Goal: Communication & Community: Answer question/provide support

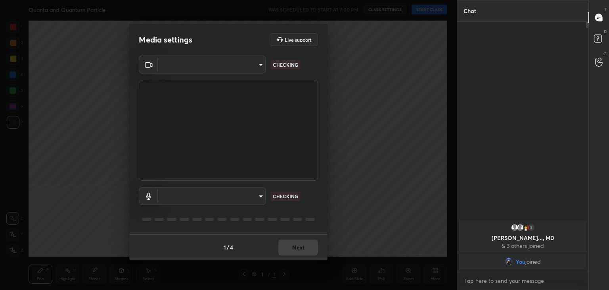
type input "a9fd4f38f379304b0caa4a79f2b732e989e7111bbf315c9f921f4749fc2d4ba3"
type input "default"
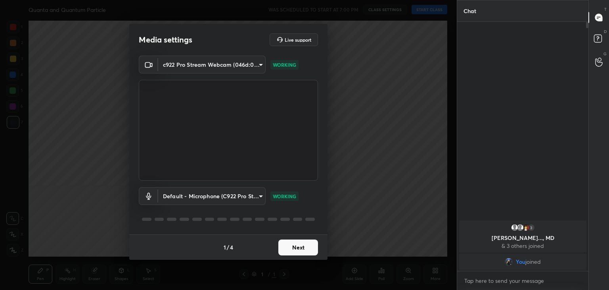
click at [296, 246] on button "Next" at bounding box center [298, 247] width 40 height 16
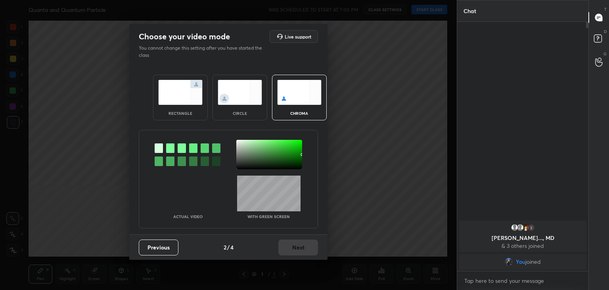
click at [274, 119] on div "chroma" at bounding box center [299, 98] width 55 height 46
click at [240, 103] on img at bounding box center [240, 92] width 44 height 25
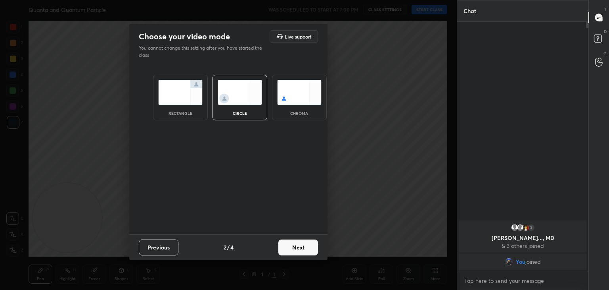
click at [299, 250] on button "Next" at bounding box center [298, 247] width 40 height 16
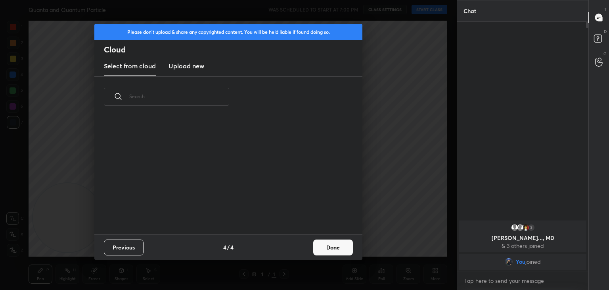
click at [324, 247] on button "Done" at bounding box center [333, 247] width 40 height 16
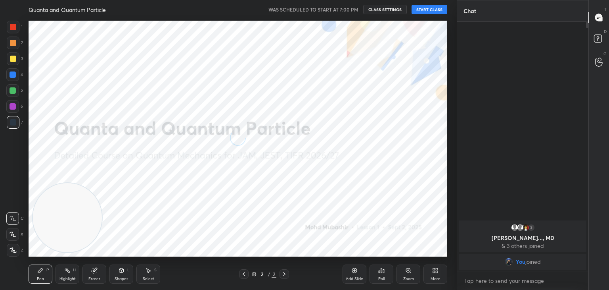
click at [15, 233] on div at bounding box center [12, 234] width 13 height 13
drag, startPoint x: 152, startPoint y: 184, endPoint x: 350, endPoint y: 111, distance: 211.2
click at [262, 121] on video at bounding box center [227, 155] width 69 height 69
drag, startPoint x: 371, startPoint y: 110, endPoint x: 428, endPoint y: 44, distance: 87.4
click at [423, 50] on video at bounding box center [391, 84] width 69 height 69
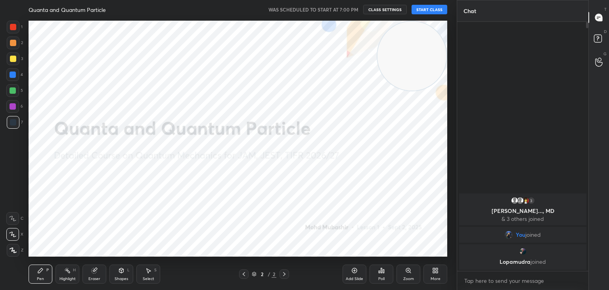
click at [428, 12] on button "START CLASS" at bounding box center [430, 10] width 36 height 10
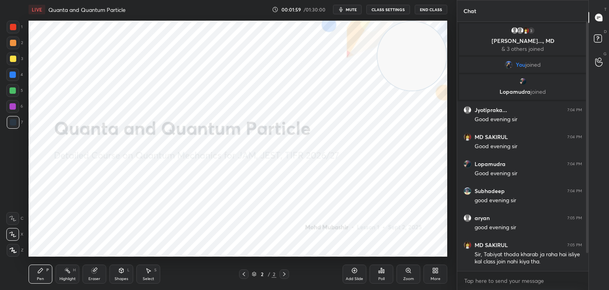
scroll to position [28, 0]
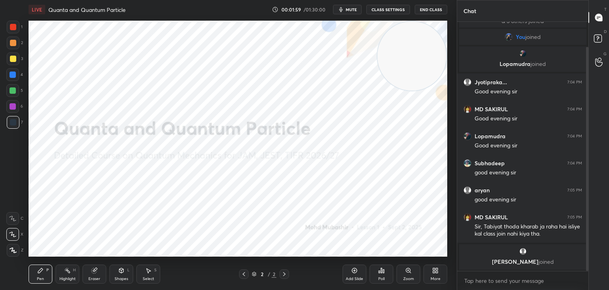
drag, startPoint x: 587, startPoint y: 75, endPoint x: 586, endPoint y: 87, distance: 12.0
click at [587, 88] on div at bounding box center [587, 159] width 2 height 224
click at [588, 29] on div "Chat 3 Gurleen, Jyotipraka..., MD & 3 others joined You joined Lopamudra joined…" at bounding box center [533, 145] width 152 height 290
click at [597, 36] on rect at bounding box center [598, 39] width 8 height 8
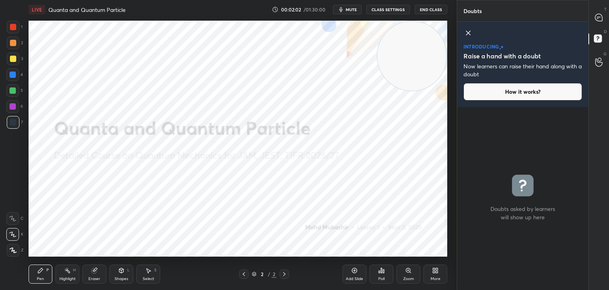
click at [597, 15] on icon at bounding box center [598, 17] width 7 height 7
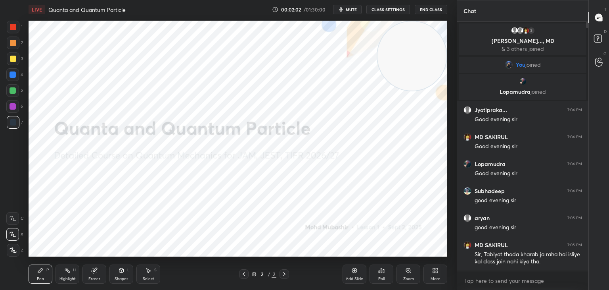
scroll to position [246, 129]
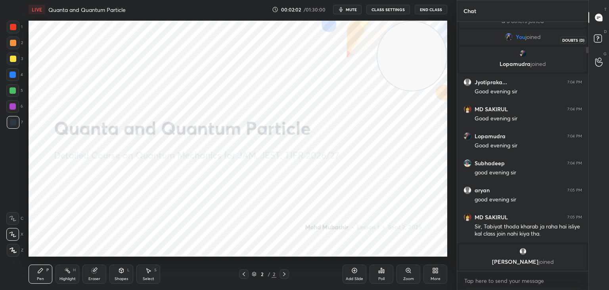
click at [596, 35] on rect at bounding box center [598, 39] width 8 height 8
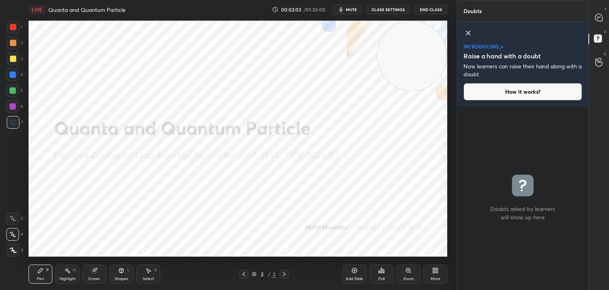
click at [464, 31] on icon at bounding box center [469, 33] width 10 height 10
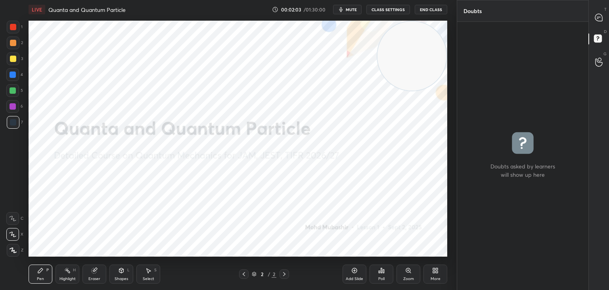
scroll to position [265, 129]
click at [598, 13] on icon at bounding box center [599, 17] width 8 height 8
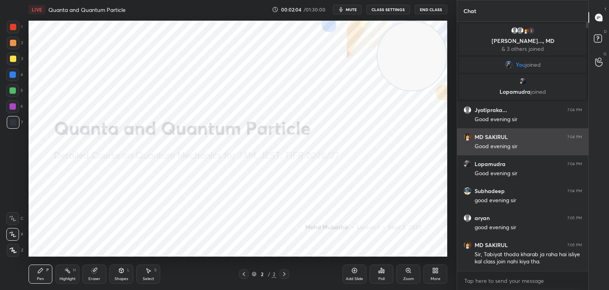
scroll to position [246, 129]
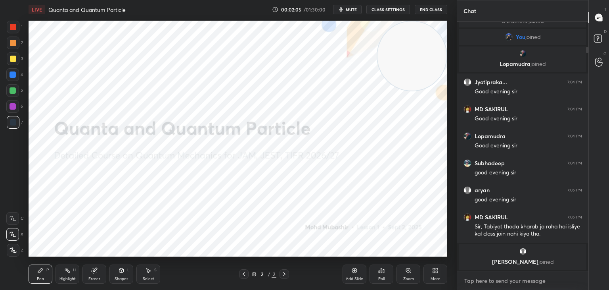
drag, startPoint x: 520, startPoint y: 278, endPoint x: 514, endPoint y: 272, distance: 8.1
click at [519, 277] on textarea at bounding box center [523, 280] width 119 height 13
type textarea "x"
click at [353, 9] on span "mute" at bounding box center [351, 10] width 11 height 6
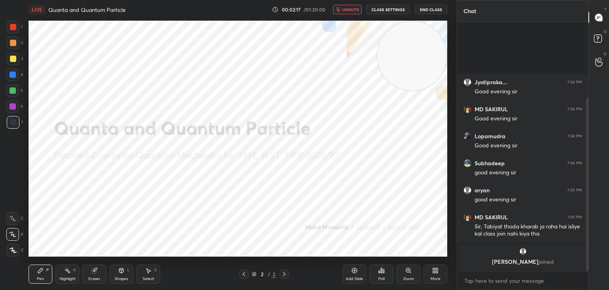
scroll to position [109, 0]
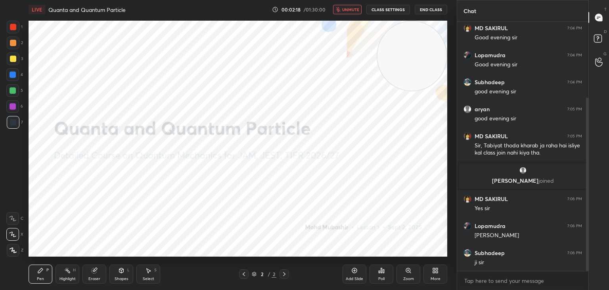
click at [346, 12] on button "unmute" at bounding box center [347, 10] width 29 height 10
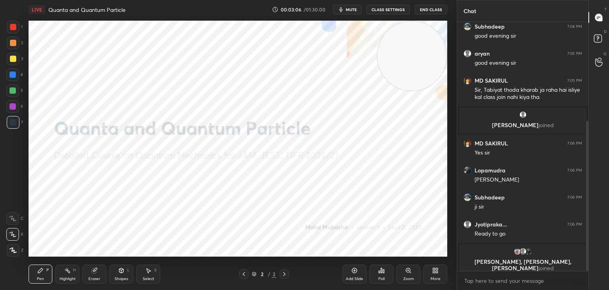
scroll to position [191, 0]
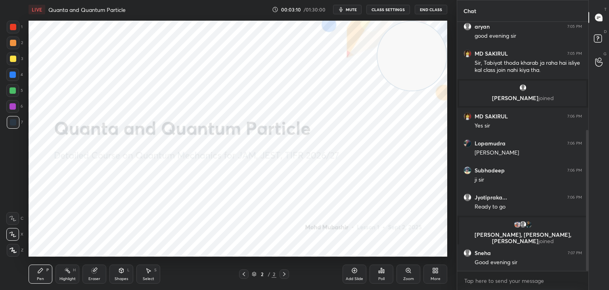
click at [58, 271] on div "Highlight H" at bounding box center [68, 273] width 24 height 19
drag, startPoint x: 45, startPoint y: 262, endPoint x: 54, endPoint y: 266, distance: 9.8
click at [42, 263] on div "Pen P Highlight H Eraser Shapes L Select S 2 / 2 Add Slide Poll Zoom More" at bounding box center [238, 274] width 419 height 32
drag, startPoint x: 63, startPoint y: 270, endPoint x: 35, endPoint y: 275, distance: 28.6
click at [63, 270] on div "Highlight H" at bounding box center [68, 273] width 24 height 19
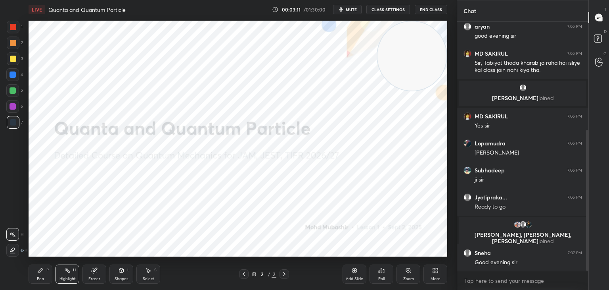
click at [30, 275] on div "Pen P" at bounding box center [41, 273] width 24 height 19
drag, startPoint x: 61, startPoint y: 270, endPoint x: 37, endPoint y: 273, distance: 24.0
click at [58, 270] on div "Highlight H" at bounding box center [68, 273] width 24 height 19
click at [30, 274] on div "Pen P" at bounding box center [41, 273] width 24 height 19
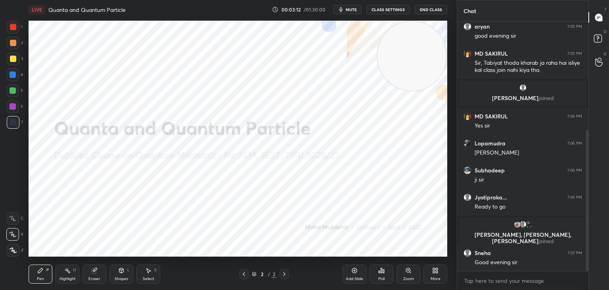
drag, startPoint x: 65, startPoint y: 275, endPoint x: 58, endPoint y: 276, distance: 6.8
click at [65, 276] on div "Highlight H" at bounding box center [68, 273] width 24 height 19
drag, startPoint x: 40, startPoint y: 271, endPoint x: 47, endPoint y: 273, distance: 7.5
click at [39, 272] on icon at bounding box center [40, 270] width 5 height 5
click at [65, 272] on icon at bounding box center [67, 270] width 6 height 6
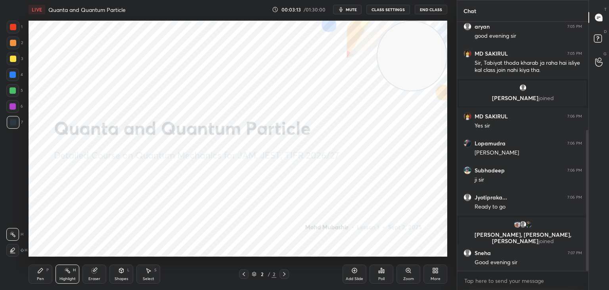
click at [34, 273] on div "Pen P" at bounding box center [41, 273] width 24 height 19
click at [8, 73] on div at bounding box center [12, 74] width 13 height 13
click at [66, 273] on icon at bounding box center [67, 270] width 6 height 6
click at [42, 267] on icon at bounding box center [40, 270] width 6 height 6
drag, startPoint x: 75, startPoint y: 269, endPoint x: 36, endPoint y: 278, distance: 40.9
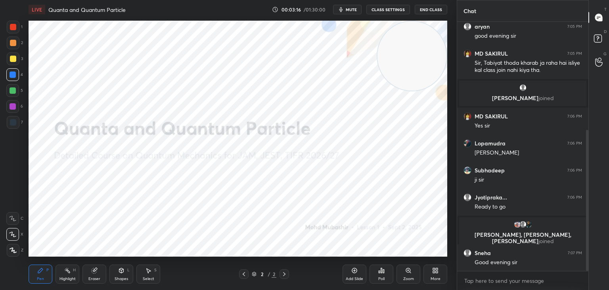
click at [73, 269] on div "H" at bounding box center [74, 270] width 3 height 4
click at [33, 273] on div "Pen P" at bounding box center [41, 273] width 24 height 19
click at [69, 272] on rect at bounding box center [68, 271] width 4 height 4
click at [36, 267] on div "Pen P" at bounding box center [41, 273] width 24 height 19
click at [56, 270] on div "Highlight H" at bounding box center [68, 273] width 24 height 19
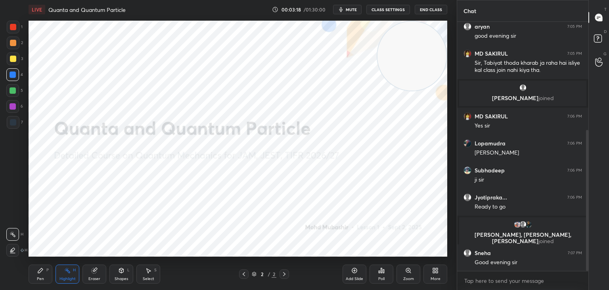
click at [40, 269] on icon at bounding box center [40, 270] width 5 height 5
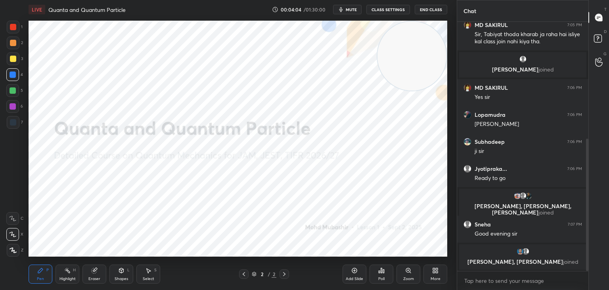
click at [67, 272] on div "Highlight H" at bounding box center [68, 273] width 24 height 19
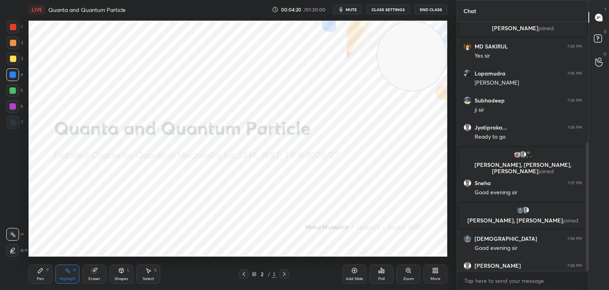
scroll to position [232, 0]
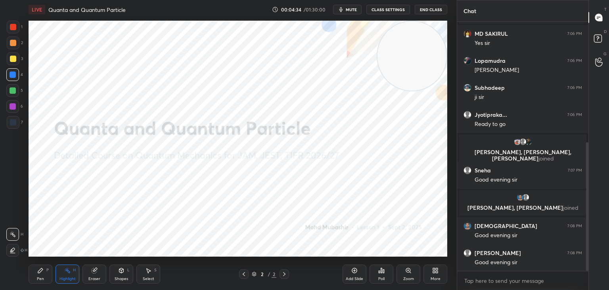
click at [40, 275] on div "Pen P" at bounding box center [41, 273] width 24 height 19
drag, startPoint x: 69, startPoint y: 271, endPoint x: 75, endPoint y: 268, distance: 6.4
click at [67, 271] on rect at bounding box center [68, 271] width 4 height 4
click at [440, 272] on div "More" at bounding box center [436, 273] width 24 height 19
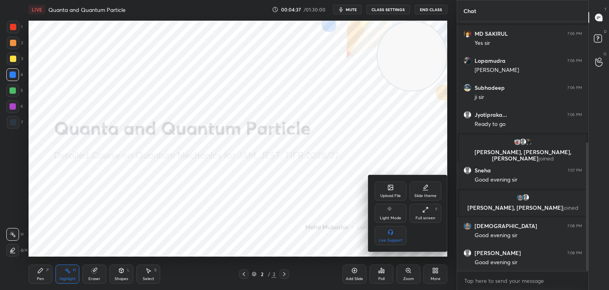
click at [382, 186] on div "Upload File" at bounding box center [391, 190] width 32 height 19
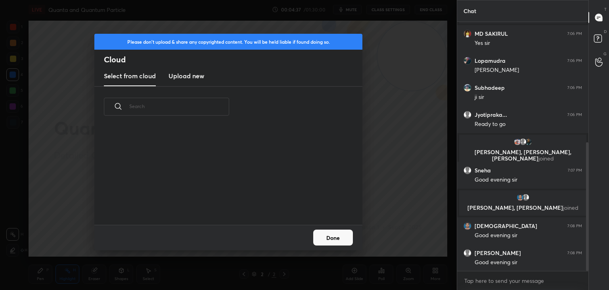
scroll to position [98, 255]
click at [182, 75] on h3 "Upload new" at bounding box center [187, 76] width 36 height 10
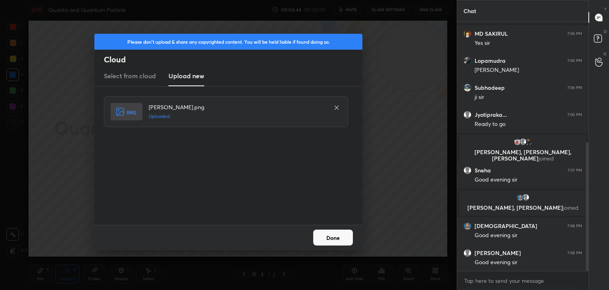
click at [329, 238] on button "Done" at bounding box center [333, 237] width 40 height 16
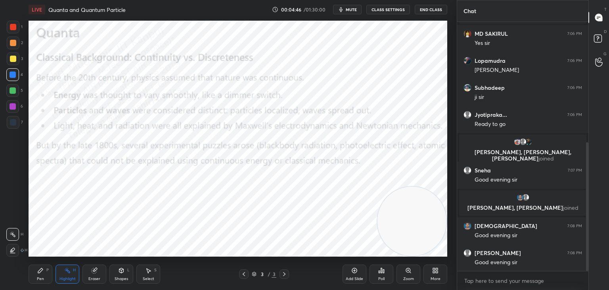
drag, startPoint x: 446, startPoint y: 155, endPoint x: 378, endPoint y: 224, distance: 97.6
click at [464, 234] on div "1 2 3 4 5 6 7 C X Z C X Z E E Erase all H H LIVE Quanta and Quantum Particle 00…" at bounding box center [304, 145] width 609 height 290
drag, startPoint x: 29, startPoint y: 281, endPoint x: 62, endPoint y: 273, distance: 34.2
click at [32, 279] on div "Pen P" at bounding box center [41, 273] width 24 height 19
click at [61, 272] on div "Highlight H" at bounding box center [68, 273] width 24 height 19
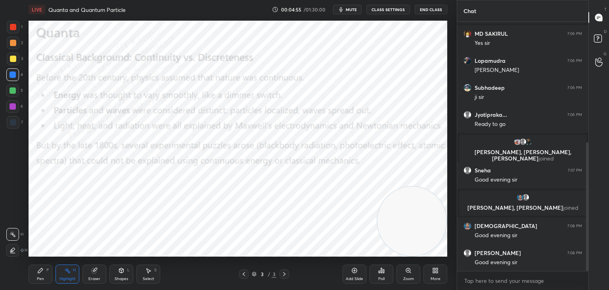
drag, startPoint x: 40, startPoint y: 275, endPoint x: 9, endPoint y: 116, distance: 161.6
click at [34, 274] on div "Pen P" at bounding box center [41, 273] width 24 height 19
drag, startPoint x: 8, startPoint y: 26, endPoint x: 24, endPoint y: 34, distance: 17.2
click at [10, 26] on div at bounding box center [13, 27] width 13 height 13
drag, startPoint x: 11, startPoint y: 64, endPoint x: 27, endPoint y: 63, distance: 15.9
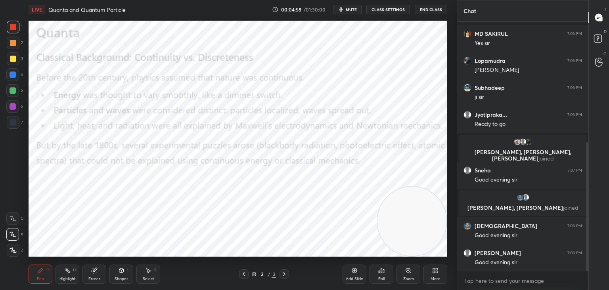
click at [11, 62] on div at bounding box center [13, 58] width 13 height 13
click at [18, 90] on div at bounding box center [12, 90] width 13 height 13
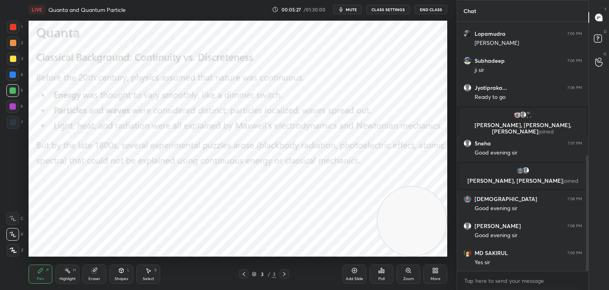
scroll to position [286, 0]
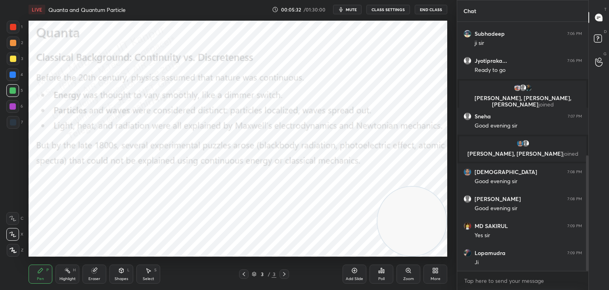
click at [14, 105] on div at bounding box center [13, 106] width 6 height 6
drag, startPoint x: 13, startPoint y: 74, endPoint x: 17, endPoint y: 75, distance: 4.8
click at [14, 75] on div at bounding box center [13, 74] width 6 height 6
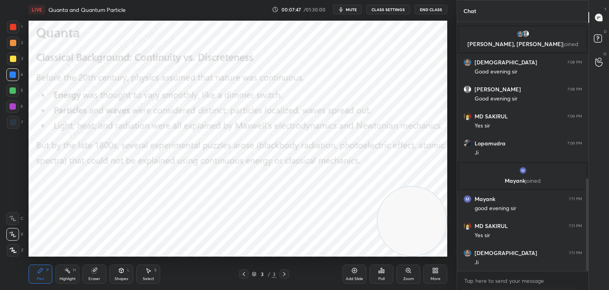
scroll to position [451, 0]
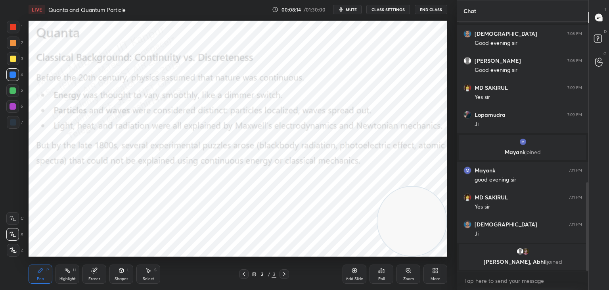
click at [14, 58] on div at bounding box center [13, 59] width 6 height 6
click at [14, 77] on div at bounding box center [12, 74] width 13 height 13
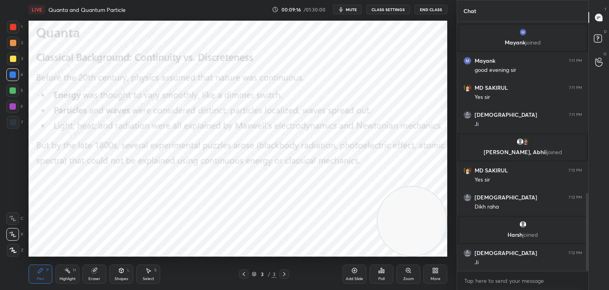
scroll to position [548, 0]
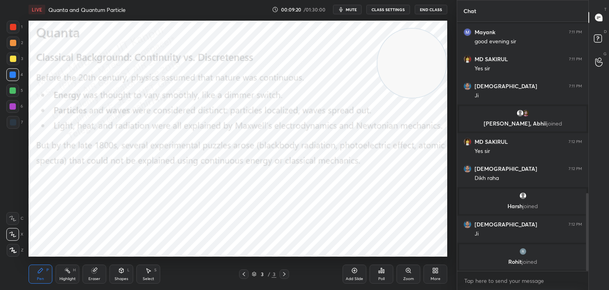
drag, startPoint x: 403, startPoint y: 116, endPoint x: 408, endPoint y: 59, distance: 57.3
click at [408, 53] on video at bounding box center [412, 63] width 69 height 69
click at [62, 275] on div "Highlight H" at bounding box center [68, 273] width 24 height 19
drag, startPoint x: 391, startPoint y: 48, endPoint x: 427, endPoint y: 204, distance: 160.0
click at [431, 205] on video at bounding box center [412, 197] width 69 height 69
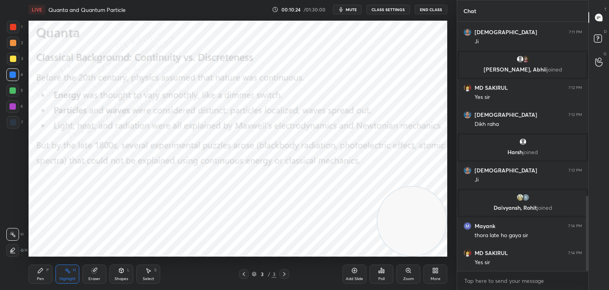
scroll to position [606, 0]
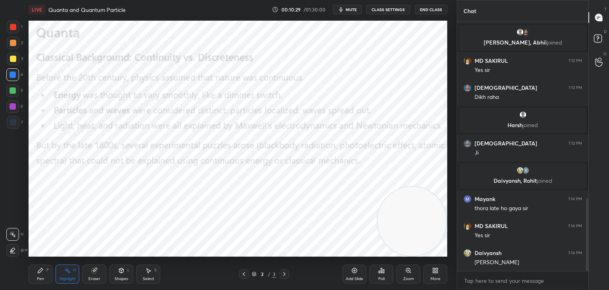
drag, startPoint x: 42, startPoint y: 269, endPoint x: 73, endPoint y: 270, distance: 30.9
click at [42, 270] on icon at bounding box center [40, 270] width 5 height 5
drag, startPoint x: 73, startPoint y: 271, endPoint x: 89, endPoint y: 269, distance: 15.7
click at [75, 271] on div "H" at bounding box center [74, 270] width 3 height 4
drag, startPoint x: 244, startPoint y: 275, endPoint x: 245, endPoint y: 265, distance: 9.6
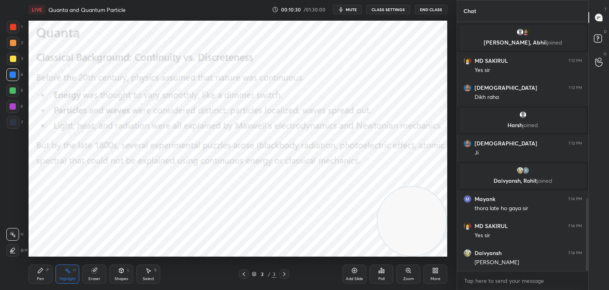
click at [244, 273] on icon at bounding box center [244, 274] width 6 height 6
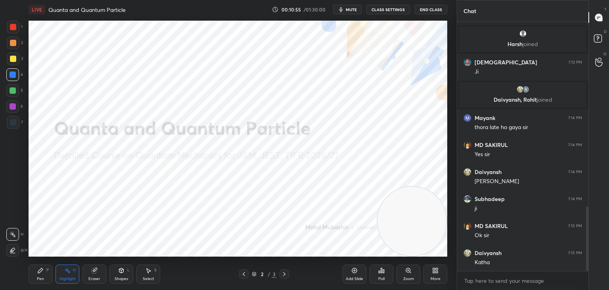
scroll to position [714, 0]
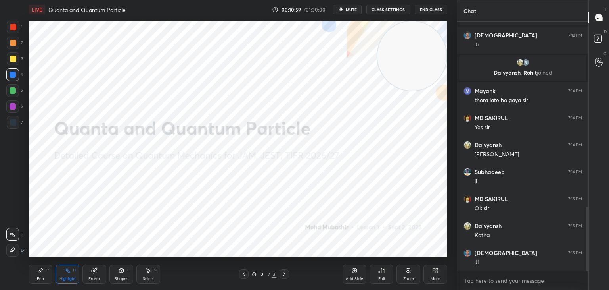
drag, startPoint x: 408, startPoint y: 244, endPoint x: 424, endPoint y: 88, distance: 157.2
click at [430, 75] on video at bounding box center [412, 55] width 69 height 69
drag, startPoint x: 284, startPoint y: 270, endPoint x: 282, endPoint y: 261, distance: 9.3
click at [284, 269] on div at bounding box center [285, 274] width 10 height 10
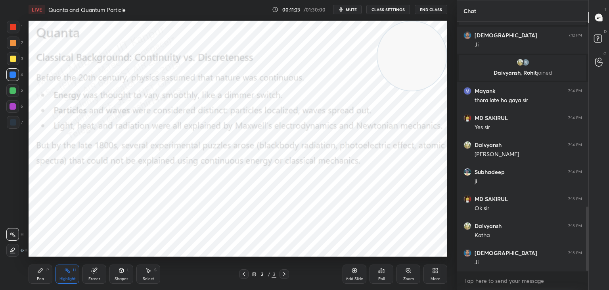
click at [436, 272] on div "More" at bounding box center [436, 273] width 24 height 19
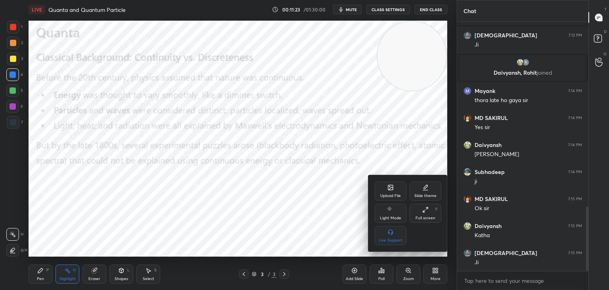
click at [382, 190] on div "Upload File" at bounding box center [391, 190] width 32 height 19
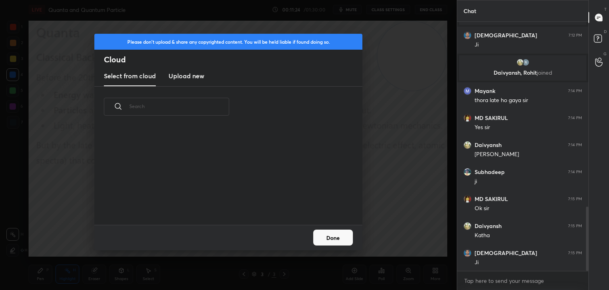
click at [178, 68] on new "Upload new" at bounding box center [187, 76] width 36 height 20
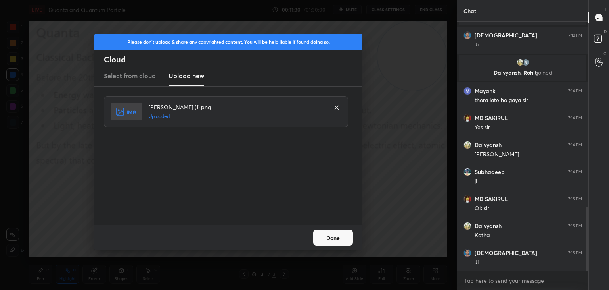
click at [336, 231] on button "Done" at bounding box center [333, 237] width 40 height 16
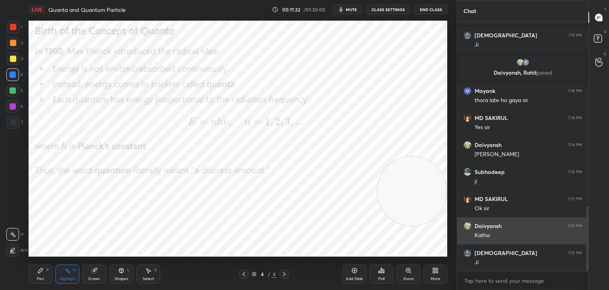
drag, startPoint x: 409, startPoint y: 59, endPoint x: 409, endPoint y: 218, distance: 158.3
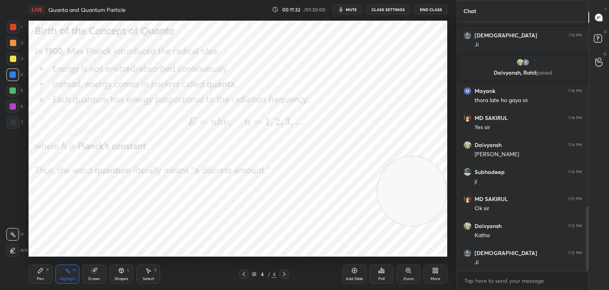
click at [484, 224] on div "1 2 3 4 5 6 7 C X Z C X Z E E Erase all H H LIVE Quanta and Quantum Particle 00…" at bounding box center [304, 145] width 609 height 290
drag, startPoint x: 41, startPoint y: 272, endPoint x: 41, endPoint y: 266, distance: 6.3
click at [41, 272] on icon at bounding box center [40, 270] width 6 height 6
drag, startPoint x: 13, startPoint y: 91, endPoint x: 21, endPoint y: 91, distance: 7.9
click at [17, 91] on div at bounding box center [12, 90] width 13 height 13
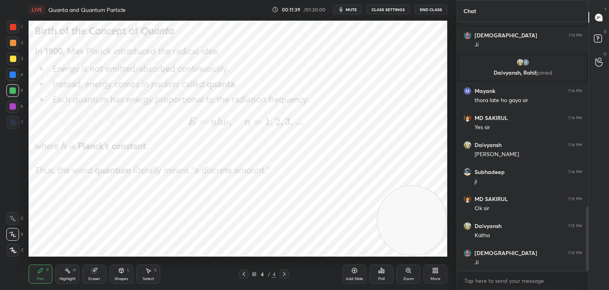
drag, startPoint x: 12, startPoint y: 107, endPoint x: 21, endPoint y: 107, distance: 8.7
click at [13, 107] on div at bounding box center [13, 106] width 6 height 6
drag, startPoint x: 420, startPoint y: 218, endPoint x: 8, endPoint y: 94, distance: 430.7
click at [25, 134] on div "Setting up your live class Poll for secs No correct answer Start poll" at bounding box center [237, 138] width 425 height 239
click at [16, 78] on div "4" at bounding box center [14, 76] width 17 height 16
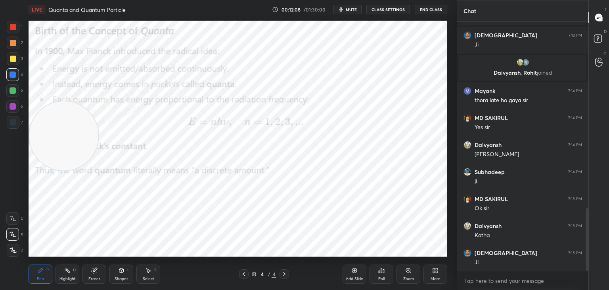
scroll to position [741, 0]
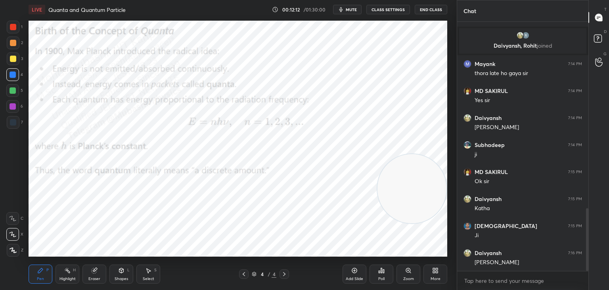
drag, startPoint x: 48, startPoint y: 139, endPoint x: 439, endPoint y: 183, distance: 392.8
click at [464, 194] on div "1 2 3 4 5 6 7 C X Z C X Z E E Erase all H H LIVE Quanta and Quantum Particle 00…" at bounding box center [304, 145] width 609 height 290
drag, startPoint x: 419, startPoint y: 186, endPoint x: 445, endPoint y: 253, distance: 71.8
click at [448, 255] on div "Setting up your live class Poll for secs No correct answer Start poll" at bounding box center [237, 138] width 425 height 239
click at [12, 43] on div at bounding box center [13, 43] width 6 height 6
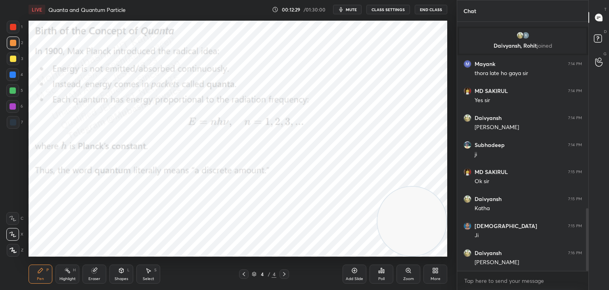
click at [77, 269] on div "Highlight H" at bounding box center [68, 273] width 24 height 19
click at [40, 274] on div "Pen P" at bounding box center [41, 273] width 24 height 19
drag, startPoint x: 13, startPoint y: 56, endPoint x: 24, endPoint y: 57, distance: 11.1
click at [14, 57] on div at bounding box center [13, 59] width 6 height 6
click at [14, 72] on div at bounding box center [13, 74] width 6 height 6
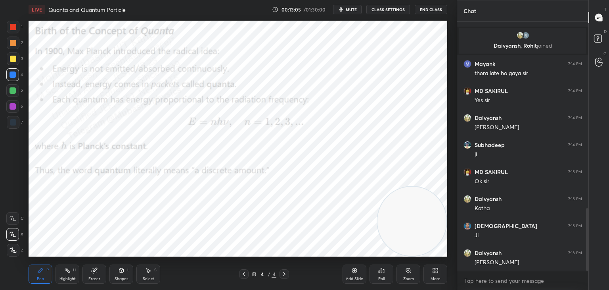
drag, startPoint x: 10, startPoint y: 29, endPoint x: 26, endPoint y: 34, distance: 16.3
click at [12, 30] on div at bounding box center [13, 27] width 13 height 13
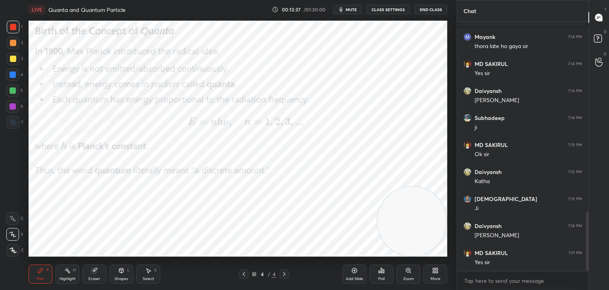
scroll to position [796, 0]
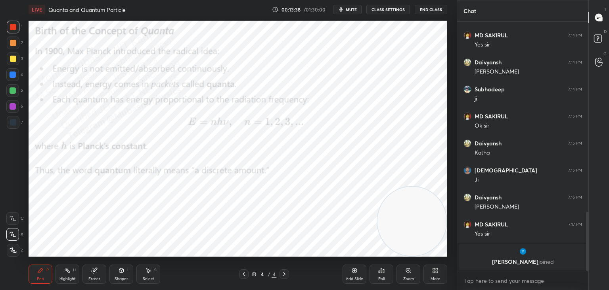
click at [432, 275] on div "More" at bounding box center [436, 273] width 24 height 19
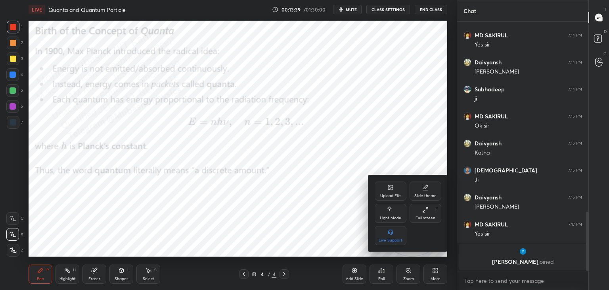
click at [388, 182] on div "Upload File" at bounding box center [391, 190] width 32 height 19
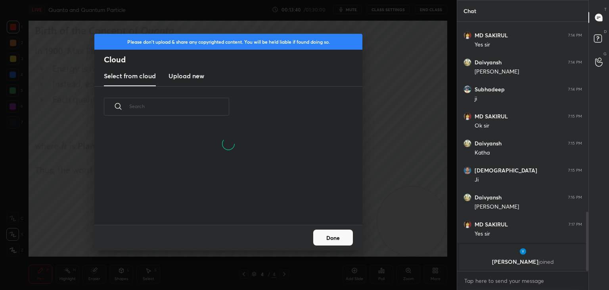
drag, startPoint x: 178, startPoint y: 67, endPoint x: 180, endPoint y: 72, distance: 5.4
click at [180, 72] on new "Upload new" at bounding box center [187, 76] width 36 height 20
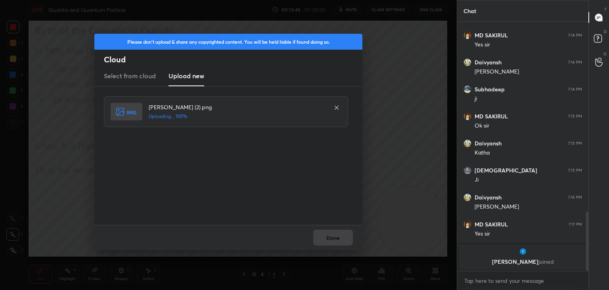
click at [330, 237] on div "Done" at bounding box center [228, 236] width 268 height 25
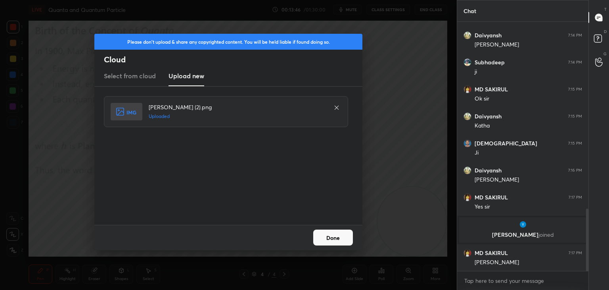
scroll to position [749, 0]
drag, startPoint x: 334, startPoint y: 233, endPoint x: 333, endPoint y: 237, distance: 4.0
click at [334, 233] on button "Done" at bounding box center [333, 237] width 40 height 16
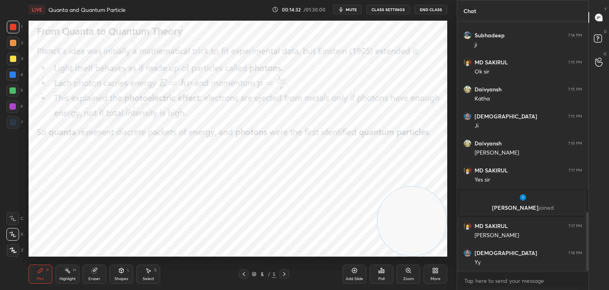
scroll to position [803, 0]
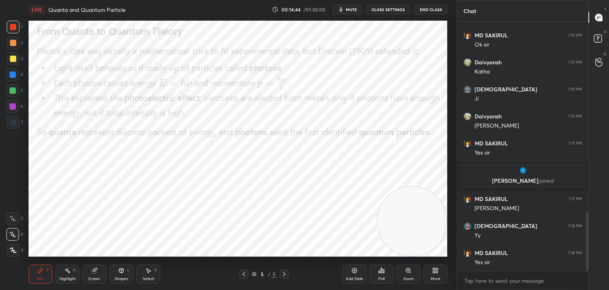
drag, startPoint x: 15, startPoint y: 88, endPoint x: 24, endPoint y: 77, distance: 14.7
click at [13, 86] on div at bounding box center [12, 90] width 13 height 13
drag, startPoint x: 15, startPoint y: 61, endPoint x: 22, endPoint y: 59, distance: 7.2
click at [16, 59] on div at bounding box center [13, 59] width 6 height 6
drag, startPoint x: 9, startPoint y: 78, endPoint x: 22, endPoint y: 78, distance: 13.5
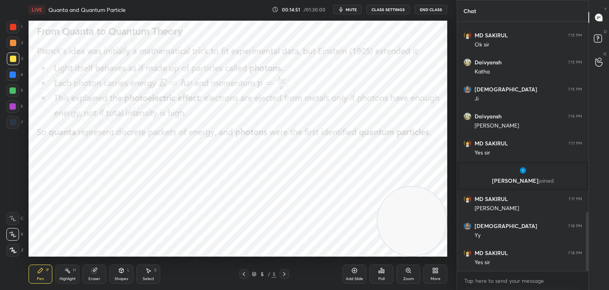
click at [10, 78] on div at bounding box center [12, 74] width 13 height 13
click at [12, 44] on div at bounding box center [13, 43] width 6 height 6
click at [14, 77] on div at bounding box center [13, 74] width 6 height 6
click at [16, 106] on div at bounding box center [12, 106] width 13 height 13
drag, startPoint x: 14, startPoint y: 27, endPoint x: 25, endPoint y: 33, distance: 12.2
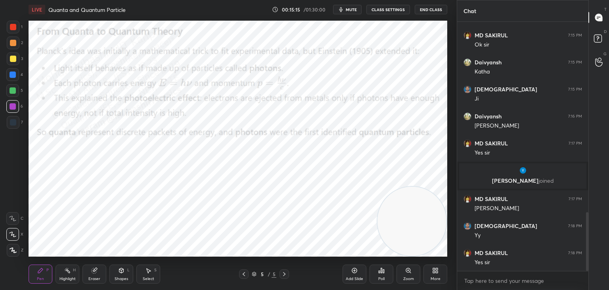
click at [19, 29] on div "1" at bounding box center [15, 27] width 16 height 13
click at [68, 269] on icon at bounding box center [67, 270] width 6 height 6
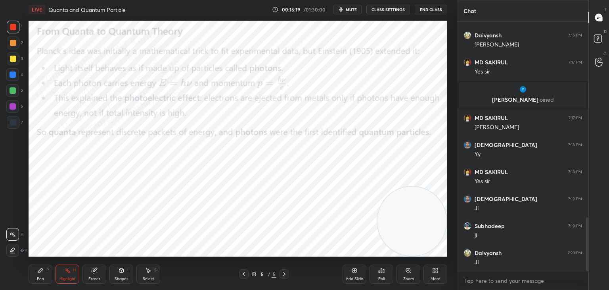
scroll to position [911, 0]
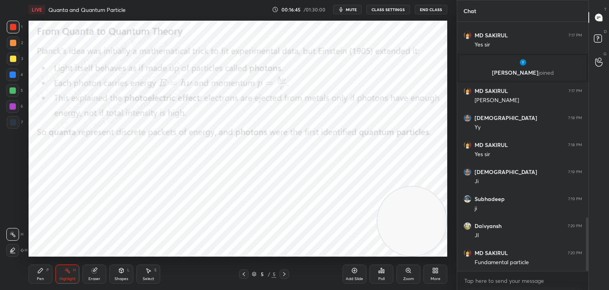
click at [439, 275] on div "More" at bounding box center [436, 273] width 24 height 19
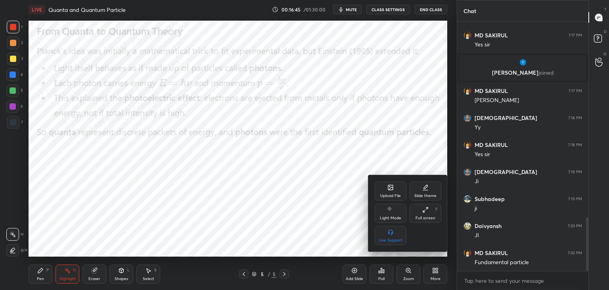
click at [388, 186] on icon at bounding box center [391, 187] width 6 height 6
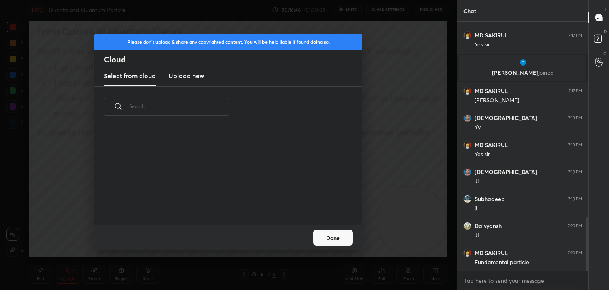
scroll to position [98, 255]
click at [190, 72] on h3 "Upload new" at bounding box center [187, 76] width 36 height 10
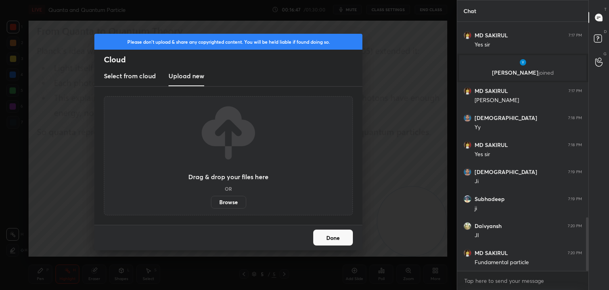
click at [230, 201] on label "Browse" at bounding box center [228, 202] width 35 height 13
click at [211, 201] on input "Browse" at bounding box center [211, 202] width 0 height 13
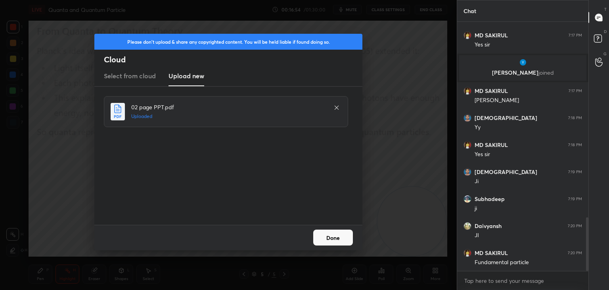
click at [328, 240] on button "Done" at bounding box center [333, 237] width 40 height 16
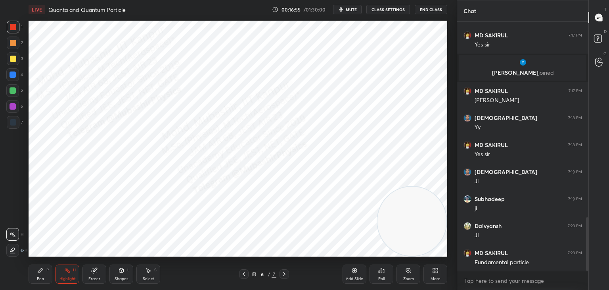
click at [45, 272] on div "Pen P" at bounding box center [41, 273] width 24 height 19
click at [13, 109] on div at bounding box center [12, 106] width 13 height 13
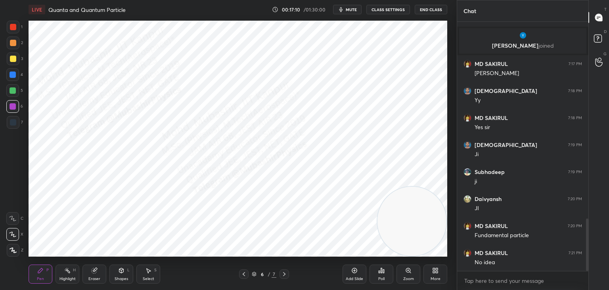
click at [123, 272] on icon at bounding box center [121, 270] width 6 height 6
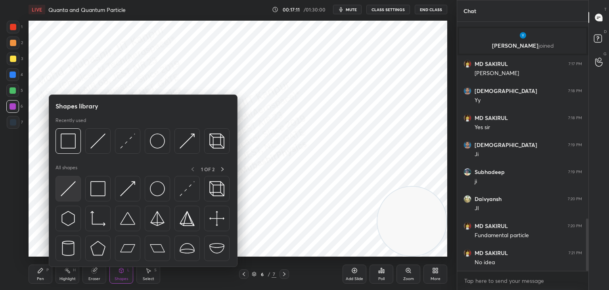
click at [69, 186] on img at bounding box center [68, 188] width 15 height 15
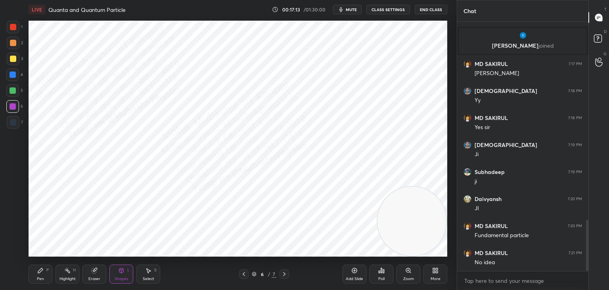
scroll to position [965, 0]
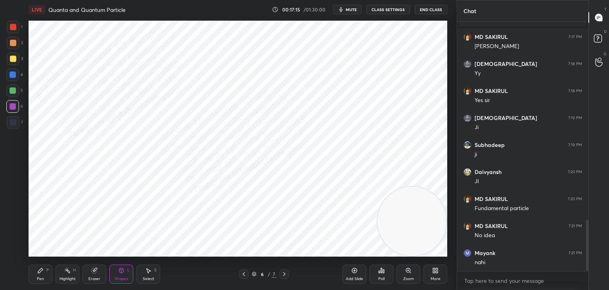
click at [38, 275] on div "Pen P" at bounding box center [41, 273] width 24 height 19
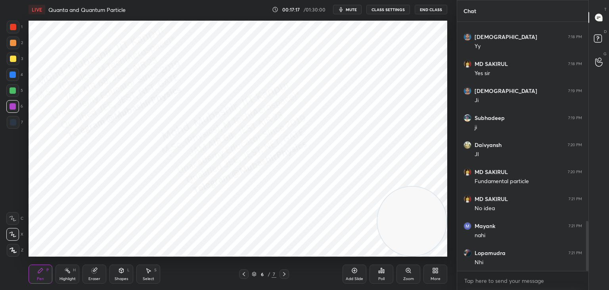
click at [16, 26] on div at bounding box center [13, 27] width 13 height 13
click at [13, 59] on div at bounding box center [13, 59] width 6 height 6
click at [15, 25] on div at bounding box center [13, 27] width 6 height 6
click at [13, 75] on div at bounding box center [13, 74] width 6 height 6
click at [145, 275] on div "Select S" at bounding box center [148, 273] width 24 height 19
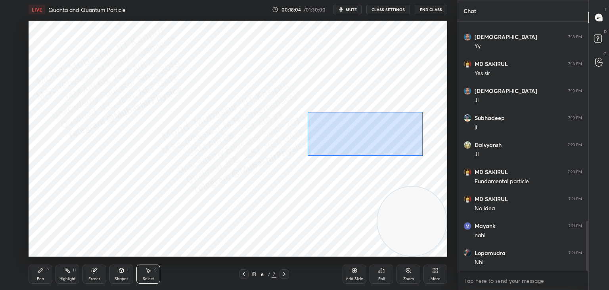
drag, startPoint x: 308, startPoint y: 112, endPoint x: 410, endPoint y: 147, distance: 108.1
click at [419, 153] on div "0 ° Undo Copy Duplicate Duplicate to new slide Delete" at bounding box center [238, 139] width 419 height 236
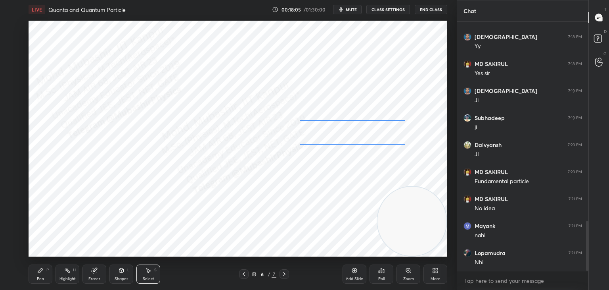
drag, startPoint x: 385, startPoint y: 130, endPoint x: 376, endPoint y: 130, distance: 8.7
click at [375, 130] on div "0 ° Undo Copy Duplicate Duplicate to new slide Delete" at bounding box center [238, 139] width 419 height 236
drag, startPoint x: 355, startPoint y: 173, endPoint x: 343, endPoint y: 132, distance: 42.6
click at [355, 172] on div "0 ° Undo Copy Duplicate Duplicate to new slide Delete" at bounding box center [238, 139] width 419 height 236
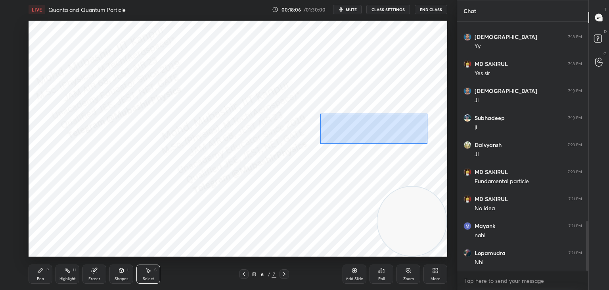
drag, startPoint x: 320, startPoint y: 113, endPoint x: 393, endPoint y: 131, distance: 75.0
click at [419, 142] on div "0 ° Undo Copy Duplicate Duplicate to new slide Delete" at bounding box center [238, 139] width 419 height 236
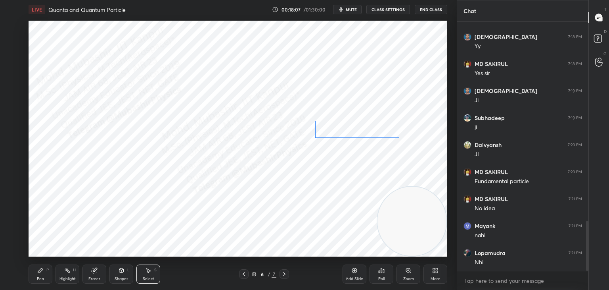
drag, startPoint x: 384, startPoint y: 128, endPoint x: 378, endPoint y: 129, distance: 6.5
click at [378, 129] on div "0 ° Undo Copy Duplicate Duplicate to new slide Delete" at bounding box center [238, 139] width 419 height 236
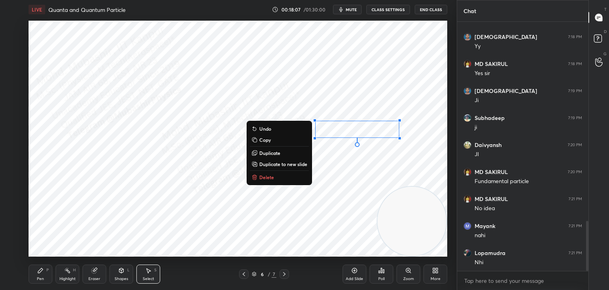
drag, startPoint x: 368, startPoint y: 167, endPoint x: 347, endPoint y: 121, distance: 51.3
click at [368, 164] on div "0 ° Undo Copy Duplicate Duplicate to new slide Delete" at bounding box center [238, 139] width 419 height 236
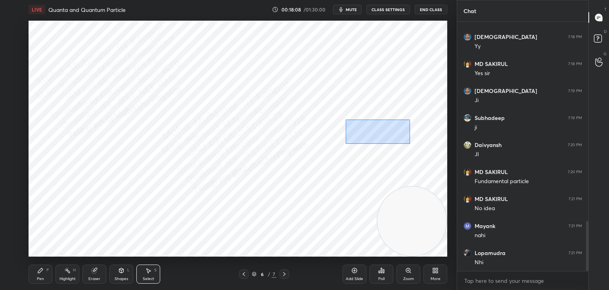
drag, startPoint x: 346, startPoint y: 119, endPoint x: 393, endPoint y: 134, distance: 49.7
click at [413, 143] on div "0 ° Undo Copy Duplicate Duplicate to new slide Delete" at bounding box center [238, 139] width 419 height 236
click at [378, 129] on div "0 ° Undo Copy Duplicate Duplicate to new slide Delete" at bounding box center [238, 139] width 419 height 236
click at [377, 130] on div "0 ° Undo Copy Duplicate Duplicate to new slide Delete" at bounding box center [238, 139] width 419 height 236
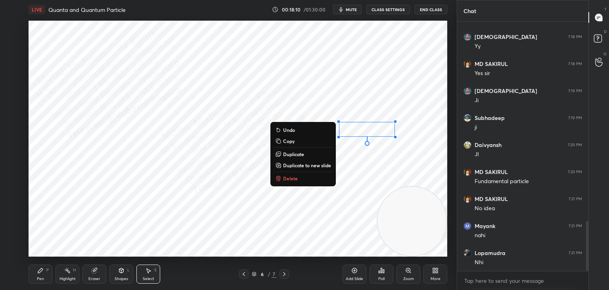
click at [37, 274] on div "Pen P" at bounding box center [41, 273] width 24 height 19
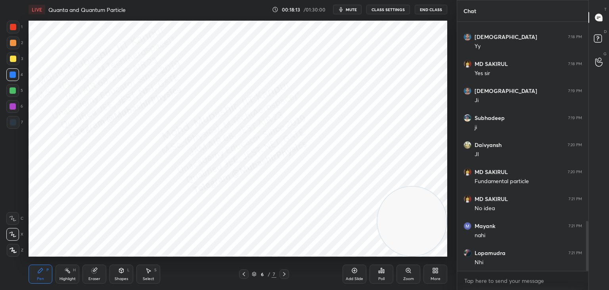
scroll to position [1019, 0]
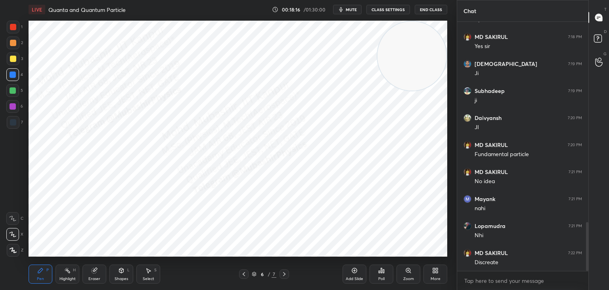
drag, startPoint x: 413, startPoint y: 213, endPoint x: 443, endPoint y: 62, distance: 153.8
click at [443, 64] on video at bounding box center [412, 55] width 69 height 69
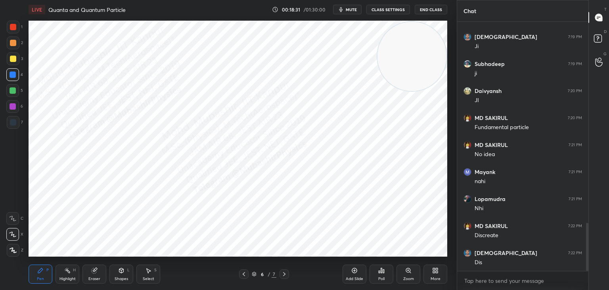
scroll to position [1073, 0]
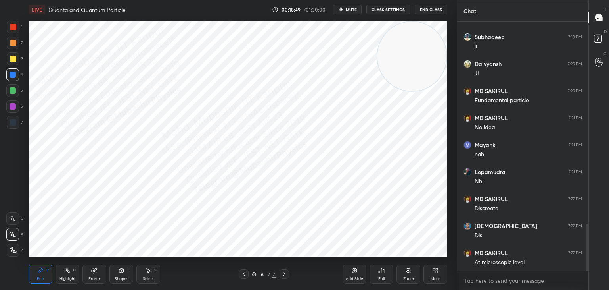
drag, startPoint x: 10, startPoint y: 94, endPoint x: 27, endPoint y: 94, distance: 16.7
click at [11, 93] on div at bounding box center [12, 90] width 13 height 13
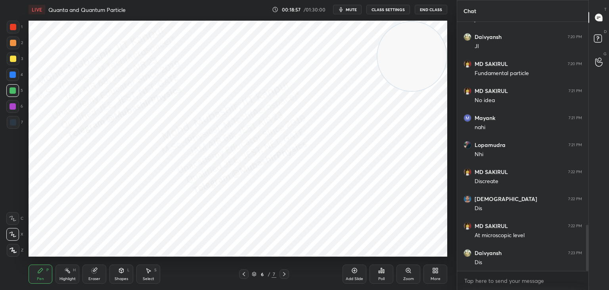
scroll to position [1107, 0]
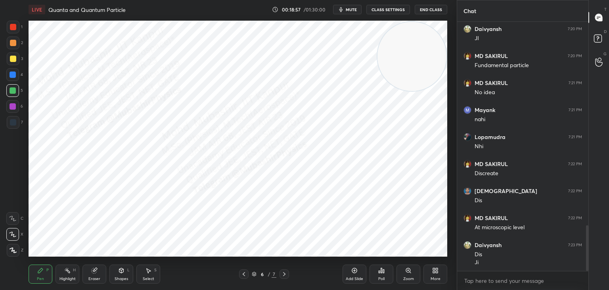
drag, startPoint x: 13, startPoint y: 42, endPoint x: 18, endPoint y: 40, distance: 5.0
click at [14, 40] on div at bounding box center [13, 43] width 6 height 6
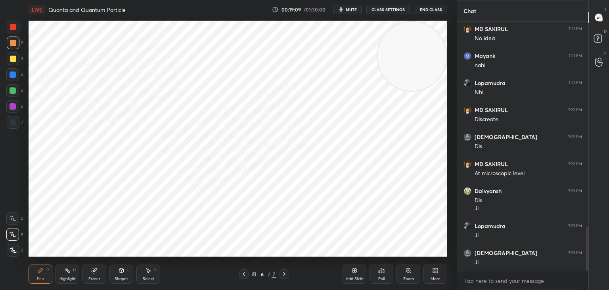
drag, startPoint x: 70, startPoint y: 272, endPoint x: 143, endPoint y: 258, distance: 74.3
click at [70, 271] on icon at bounding box center [67, 270] width 6 height 6
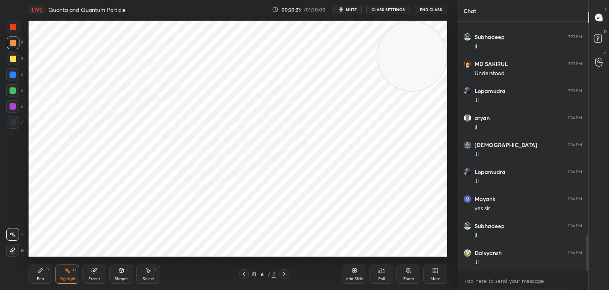
scroll to position [1512, 0]
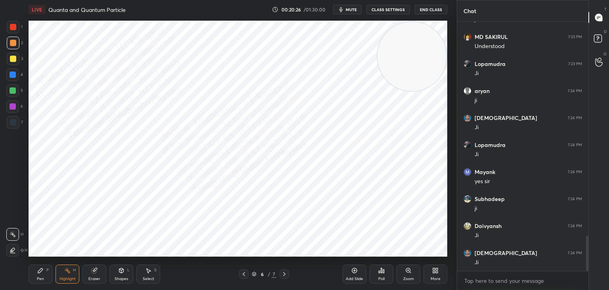
click at [284, 271] on icon at bounding box center [284, 274] width 6 height 6
click at [38, 275] on div "Pen P" at bounding box center [41, 273] width 24 height 19
drag, startPoint x: 12, startPoint y: 31, endPoint x: 15, endPoint y: 35, distance: 5.1
click at [12, 30] on div at bounding box center [13, 27] width 13 height 13
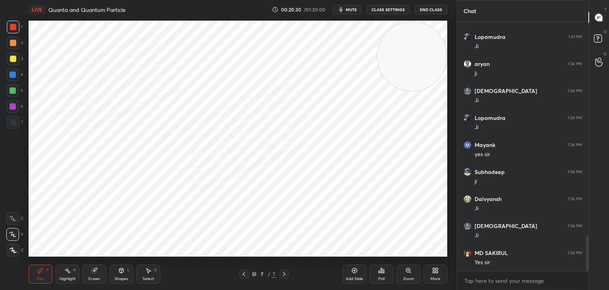
scroll to position [1566, 0]
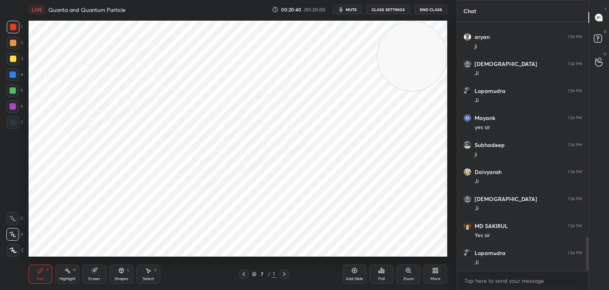
click at [59, 277] on div "Highlight" at bounding box center [67, 278] width 16 height 4
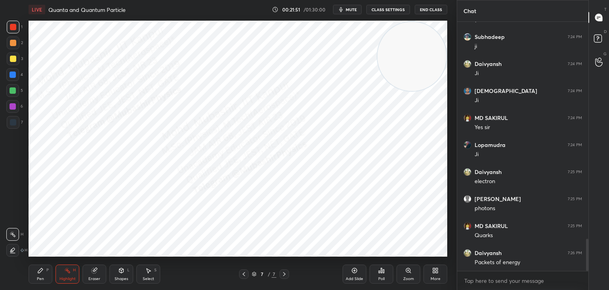
scroll to position [1701, 0]
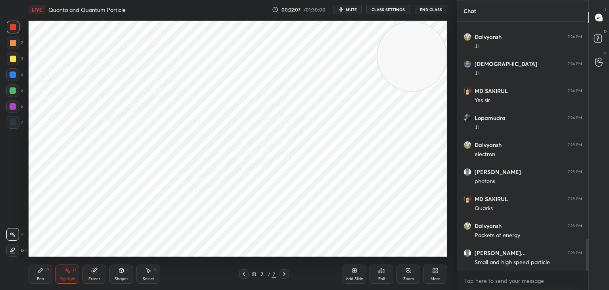
drag, startPoint x: 42, startPoint y: 272, endPoint x: 42, endPoint y: 266, distance: 6.0
click at [41, 272] on icon at bounding box center [40, 270] width 6 height 6
drag, startPoint x: 10, startPoint y: 77, endPoint x: 27, endPoint y: 85, distance: 19.4
click at [12, 77] on div at bounding box center [12, 74] width 13 height 13
click at [437, 274] on div "More" at bounding box center [436, 273] width 24 height 19
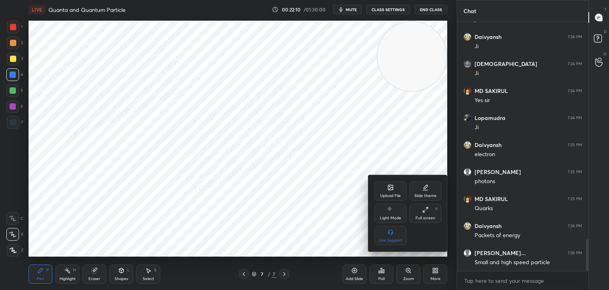
click at [388, 188] on icon at bounding box center [391, 187] width 6 height 6
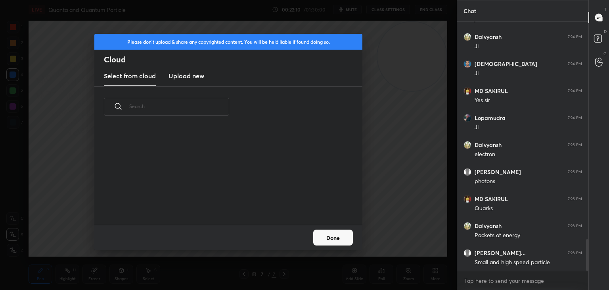
scroll to position [98, 255]
click at [189, 76] on h3 "Upload new" at bounding box center [187, 76] width 36 height 10
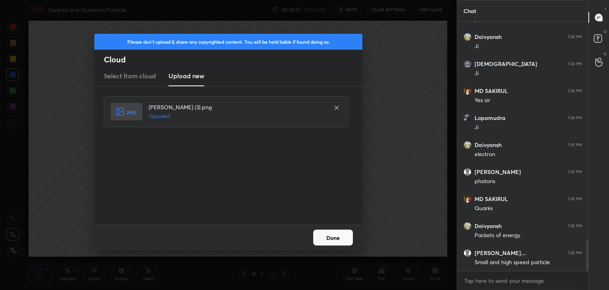
click at [340, 235] on button "Done" at bounding box center [333, 237] width 40 height 16
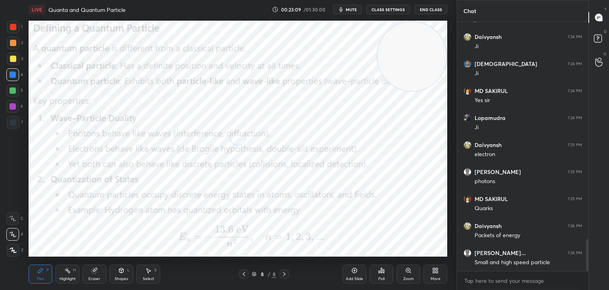
click at [244, 274] on icon at bounding box center [244, 274] width 6 height 6
click at [65, 273] on icon at bounding box center [67, 270] width 6 height 6
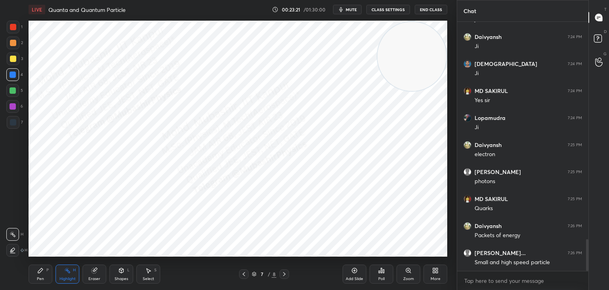
scroll to position [1728, 0]
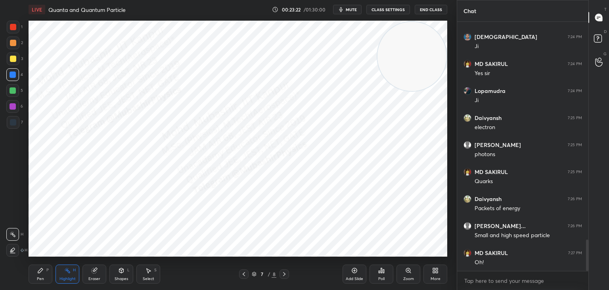
drag, startPoint x: 42, startPoint y: 274, endPoint x: 41, endPoint y: 269, distance: 4.9
click at [41, 272] on div "Pen P" at bounding box center [41, 273] width 24 height 19
click at [64, 275] on div "Highlight H" at bounding box center [68, 273] width 24 height 19
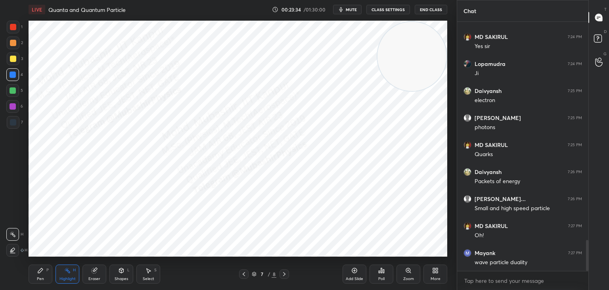
scroll to position [1782, 0]
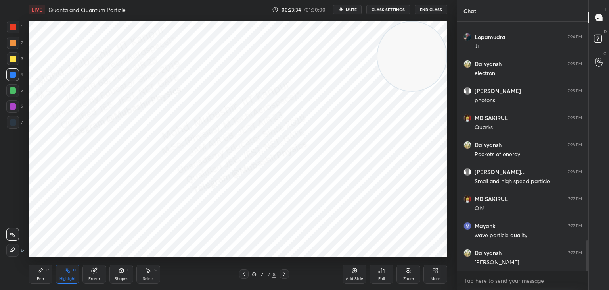
click at [284, 271] on icon at bounding box center [284, 274] width 6 height 6
drag, startPoint x: 406, startPoint y: 65, endPoint x: 433, endPoint y: 219, distance: 156.2
click at [433, 219] on video at bounding box center [412, 215] width 69 height 69
drag, startPoint x: 430, startPoint y: 236, endPoint x: 433, endPoint y: 245, distance: 10.2
click at [437, 249] on video at bounding box center [412, 220] width 69 height 69
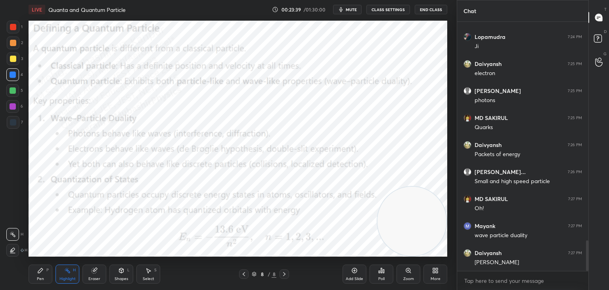
click at [38, 276] on div "Pen P" at bounding box center [41, 273] width 24 height 19
drag, startPoint x: 10, startPoint y: 50, endPoint x: 25, endPoint y: 48, distance: 15.2
click at [10, 51] on div "2" at bounding box center [15, 44] width 16 height 16
click at [12, 62] on div at bounding box center [13, 58] width 13 height 13
click at [13, 91] on div at bounding box center [13, 90] width 6 height 6
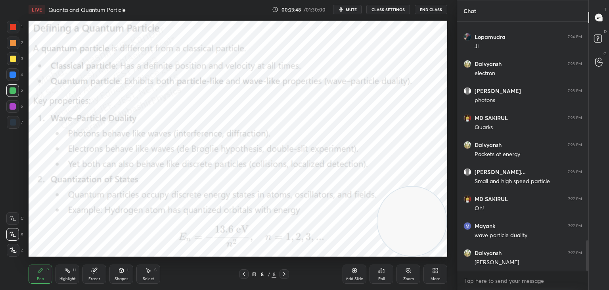
drag, startPoint x: 13, startPoint y: 73, endPoint x: 25, endPoint y: 75, distance: 12.0
click at [13, 75] on div at bounding box center [13, 74] width 6 height 6
drag, startPoint x: 411, startPoint y: 208, endPoint x: 411, endPoint y: -28, distance: 236.0
click at [411, 0] on html "1 2 3 4 5 6 7 C X Z C X Z E E Erase all H H LIVE Quanta and Quantum Particle 00…" at bounding box center [304, 0] width 609 height 0
click at [12, 109] on div at bounding box center [13, 106] width 6 height 6
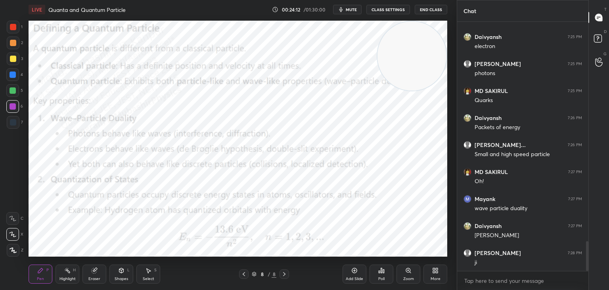
scroll to position [1836, 0]
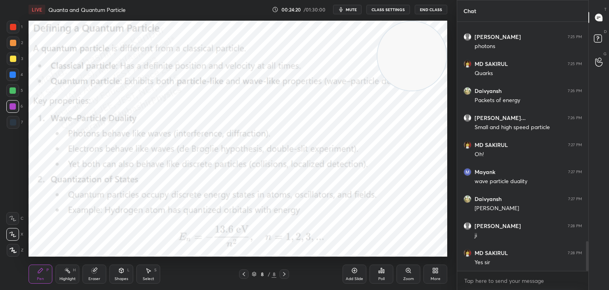
click at [11, 92] on div at bounding box center [13, 90] width 6 height 6
click at [70, 272] on icon at bounding box center [67, 270] width 6 height 6
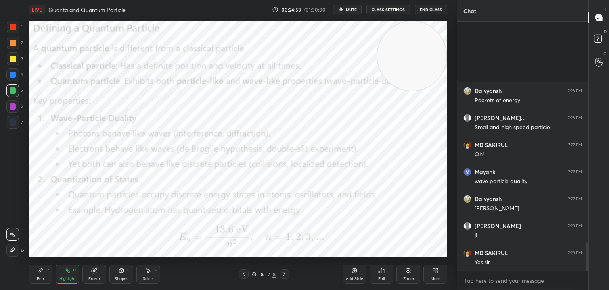
scroll to position [1944, 0]
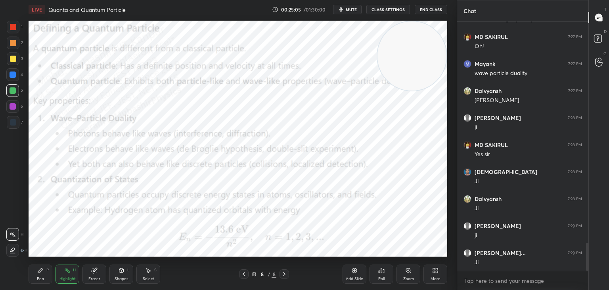
click at [440, 273] on div "More" at bounding box center [436, 273] width 24 height 19
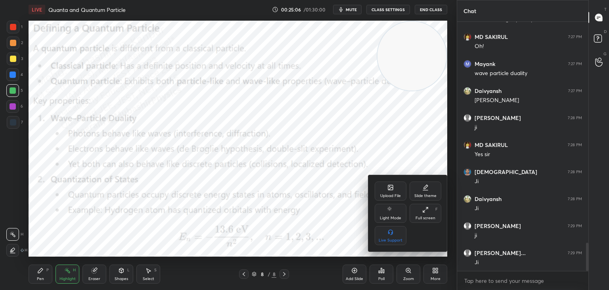
click at [389, 194] on div "Upload File" at bounding box center [390, 196] width 21 height 4
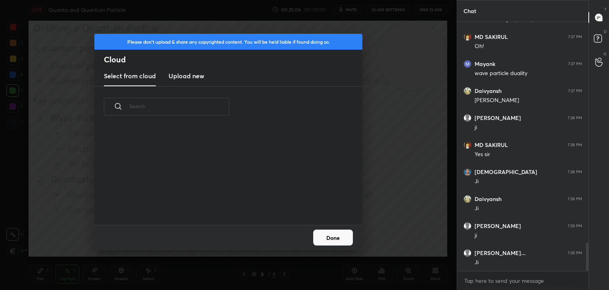
click at [186, 77] on h3 "Upload new" at bounding box center [187, 76] width 36 height 10
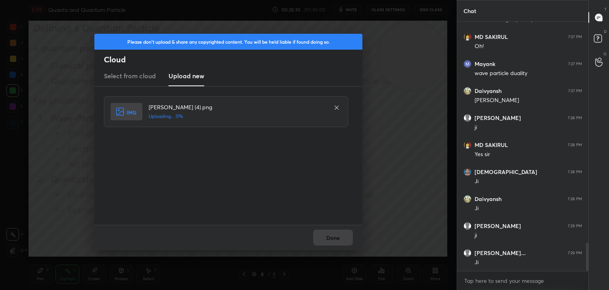
click at [338, 237] on div "Done" at bounding box center [228, 236] width 268 height 25
click at [338, 237] on button "Done" at bounding box center [333, 237] width 40 height 16
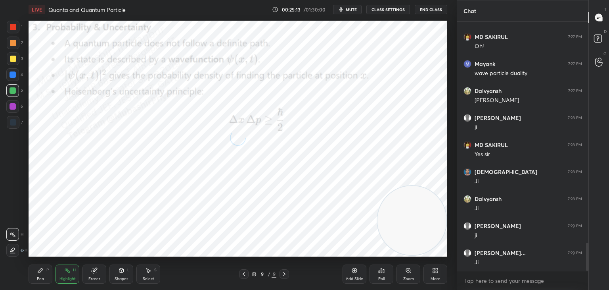
drag, startPoint x: 448, startPoint y: 153, endPoint x: 425, endPoint y: 222, distance: 72.2
click at [470, 232] on div "1 2 3 4 5 6 7 C X Z C X Z E E Erase all H H LIVE Quanta and Quantum Particle 00…" at bounding box center [304, 145] width 609 height 290
click at [50, 275] on div "Pen P" at bounding box center [41, 273] width 24 height 19
drag, startPoint x: 13, startPoint y: 74, endPoint x: 26, endPoint y: 73, distance: 13.1
click at [14, 75] on div at bounding box center [13, 74] width 6 height 6
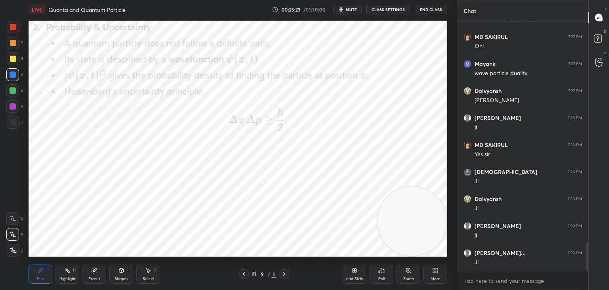
drag, startPoint x: 63, startPoint y: 269, endPoint x: 75, endPoint y: 260, distance: 14.9
click at [67, 267] on div "Highlight H" at bounding box center [68, 273] width 24 height 19
click at [352, 9] on span "mute" at bounding box center [351, 10] width 11 height 6
click at [354, 12] on button "unmute" at bounding box center [347, 10] width 29 height 10
click at [441, 274] on div "More" at bounding box center [436, 273] width 24 height 19
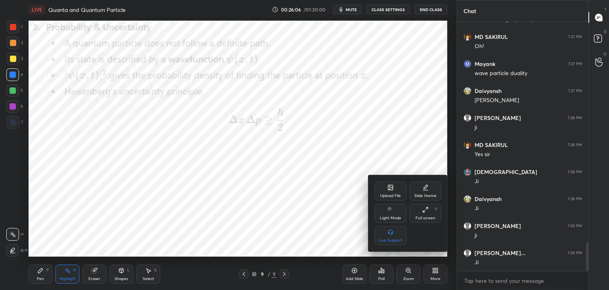
click at [397, 192] on div "Upload File" at bounding box center [391, 190] width 32 height 19
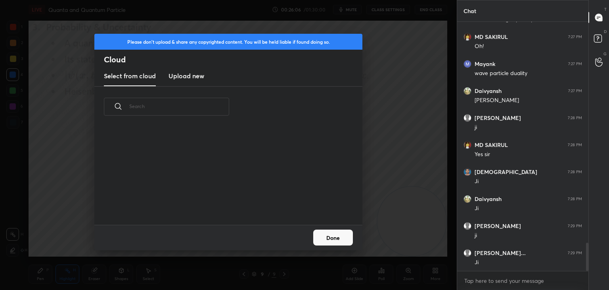
drag, startPoint x: 196, startPoint y: 78, endPoint x: 295, endPoint y: 55, distance: 101.8
click at [194, 75] on h3 "Upload new" at bounding box center [187, 76] width 36 height 10
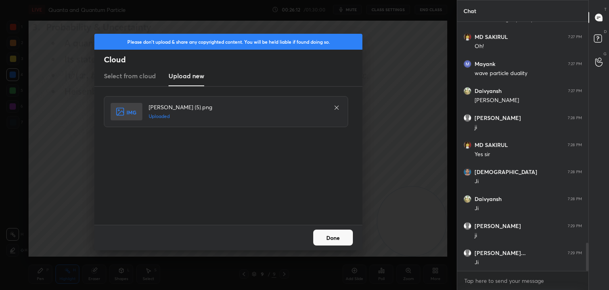
click at [337, 236] on button "Done" at bounding box center [333, 237] width 40 height 16
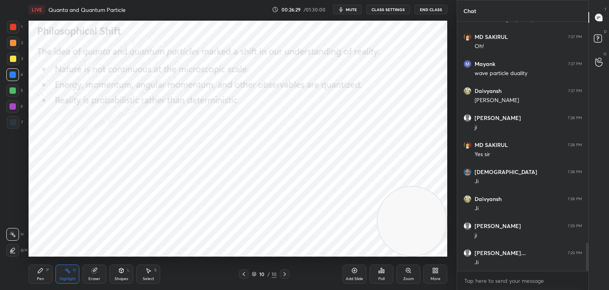
drag, startPoint x: 43, startPoint y: 278, endPoint x: 42, endPoint y: 270, distance: 8.0
click at [43, 276] on div "Pen" at bounding box center [40, 278] width 7 height 4
drag, startPoint x: 12, startPoint y: 62, endPoint x: 18, endPoint y: 63, distance: 6.2
click at [13, 63] on div at bounding box center [13, 58] width 13 height 13
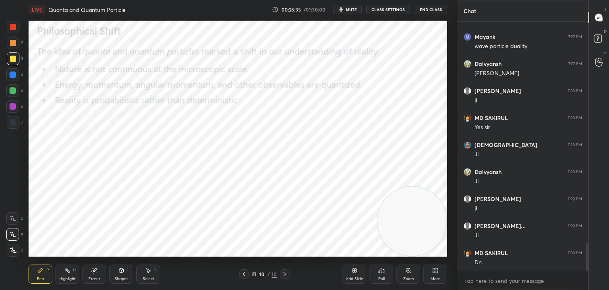
click at [13, 72] on div at bounding box center [13, 74] width 6 height 6
click at [16, 109] on div at bounding box center [12, 106] width 13 height 13
drag, startPoint x: 13, startPoint y: 45, endPoint x: 21, endPoint y: 45, distance: 7.1
click at [15, 45] on div at bounding box center [13, 43] width 6 height 6
drag, startPoint x: 352, startPoint y: 7, endPoint x: 347, endPoint y: 5, distance: 5.2
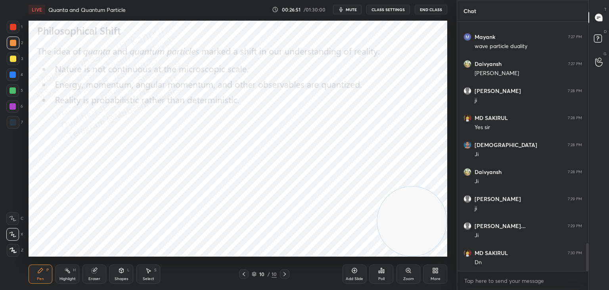
click at [352, 7] on span "mute" at bounding box center [351, 10] width 11 height 6
click at [346, 9] on span "unmute" at bounding box center [350, 10] width 17 height 6
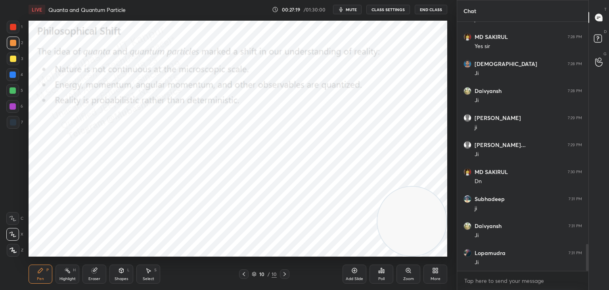
click at [443, 273] on div "More" at bounding box center [436, 273] width 24 height 19
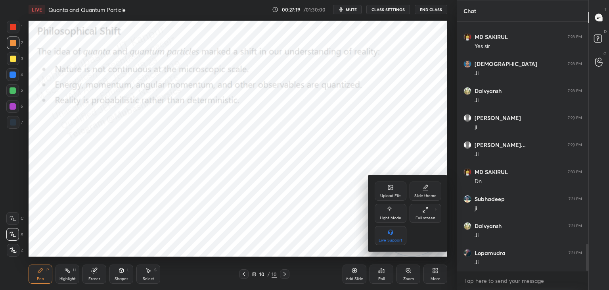
click at [391, 188] on icon at bounding box center [391, 188] width 4 height 3
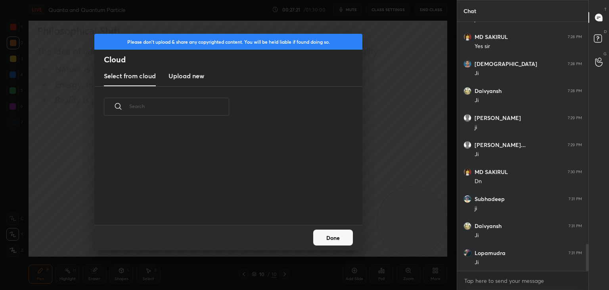
drag, startPoint x: 195, startPoint y: 77, endPoint x: 262, endPoint y: 75, distance: 66.7
click at [195, 77] on h3 "Upload new" at bounding box center [187, 76] width 36 height 10
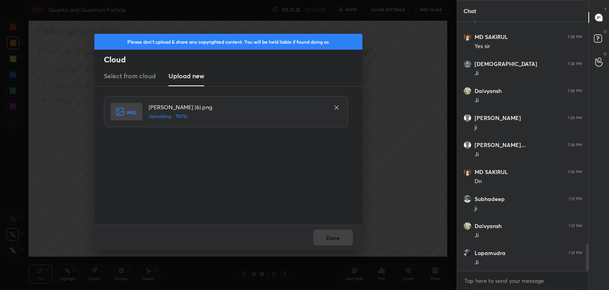
click at [342, 234] on div "Done" at bounding box center [228, 236] width 268 height 25
click at [333, 236] on div "Done" at bounding box center [228, 236] width 268 height 25
click at [335, 239] on button "Done" at bounding box center [333, 237] width 40 height 16
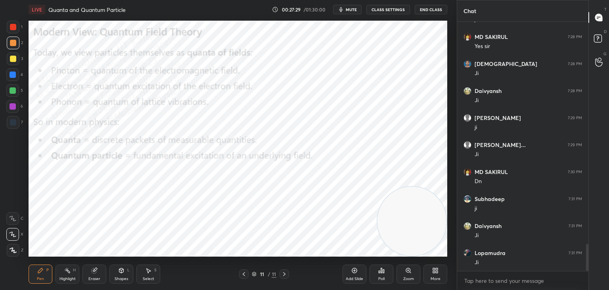
scroll to position [2078, 0]
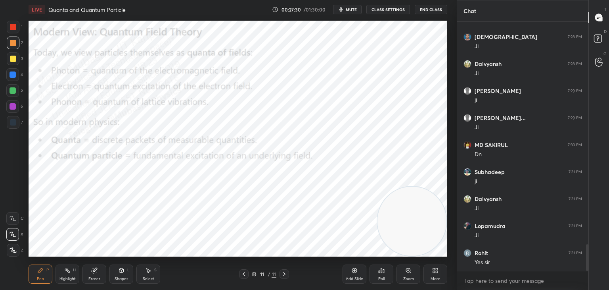
click at [13, 74] on div at bounding box center [13, 74] width 6 height 6
click at [12, 107] on div at bounding box center [13, 106] width 6 height 6
drag, startPoint x: 13, startPoint y: 89, endPoint x: 19, endPoint y: 94, distance: 7.3
click at [19, 94] on div at bounding box center [12, 90] width 13 height 13
click at [70, 271] on icon at bounding box center [67, 270] width 6 height 6
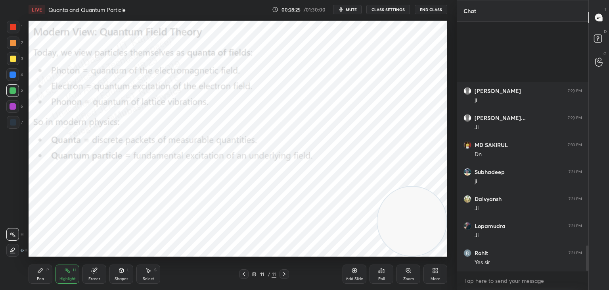
scroll to position [2186, 0]
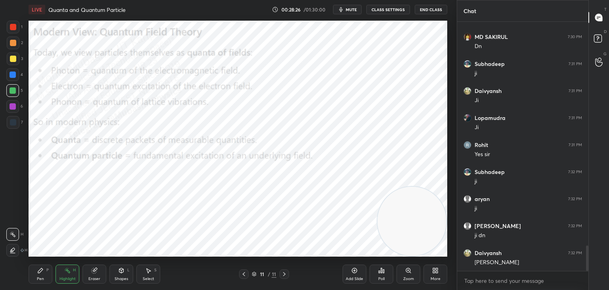
click at [438, 274] on div "More" at bounding box center [436, 273] width 24 height 19
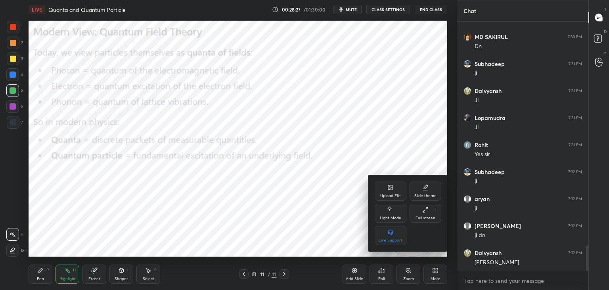
click at [386, 186] on div "Upload File" at bounding box center [391, 190] width 32 height 19
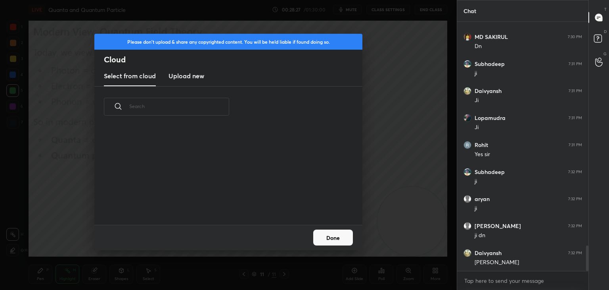
scroll to position [98, 255]
drag, startPoint x: 170, startPoint y: 78, endPoint x: 179, endPoint y: 77, distance: 8.8
click at [173, 77] on h3 "Upload new" at bounding box center [187, 76] width 36 height 10
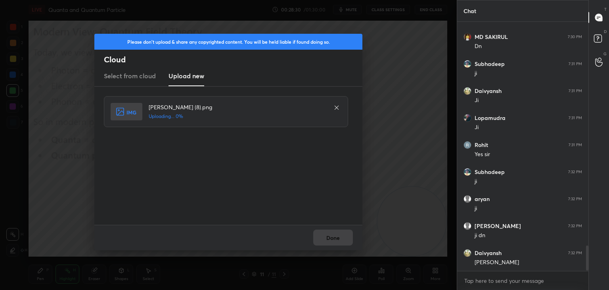
scroll to position [2213, 0]
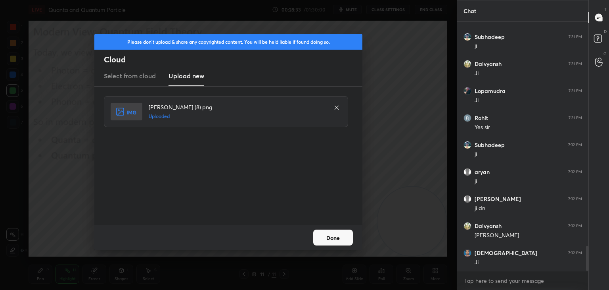
click at [338, 238] on button "Done" at bounding box center [333, 237] width 40 height 16
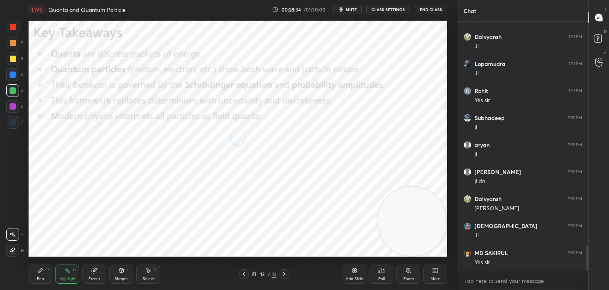
scroll to position [2267, 0]
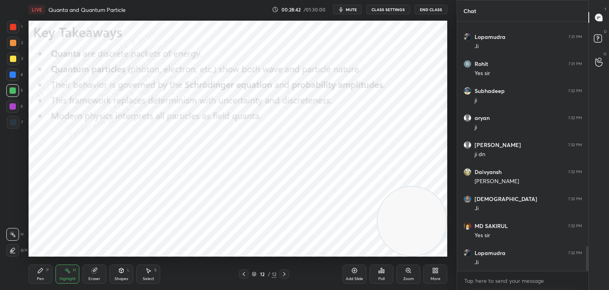
drag, startPoint x: 353, startPoint y: 6, endPoint x: 349, endPoint y: 7, distance: 4.6
click at [352, 7] on button "mute" at bounding box center [347, 10] width 29 height 10
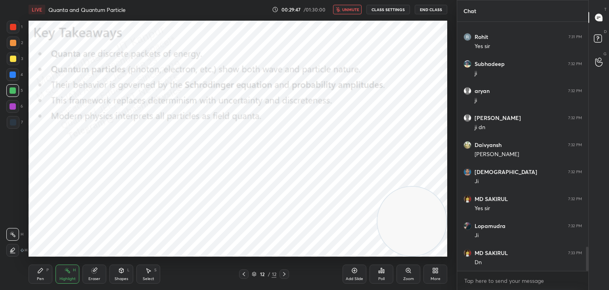
drag, startPoint x: 349, startPoint y: 10, endPoint x: 361, endPoint y: 15, distance: 12.4
click at [350, 11] on span "unmute" at bounding box center [350, 10] width 17 height 6
click at [435, 269] on icon at bounding box center [434, 269] width 2 height 2
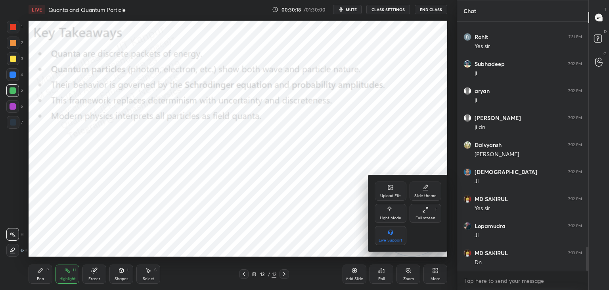
click at [393, 187] on icon at bounding box center [390, 187] width 5 height 5
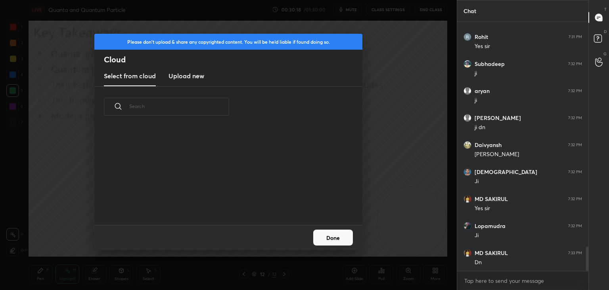
scroll to position [2, 4]
click at [189, 71] on h3 "Upload new" at bounding box center [187, 76] width 36 height 10
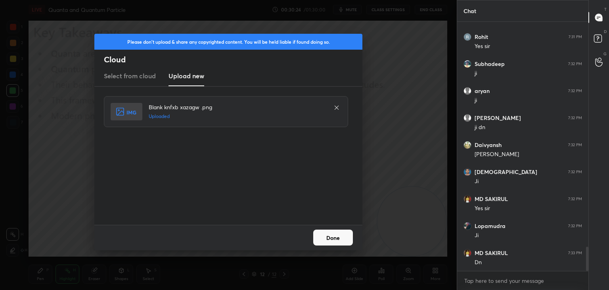
click at [336, 237] on button "Done" at bounding box center [333, 237] width 40 height 16
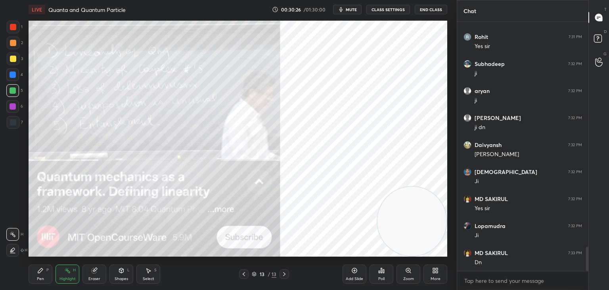
click at [37, 272] on icon at bounding box center [40, 270] width 6 height 6
click at [9, 59] on div at bounding box center [13, 58] width 13 height 13
click at [9, 86] on div at bounding box center [12, 90] width 13 height 13
drag, startPoint x: 14, startPoint y: 75, endPoint x: 27, endPoint y: 74, distance: 12.7
click at [16, 75] on div at bounding box center [12, 74] width 13 height 13
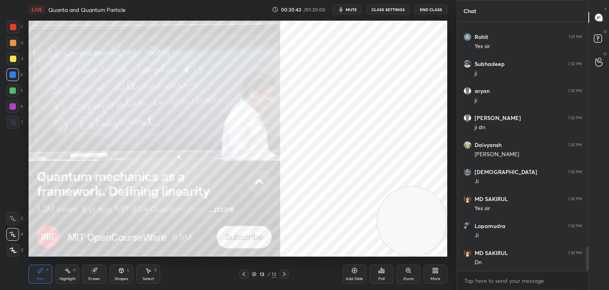
scroll to position [2321, 0]
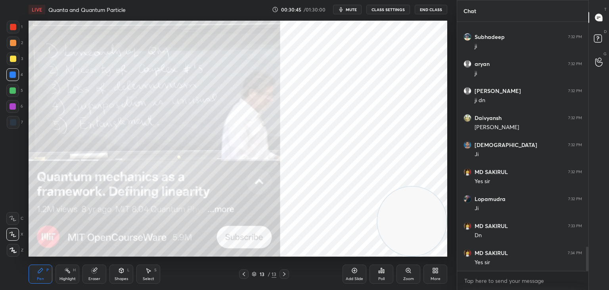
drag, startPoint x: 65, startPoint y: 270, endPoint x: 69, endPoint y: 269, distance: 4.1
click at [67, 269] on icon at bounding box center [67, 270] width 6 height 6
drag, startPoint x: 35, startPoint y: 274, endPoint x: 42, endPoint y: 261, distance: 15.3
click at [36, 274] on div "Pen P" at bounding box center [41, 273] width 24 height 19
click at [16, 61] on div at bounding box center [13, 58] width 13 height 13
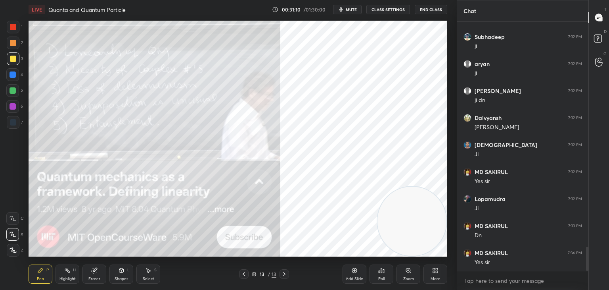
drag, startPoint x: 67, startPoint y: 277, endPoint x: 73, endPoint y: 259, distance: 18.9
click at [69, 272] on div "Highlight H" at bounding box center [68, 273] width 24 height 19
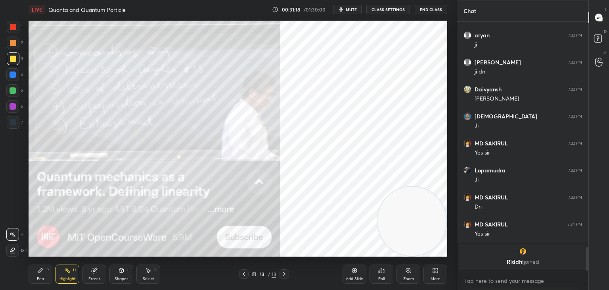
click at [522, 256] on div "Riddhi joined" at bounding box center [522, 256] width 127 height 25
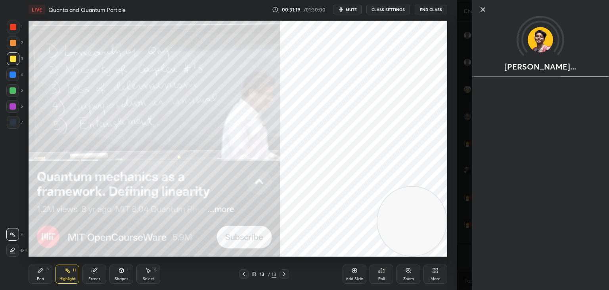
click at [549, 172] on div "Riddhi Kay..." at bounding box center [540, 145] width 137 height 290
drag, startPoint x: 537, startPoint y: 34, endPoint x: 540, endPoint y: 31, distance: 4.8
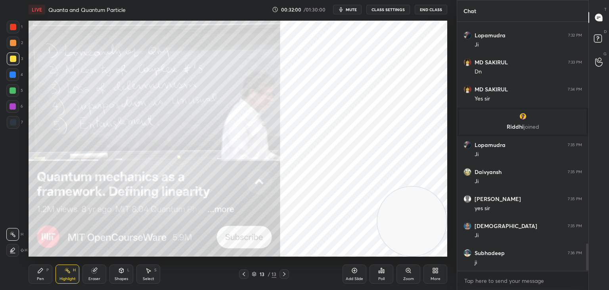
scroll to position [2046, 0]
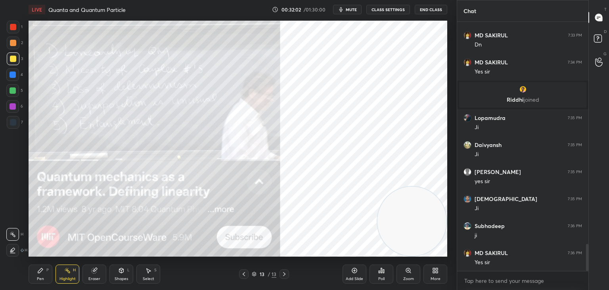
click at [443, 276] on div "More" at bounding box center [436, 273] width 24 height 19
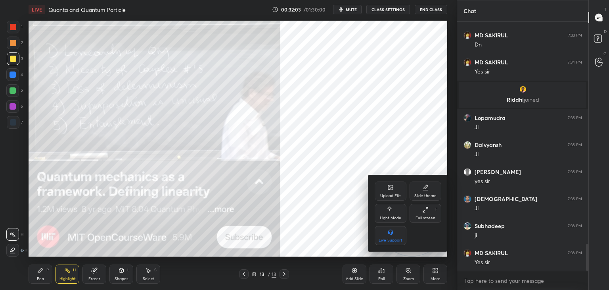
click at [388, 190] on icon at bounding box center [390, 187] width 5 height 5
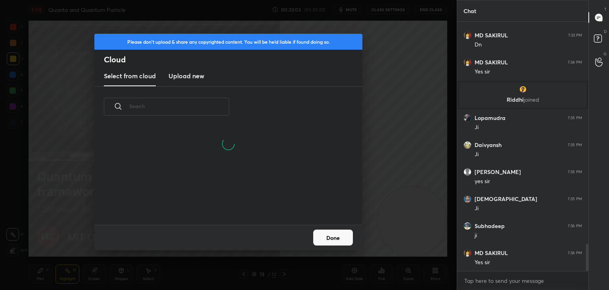
click at [173, 75] on h3 "Upload new" at bounding box center [187, 76] width 36 height 10
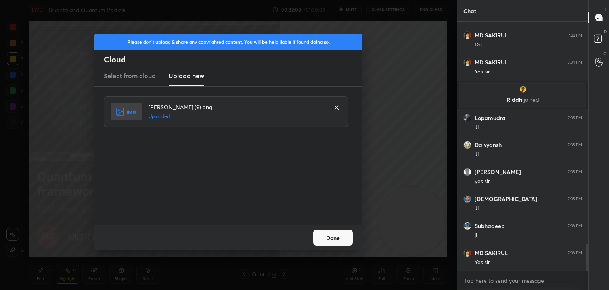
drag, startPoint x: 339, startPoint y: 238, endPoint x: 344, endPoint y: 223, distance: 15.8
click at [339, 237] on button "Done" at bounding box center [333, 237] width 40 height 16
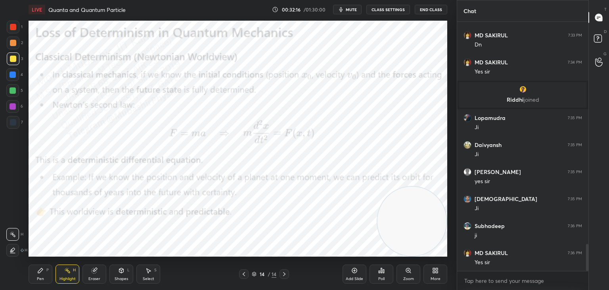
drag, startPoint x: 38, startPoint y: 277, endPoint x: 35, endPoint y: 257, distance: 19.7
click at [37, 278] on div "Pen" at bounding box center [40, 278] width 7 height 4
click at [10, 92] on div at bounding box center [13, 90] width 6 height 6
click at [13, 77] on div at bounding box center [13, 74] width 6 height 6
click at [18, 33] on div "1" at bounding box center [15, 27] width 16 height 13
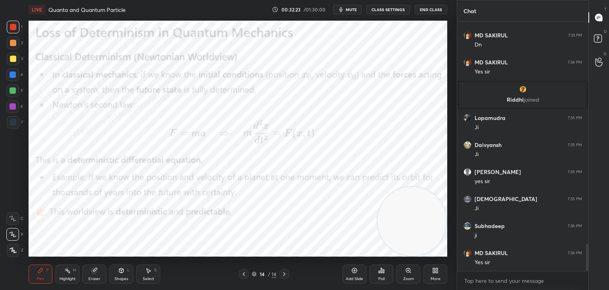
drag, startPoint x: 12, startPoint y: 75, endPoint x: 27, endPoint y: 75, distance: 15.1
click at [13, 75] on div at bounding box center [13, 74] width 6 height 6
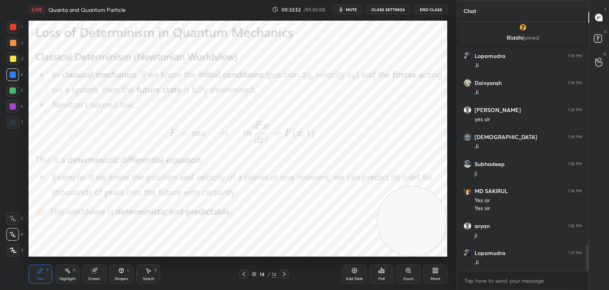
scroll to position [2135, 0]
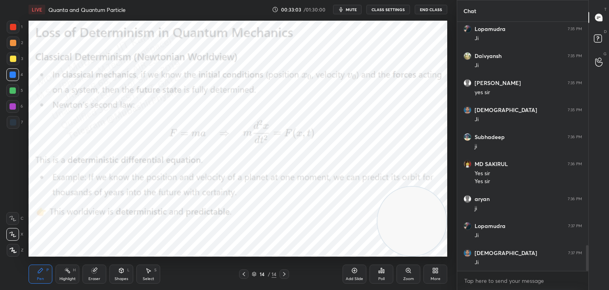
click at [73, 275] on div "Highlight H" at bounding box center [68, 273] width 24 height 19
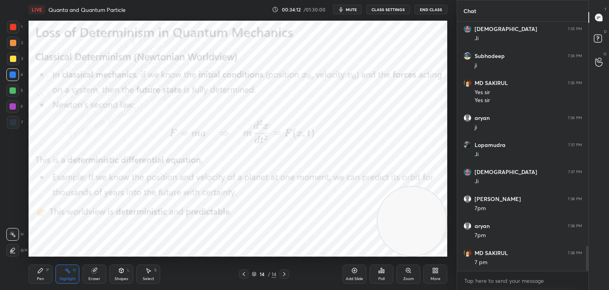
scroll to position [2243, 0]
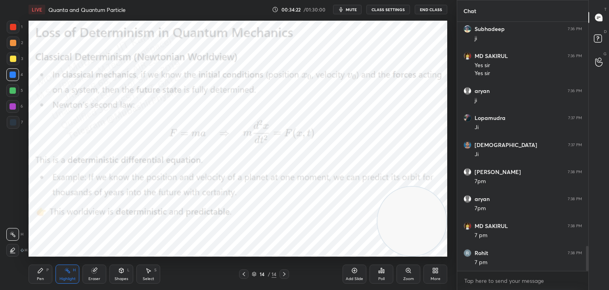
click at [50, 269] on div "Pen P" at bounding box center [41, 273] width 24 height 19
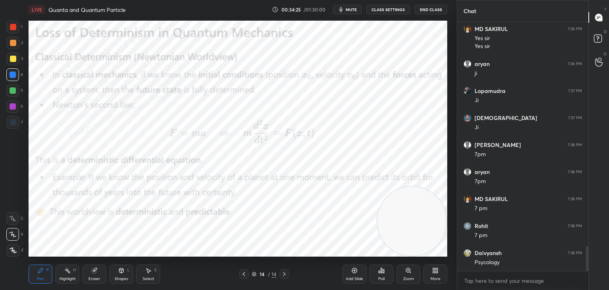
drag, startPoint x: 16, startPoint y: 107, endPoint x: 27, endPoint y: 125, distance: 20.7
click at [21, 117] on div "1 2 3 4 5 6 7" at bounding box center [14, 76] width 17 height 111
drag, startPoint x: 15, startPoint y: 111, endPoint x: 24, endPoint y: 113, distance: 8.8
click at [15, 110] on div at bounding box center [12, 106] width 13 height 13
click at [72, 277] on div "Highlight" at bounding box center [67, 278] width 16 height 4
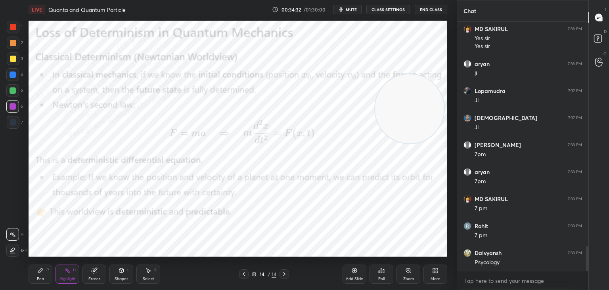
drag, startPoint x: 414, startPoint y: 159, endPoint x: 408, endPoint y: 117, distance: 42.9
click at [409, 111] on video at bounding box center [409, 108] width 69 height 69
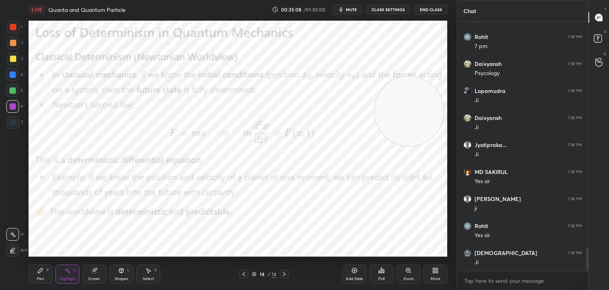
scroll to position [2485, 0]
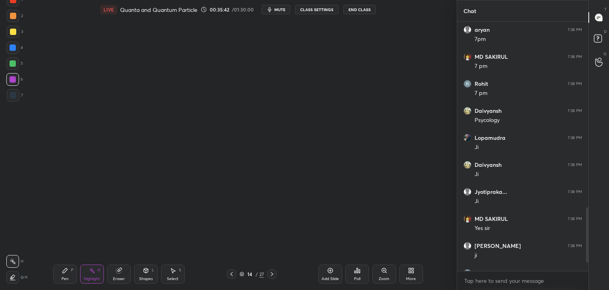
scroll to position [1057, 0]
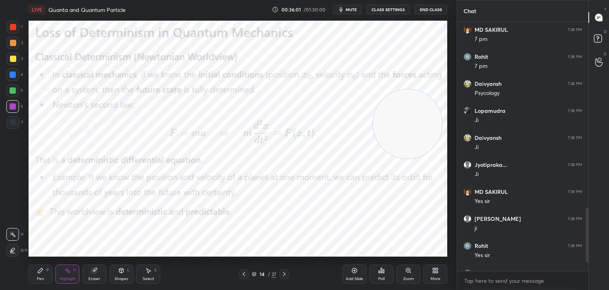
drag, startPoint x: 96, startPoint y: 207, endPoint x: 405, endPoint y: 132, distance: 317.6
click at [405, 132] on video at bounding box center [407, 123] width 69 height 69
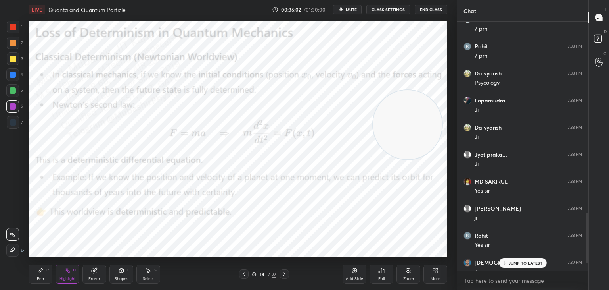
scroll to position [1011, 0]
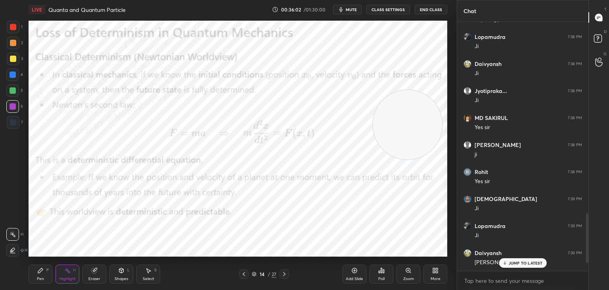
drag, startPoint x: 588, startPoint y: 221, endPoint x: 592, endPoint y: 237, distance: 16.7
click at [592, 237] on div "Chat MD SAKIRUL 7:38 PM 7 pm Rohit 7:38 PM 7 pm Daivyansh 7:38 PM Psycology Lop…" at bounding box center [533, 145] width 152 height 290
click at [537, 258] on div "Rohit 7:38 PM 7 pm Daivyansh 7:38 PM Psycology Lopamudra 7:38 PM Ji Daivyansh 7…" at bounding box center [522, 146] width 131 height 249
click at [525, 262] on p "JUMP TO LATEST" at bounding box center [526, 262] width 34 height 5
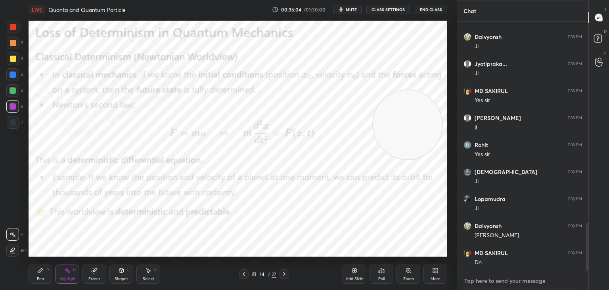
click at [518, 276] on textarea at bounding box center [523, 280] width 119 height 13
click at [436, 273] on icon at bounding box center [435, 270] width 6 height 6
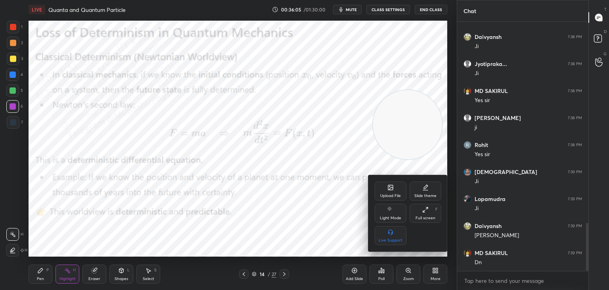
click at [385, 188] on div "Upload File" at bounding box center [391, 190] width 32 height 19
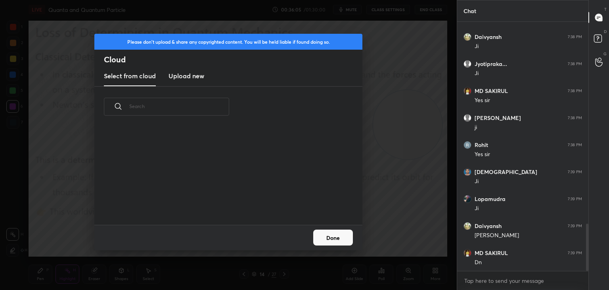
scroll to position [1065, 0]
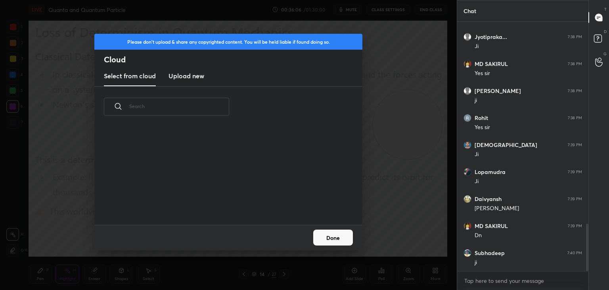
click at [189, 74] on h3 "Upload new" at bounding box center [187, 76] width 36 height 10
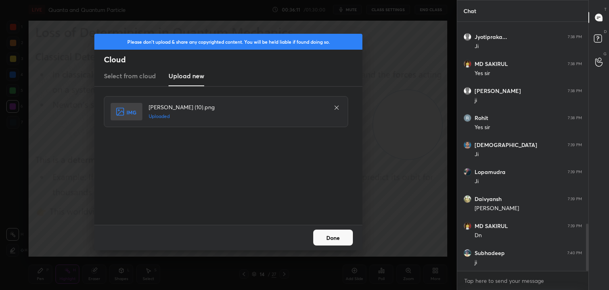
click at [337, 236] on button "Done" at bounding box center [333, 237] width 40 height 16
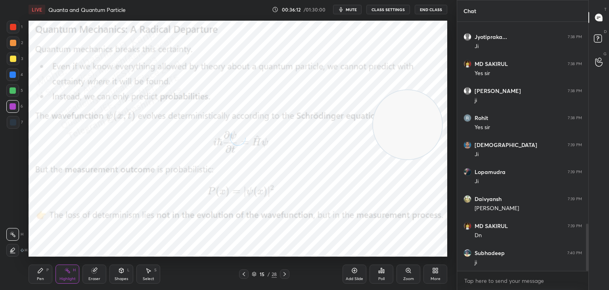
drag, startPoint x: 433, startPoint y: 182, endPoint x: 448, endPoint y: 224, distance: 45.0
click at [452, 226] on div "1 2 3 4 5 6 7 C X Z C X Z E E Erase all H H LIVE Quanta and Quantum Particle 00…" at bounding box center [228, 145] width 457 height 290
click at [41, 275] on div "Pen P" at bounding box center [41, 273] width 24 height 19
drag, startPoint x: 12, startPoint y: 73, endPoint x: 26, endPoint y: 73, distance: 14.3
click at [13, 72] on div at bounding box center [13, 74] width 6 height 6
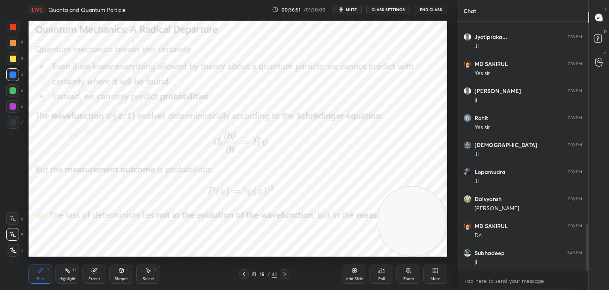
drag, startPoint x: 13, startPoint y: 107, endPoint x: 20, endPoint y: 107, distance: 7.5
click at [20, 107] on div "6" at bounding box center [14, 106] width 17 height 13
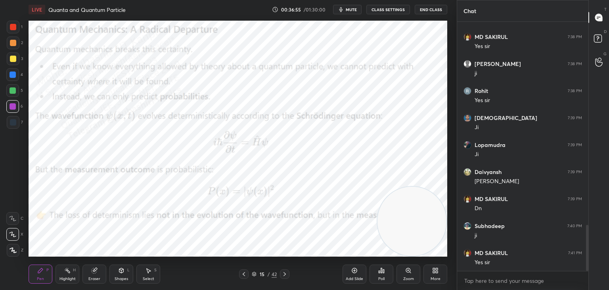
drag, startPoint x: 14, startPoint y: 88, endPoint x: 23, endPoint y: 91, distance: 9.2
click at [12, 88] on div at bounding box center [13, 90] width 6 height 6
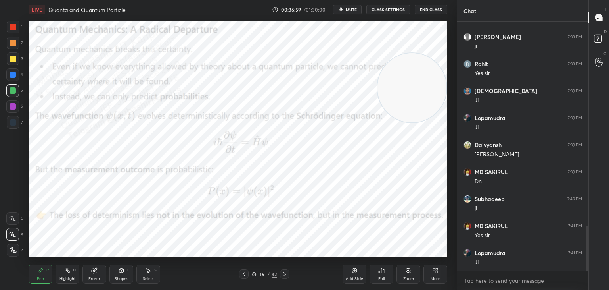
drag, startPoint x: 434, startPoint y: 219, endPoint x: 389, endPoint y: 45, distance: 179.7
click at [443, 53] on video at bounding box center [412, 87] width 69 height 69
drag, startPoint x: 14, startPoint y: 40, endPoint x: 27, endPoint y: 51, distance: 17.2
click at [15, 45] on div at bounding box center [13, 43] width 6 height 6
drag, startPoint x: 10, startPoint y: 73, endPoint x: 26, endPoint y: 80, distance: 17.6
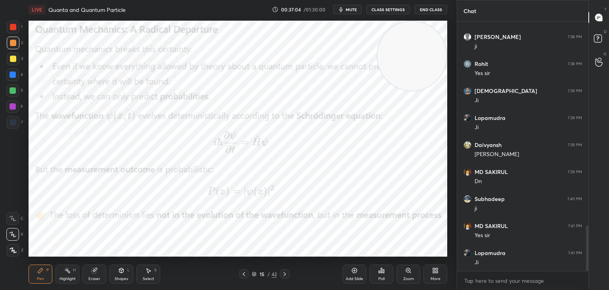
click at [13, 73] on div at bounding box center [13, 74] width 6 height 6
drag, startPoint x: 10, startPoint y: 26, endPoint x: 20, endPoint y: 34, distance: 13.0
click at [11, 27] on div at bounding box center [13, 27] width 6 height 6
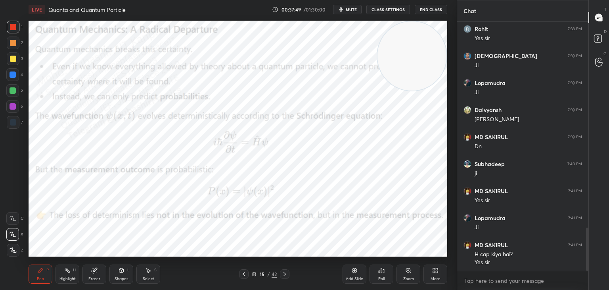
scroll to position [1180, 0]
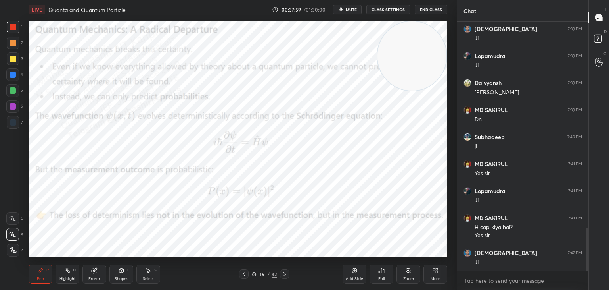
click at [63, 277] on div "Highlight" at bounding box center [67, 278] width 16 height 4
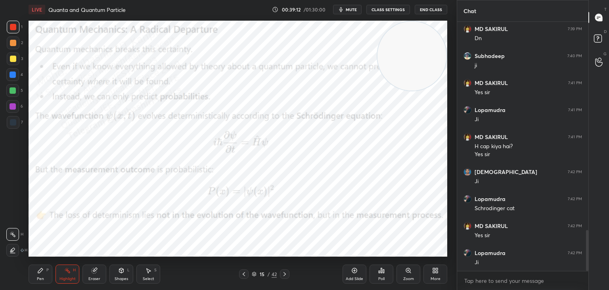
scroll to position [1288, 0]
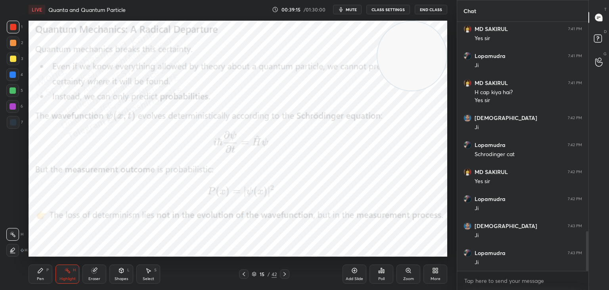
click at [436, 271] on icon at bounding box center [435, 270] width 6 height 6
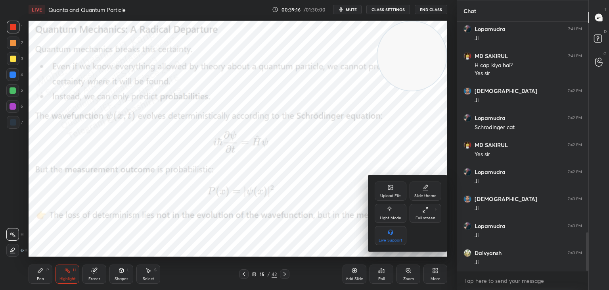
click at [392, 191] on div "Upload File" at bounding box center [391, 190] width 32 height 19
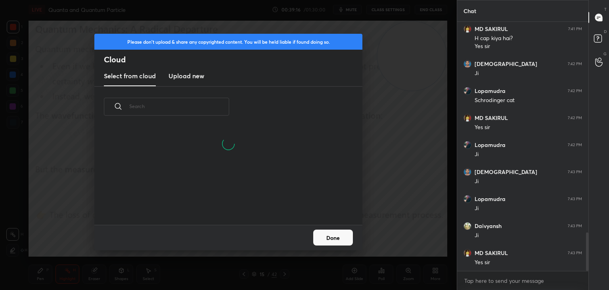
drag, startPoint x: 186, startPoint y: 75, endPoint x: 238, endPoint y: 61, distance: 54.7
click at [184, 75] on h3 "Upload new" at bounding box center [187, 76] width 36 height 10
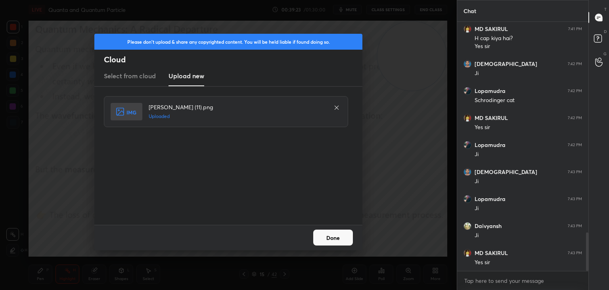
drag, startPoint x: 332, startPoint y: 237, endPoint x: 318, endPoint y: 237, distance: 14.3
click at [330, 238] on button "Done" at bounding box center [333, 237] width 40 height 16
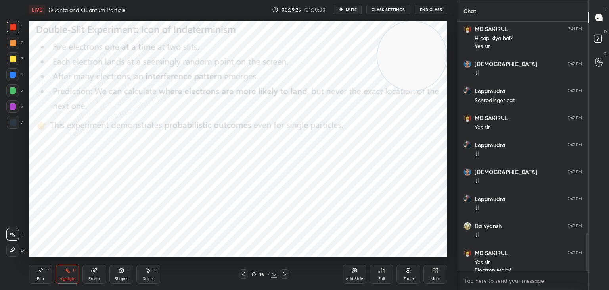
scroll to position [1377, 0]
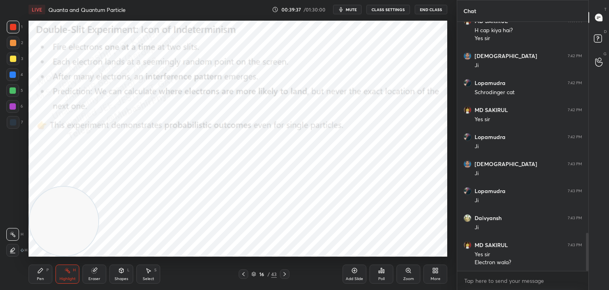
drag, startPoint x: 402, startPoint y: 74, endPoint x: 84, endPoint y: 237, distance: 357.4
click at [50, 275] on div "LIVE Quanta and Quantum Particle 00:39:37 / 01:30:00 mute CLASS SETTINGS End Cl…" at bounding box center [237, 145] width 425 height 290
drag, startPoint x: 38, startPoint y: 274, endPoint x: 37, endPoint y: 262, distance: 12.0
click at [37, 275] on div "Pen P" at bounding box center [41, 273] width 24 height 19
click at [13, 42] on div at bounding box center [13, 43] width 6 height 6
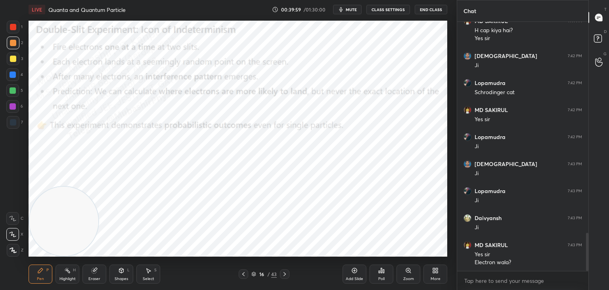
drag, startPoint x: 12, startPoint y: 75, endPoint x: 25, endPoint y: 75, distance: 12.7
click at [11, 75] on div at bounding box center [13, 74] width 6 height 6
drag, startPoint x: 9, startPoint y: 107, endPoint x: 13, endPoint y: 108, distance: 4.0
click at [12, 108] on div at bounding box center [12, 106] width 13 height 13
click at [146, 272] on div "Select S" at bounding box center [148, 273] width 24 height 19
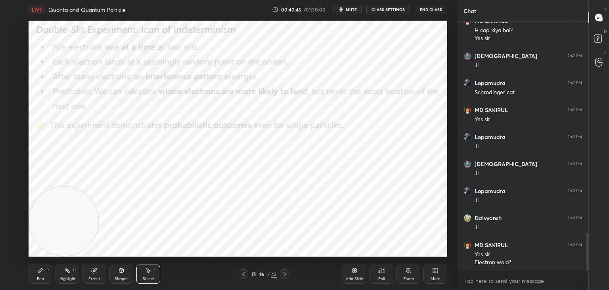
drag, startPoint x: 248, startPoint y: 180, endPoint x: 326, endPoint y: 208, distance: 82.7
click at [365, 217] on div "0 ° Undo Copy Duplicate Duplicate to new slide Delete" at bounding box center [238, 139] width 419 height 236
drag, startPoint x: 270, startPoint y: 193, endPoint x: 225, endPoint y: 232, distance: 59.3
click at [267, 223] on div "0 ° Undo Copy Duplicate Duplicate to new slide Delete" at bounding box center [238, 139] width 419 height 236
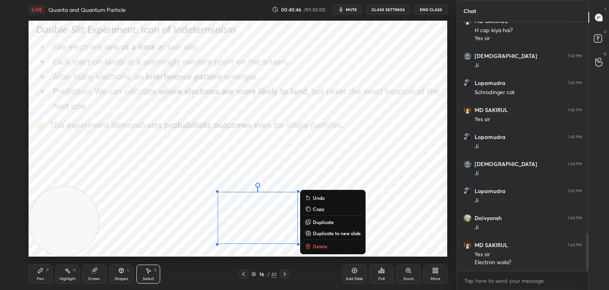
click at [38, 274] on div "Pen P" at bounding box center [41, 273] width 24 height 19
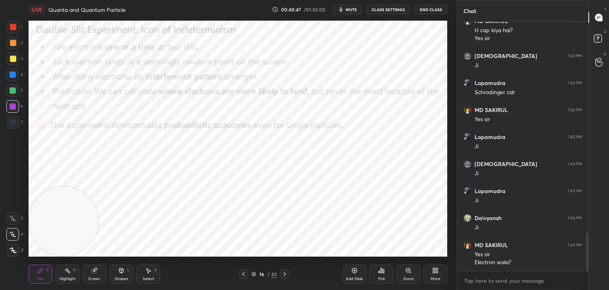
click at [13, 91] on div at bounding box center [13, 90] width 6 height 6
drag, startPoint x: 14, startPoint y: 76, endPoint x: 16, endPoint y: 80, distance: 4.6
click at [13, 77] on div at bounding box center [13, 74] width 6 height 6
click at [16, 59] on div at bounding box center [13, 58] width 13 height 13
click at [13, 107] on div at bounding box center [13, 106] width 6 height 6
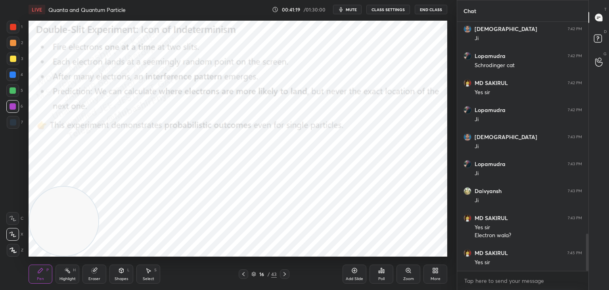
scroll to position [1431, 0]
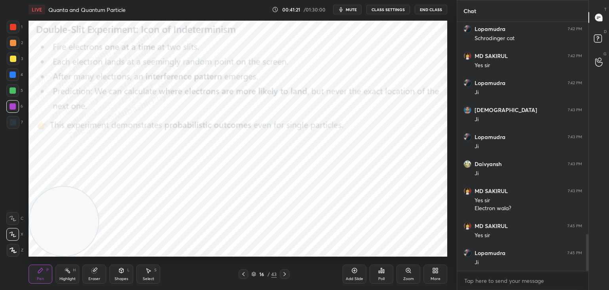
drag, startPoint x: 10, startPoint y: 73, endPoint x: 22, endPoint y: 75, distance: 12.2
click at [11, 73] on div at bounding box center [13, 74] width 6 height 6
drag, startPoint x: 67, startPoint y: 274, endPoint x: 61, endPoint y: 269, distance: 8.2
click at [65, 274] on div "Highlight H" at bounding box center [68, 273] width 24 height 19
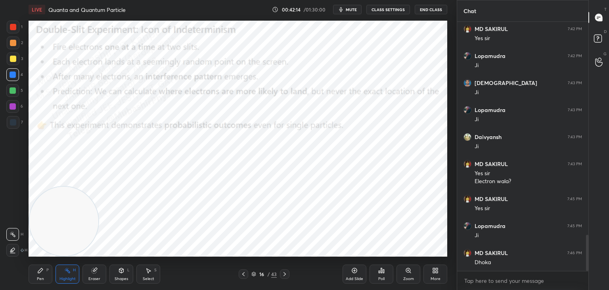
click at [43, 271] on div "Pen P" at bounding box center [41, 273] width 24 height 19
click at [25, 196] on div "Setting up your live class Poll for secs No correct answer Start poll" at bounding box center [237, 138] width 425 height 239
drag, startPoint x: 8, startPoint y: 31, endPoint x: 27, endPoint y: 36, distance: 19.0
click at [11, 31] on div at bounding box center [13, 27] width 13 height 13
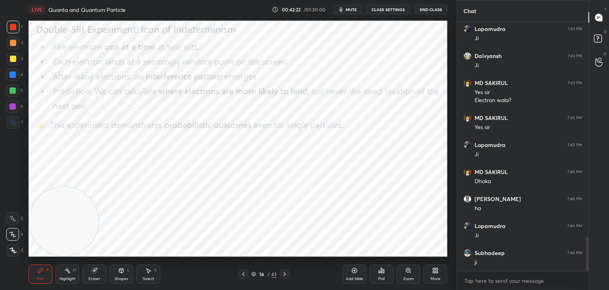
scroll to position [1566, 0]
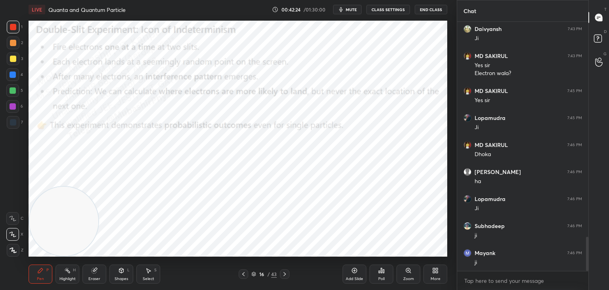
click at [76, 270] on div "Highlight H" at bounding box center [68, 273] width 24 height 19
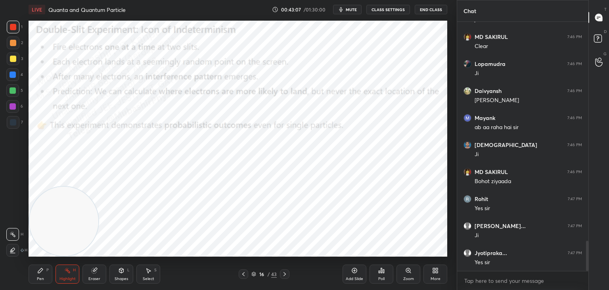
scroll to position [1836, 0]
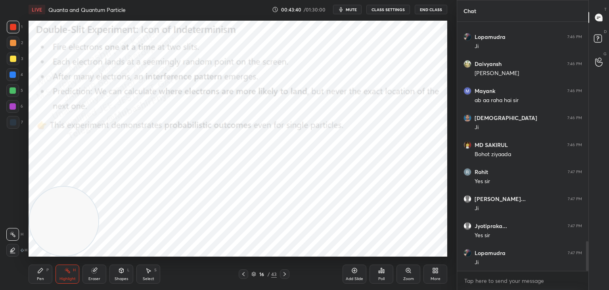
click at [437, 273] on icon at bounding box center [435, 270] width 6 height 6
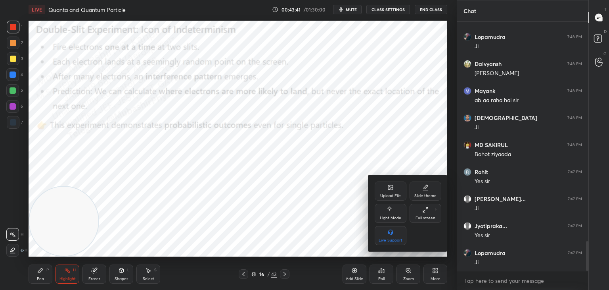
click at [384, 196] on div "Upload File" at bounding box center [390, 196] width 21 height 4
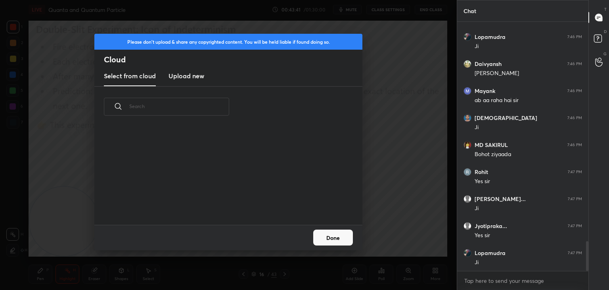
scroll to position [2, 4]
click at [181, 84] on new "Upload new" at bounding box center [187, 76] width 36 height 20
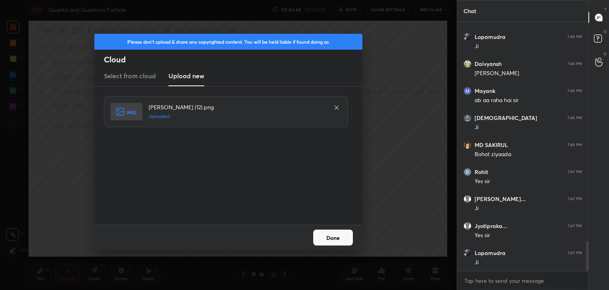
click at [330, 235] on button "Done" at bounding box center [333, 237] width 40 height 16
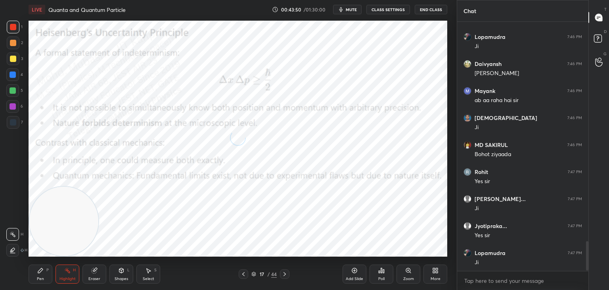
scroll to position [1863, 0]
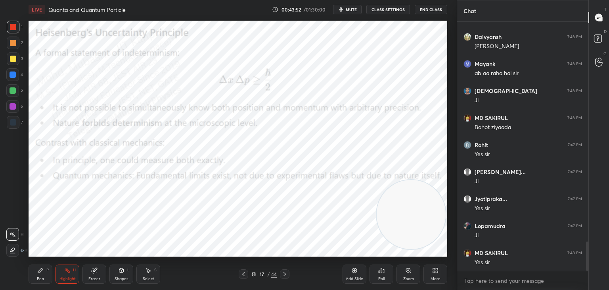
drag, startPoint x: 62, startPoint y: 223, endPoint x: 382, endPoint y: 209, distance: 320.4
click at [441, 219] on video at bounding box center [411, 214] width 69 height 69
click at [40, 276] on div "Pen" at bounding box center [40, 278] width 7 height 4
click at [9, 40] on div at bounding box center [13, 42] width 13 height 13
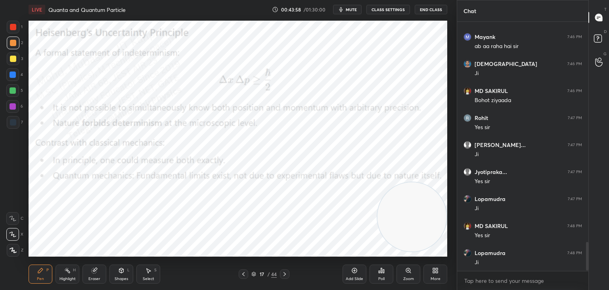
scroll to position [1917, 0]
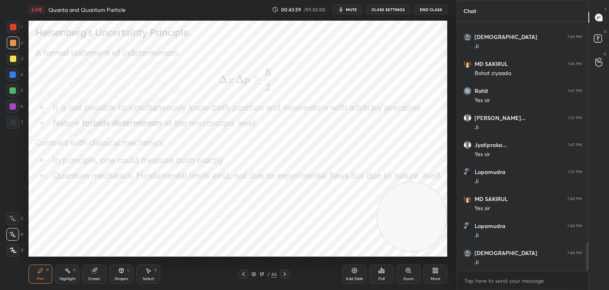
drag, startPoint x: 13, startPoint y: 79, endPoint x: 23, endPoint y: 80, distance: 10.4
click at [13, 79] on div at bounding box center [12, 74] width 13 height 13
drag, startPoint x: 15, startPoint y: 105, endPoint x: 22, endPoint y: 105, distance: 7.1
click at [13, 104] on div at bounding box center [13, 106] width 6 height 6
drag, startPoint x: 417, startPoint y: 200, endPoint x: 368, endPoint y: 19, distance: 186.5
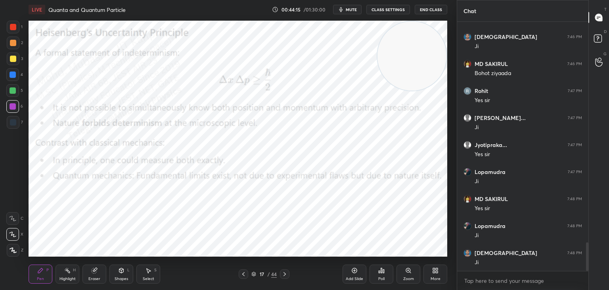
click at [433, 10] on div "LIVE Quanta and Quantum Particle 00:44:15 / 01:30:00 mute CLASS SETTINGS End Cl…" at bounding box center [237, 145] width 425 height 290
click at [12, 92] on div at bounding box center [12, 90] width 13 height 13
drag, startPoint x: 61, startPoint y: 269, endPoint x: 68, endPoint y: 264, distance: 8.6
click at [61, 272] on div "Highlight H" at bounding box center [68, 273] width 24 height 19
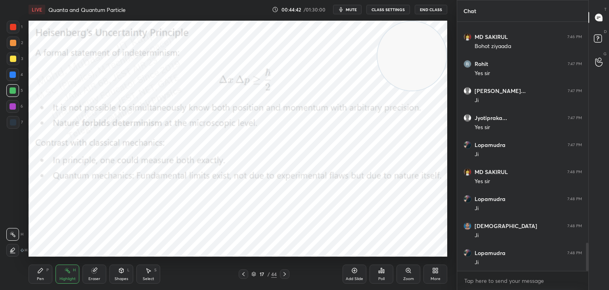
click at [44, 271] on div "Pen P" at bounding box center [41, 273] width 24 height 19
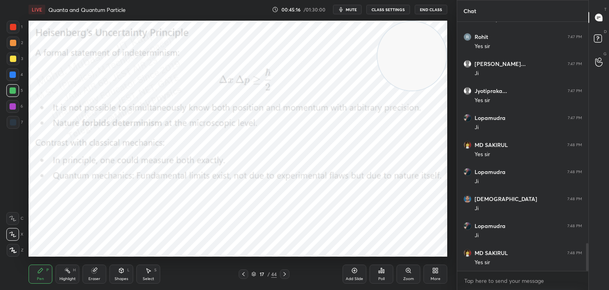
scroll to position [1997, 0]
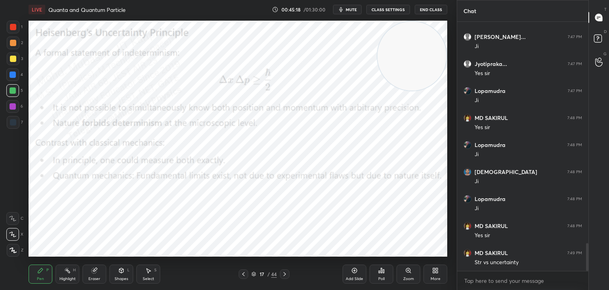
click at [438, 267] on icon at bounding box center [435, 270] width 6 height 6
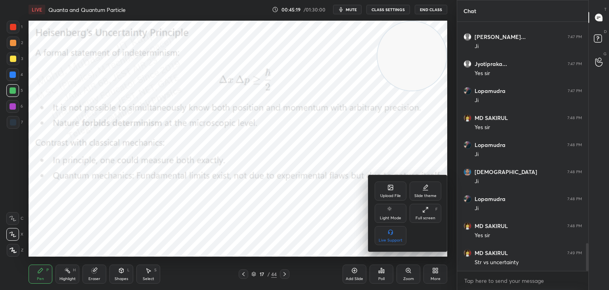
click at [400, 190] on div "Upload File" at bounding box center [391, 190] width 32 height 19
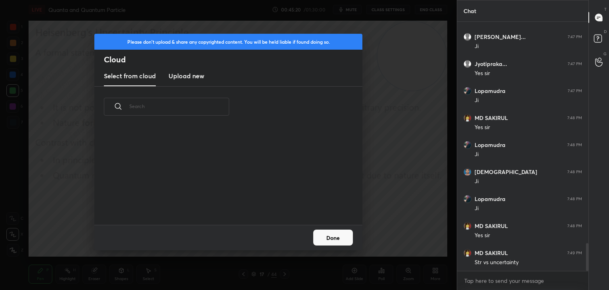
scroll to position [98, 255]
drag, startPoint x: 190, startPoint y: 76, endPoint x: 302, endPoint y: 86, distance: 111.9
click at [189, 75] on h3 "Upload new" at bounding box center [187, 76] width 36 height 10
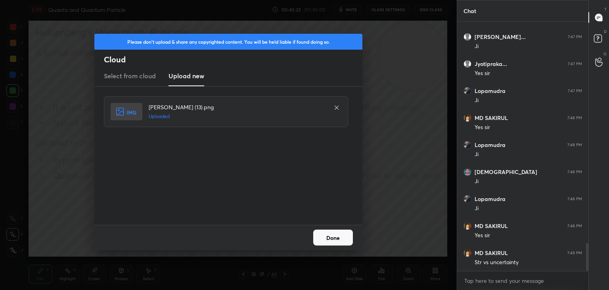
click at [341, 243] on button "Done" at bounding box center [333, 237] width 40 height 16
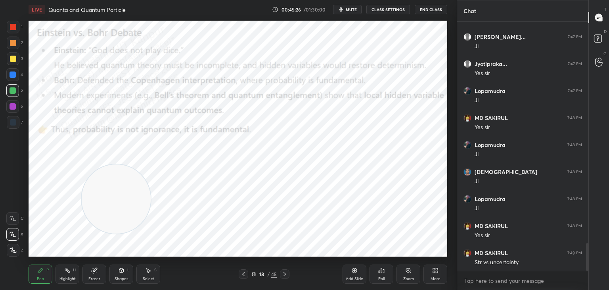
drag, startPoint x: 405, startPoint y: 58, endPoint x: 83, endPoint y: 230, distance: 365.0
click at [65, 257] on div "Setting up your live class Poll for secs No correct answer Start poll" at bounding box center [237, 138] width 425 height 239
click at [13, 72] on div at bounding box center [13, 74] width 6 height 6
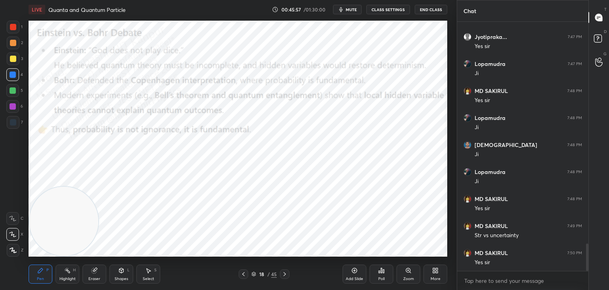
drag, startPoint x: 13, startPoint y: 46, endPoint x: 19, endPoint y: 50, distance: 7.6
click at [13, 47] on div at bounding box center [13, 42] width 13 height 13
drag, startPoint x: 17, startPoint y: 59, endPoint x: 23, endPoint y: 60, distance: 5.2
click at [18, 59] on div at bounding box center [13, 58] width 13 height 13
click at [21, 90] on div "5" at bounding box center [14, 90] width 17 height 13
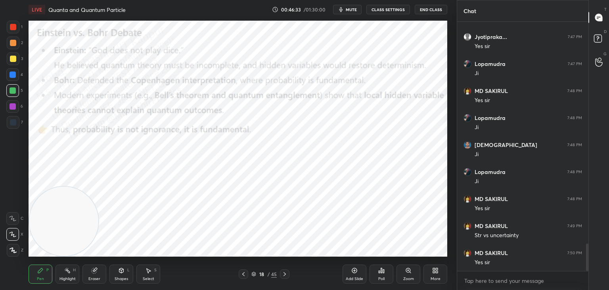
drag, startPoint x: 65, startPoint y: 280, endPoint x: 71, endPoint y: 275, distance: 7.9
click at [64, 280] on div "Highlight" at bounding box center [67, 278] width 16 height 4
drag, startPoint x: 39, startPoint y: 274, endPoint x: 27, endPoint y: 159, distance: 115.2
click at [40, 272] on div "Pen P" at bounding box center [41, 273] width 24 height 19
click at [11, 107] on div at bounding box center [13, 106] width 6 height 6
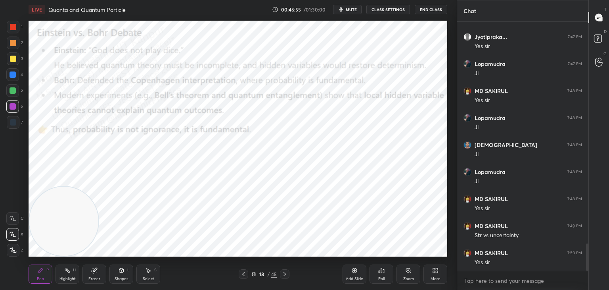
click at [67, 271] on icon at bounding box center [67, 270] width 6 height 6
click at [37, 271] on icon at bounding box center [40, 270] width 6 height 6
drag, startPoint x: 14, startPoint y: 92, endPoint x: 8, endPoint y: 61, distance: 31.6
click at [13, 91] on div at bounding box center [13, 90] width 6 height 6
click at [11, 59] on div at bounding box center [13, 59] width 6 height 6
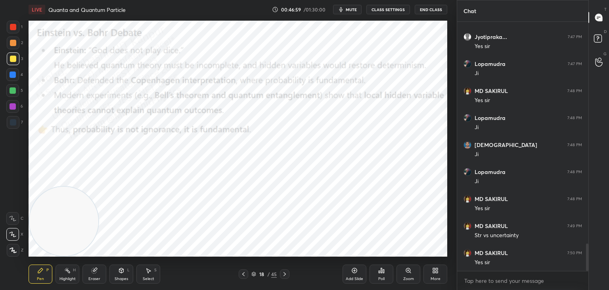
scroll to position [2051, 0]
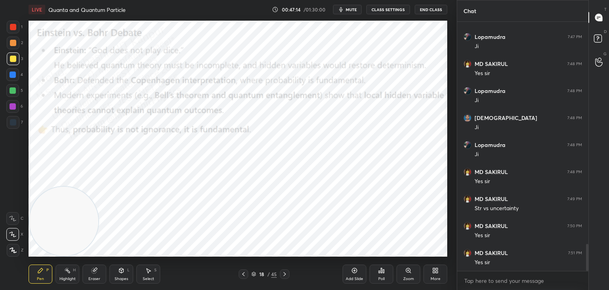
drag, startPoint x: 11, startPoint y: 88, endPoint x: 7, endPoint y: 88, distance: 4.4
click at [7, 88] on div at bounding box center [12, 90] width 13 height 13
click at [73, 269] on div "H" at bounding box center [74, 270] width 3 height 4
click at [355, 9] on span "mute" at bounding box center [351, 10] width 11 height 6
click at [350, 9] on span "unmute" at bounding box center [350, 10] width 17 height 6
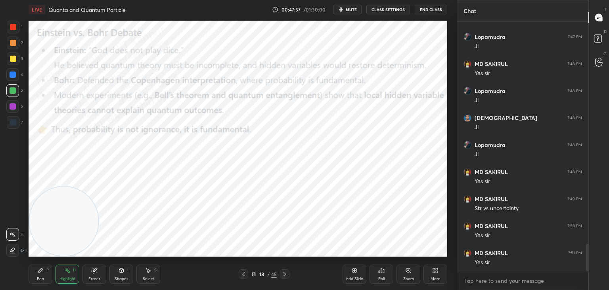
scroll to position [2078, 0]
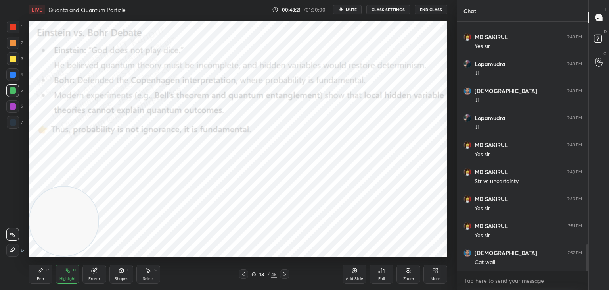
click at [352, 7] on span "mute" at bounding box center [351, 10] width 11 height 6
click at [351, 8] on span "unmute" at bounding box center [350, 10] width 17 height 6
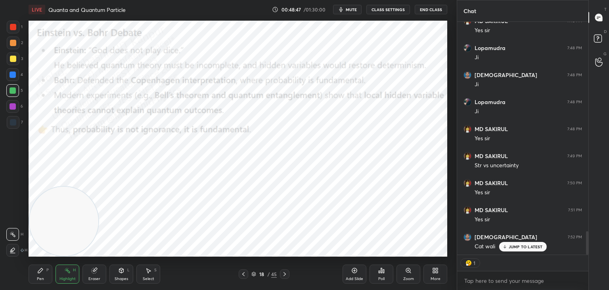
drag, startPoint x: 586, startPoint y: 243, endPoint x: 549, endPoint y: 272, distance: 46.3
click at [590, 259] on div "Chat Lopamudra 7:47 PM Ji MD SAKIRUL 7:48 PM Yes sir Lopamudra 7:48 PM Ji Krish…" at bounding box center [533, 145] width 152 height 290
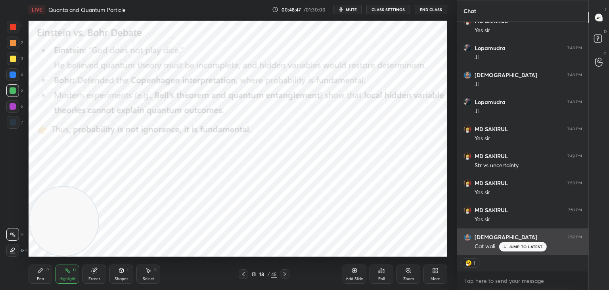
click at [532, 244] on div "JUMP TO LATEST" at bounding box center [523, 247] width 48 height 10
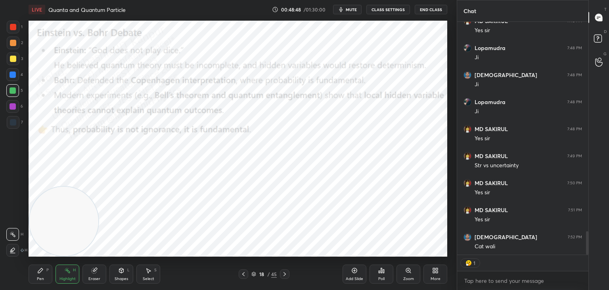
click at [392, 7] on button "CLASS SETTINGS" at bounding box center [388, 10] width 44 height 10
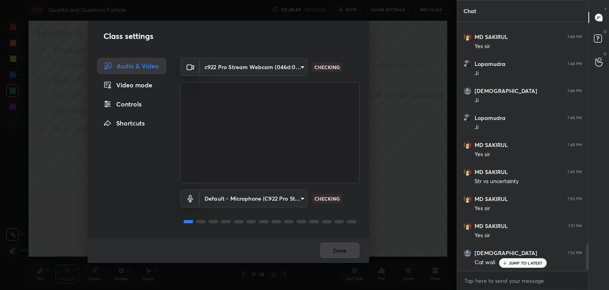
scroll to position [2078, 0]
click at [124, 106] on div "Controls" at bounding box center [131, 104] width 69 height 16
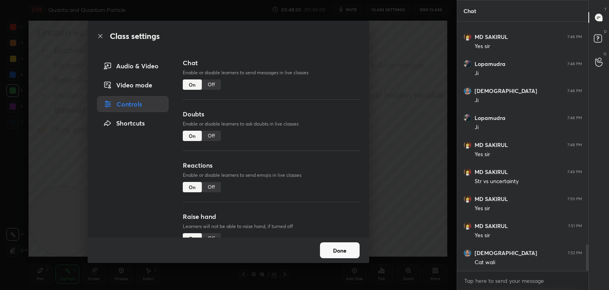
click at [209, 188] on div "Off" at bounding box center [211, 187] width 19 height 10
click at [344, 253] on button "Done" at bounding box center [340, 250] width 40 height 16
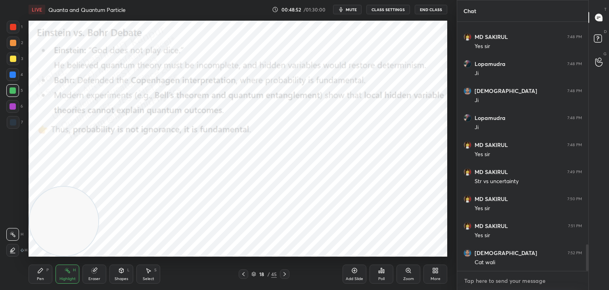
click at [487, 280] on textarea at bounding box center [523, 280] width 119 height 13
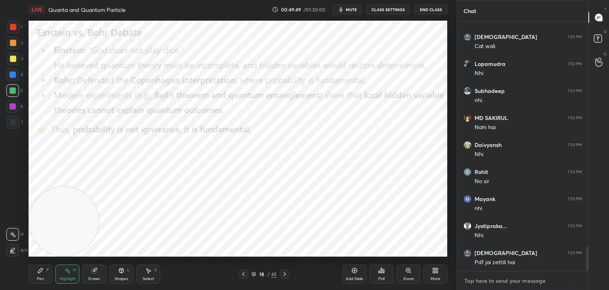
scroll to position [2348, 0]
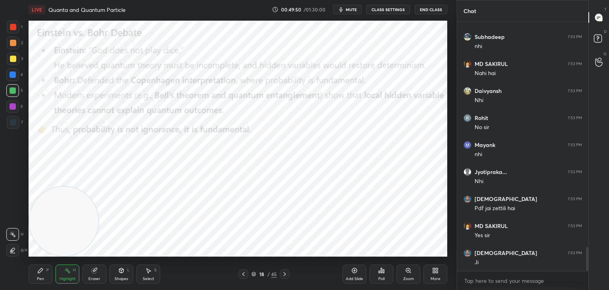
click at [438, 276] on div "More" at bounding box center [436, 278] width 10 height 4
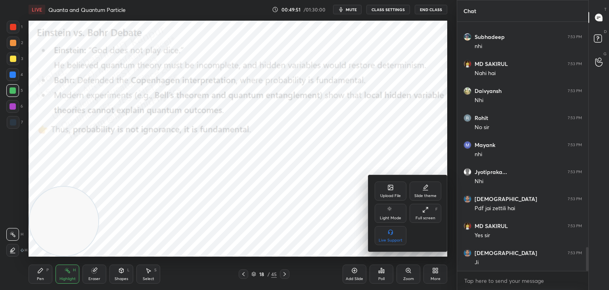
click at [385, 196] on div "Upload File" at bounding box center [390, 196] width 21 height 4
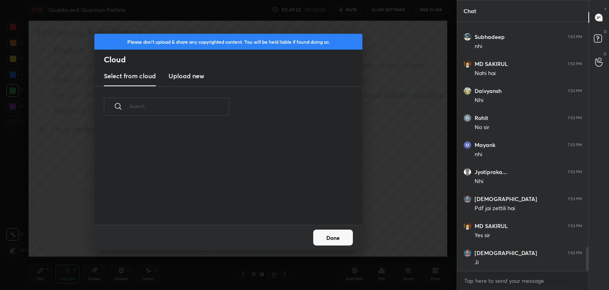
scroll to position [98, 255]
drag, startPoint x: 177, startPoint y: 75, endPoint x: 193, endPoint y: 79, distance: 17.0
click at [177, 75] on h3 "Upload new" at bounding box center [187, 76] width 36 height 10
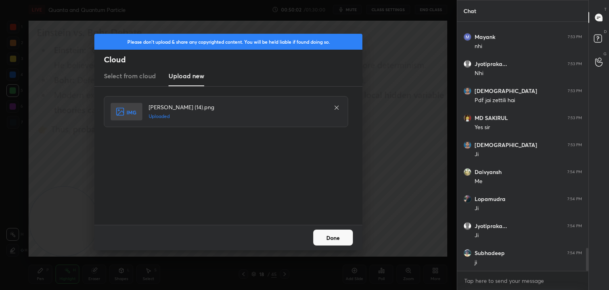
scroll to position [2510, 0]
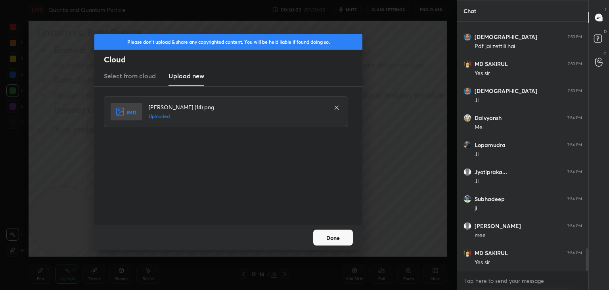
drag, startPoint x: 336, startPoint y: 238, endPoint x: 332, endPoint y: 238, distance: 4.0
click at [335, 238] on button "Done" at bounding box center [333, 237] width 40 height 16
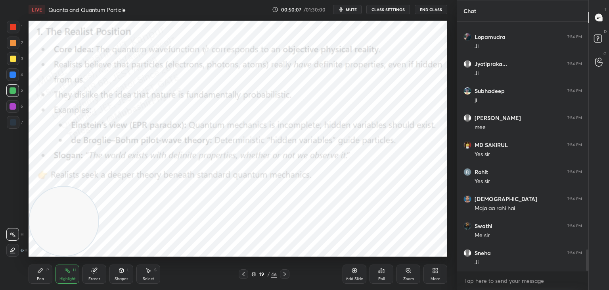
scroll to position [2645, 0]
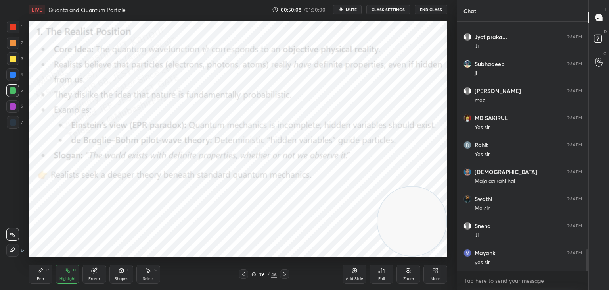
drag, startPoint x: 62, startPoint y: 225, endPoint x: 429, endPoint y: 241, distance: 367.2
click at [430, 242] on video at bounding box center [412, 220] width 69 height 69
click at [41, 272] on icon at bounding box center [40, 270] width 6 height 6
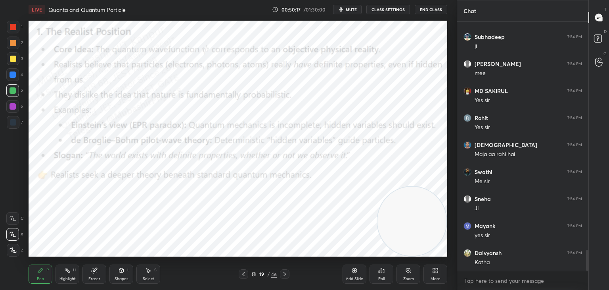
click at [14, 41] on div at bounding box center [13, 43] width 6 height 6
drag, startPoint x: 15, startPoint y: 91, endPoint x: 27, endPoint y: 81, distance: 15.7
click at [15, 88] on div at bounding box center [13, 90] width 6 height 6
click at [14, 104] on div at bounding box center [13, 106] width 6 height 6
drag, startPoint x: 16, startPoint y: 78, endPoint x: 23, endPoint y: 77, distance: 7.2
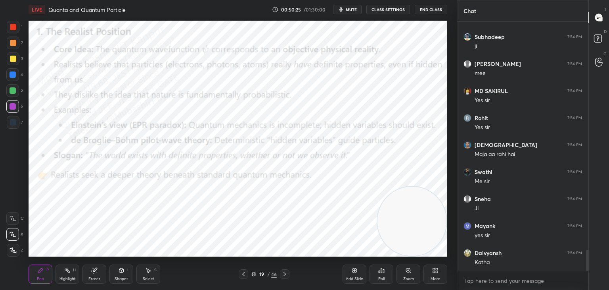
click at [16, 77] on div at bounding box center [12, 74] width 13 height 13
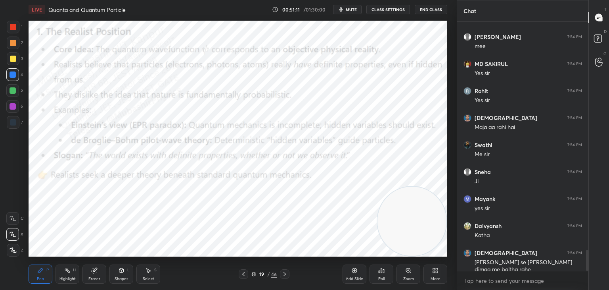
scroll to position [2726, 0]
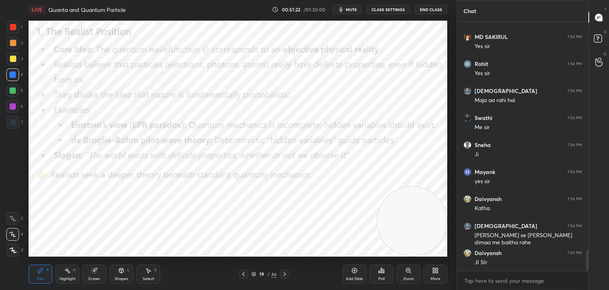
drag, startPoint x: 12, startPoint y: 107, endPoint x: 14, endPoint y: 111, distance: 5.2
click at [14, 109] on div at bounding box center [13, 106] width 6 height 6
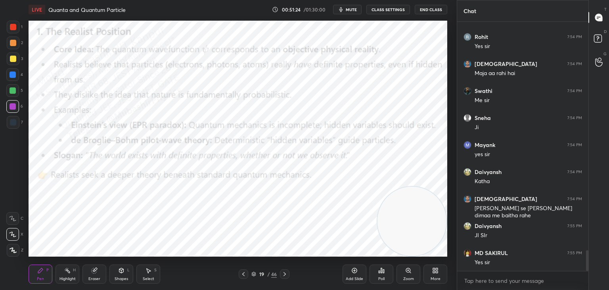
click at [15, 26] on div at bounding box center [13, 27] width 6 height 6
click at [67, 272] on icon at bounding box center [67, 270] width 6 height 6
drag, startPoint x: 427, startPoint y: 221, endPoint x: 385, endPoint y: 67, distance: 159.4
click at [434, 155] on video at bounding box center [412, 189] width 69 height 69
click at [37, 283] on div "Pen P Highlight H Eraser Shapes L Select S 19 / 46 Add Slide Poll Zoom More" at bounding box center [238, 274] width 419 height 32
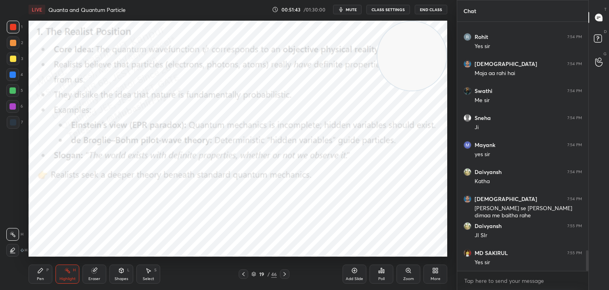
drag, startPoint x: 39, startPoint y: 276, endPoint x: 36, endPoint y: 261, distance: 16.2
click at [39, 270] on div "Pen P" at bounding box center [41, 273] width 24 height 19
click at [13, 58] on div at bounding box center [13, 59] width 6 height 6
click at [61, 279] on div "Highlight" at bounding box center [67, 278] width 16 height 4
click at [349, 8] on span "mute" at bounding box center [351, 10] width 11 height 6
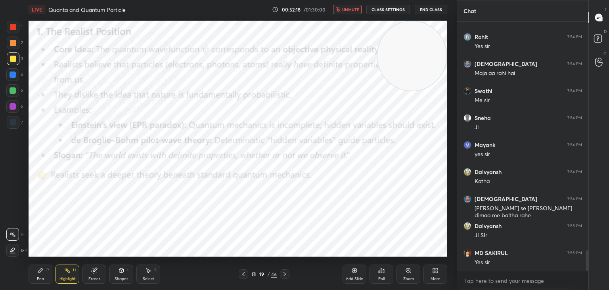
click at [348, 7] on span "unmute" at bounding box center [350, 10] width 17 height 6
click at [433, 271] on icon at bounding box center [434, 272] width 2 height 2
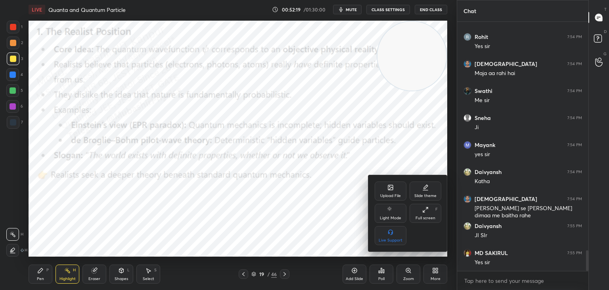
scroll to position [2780, 0]
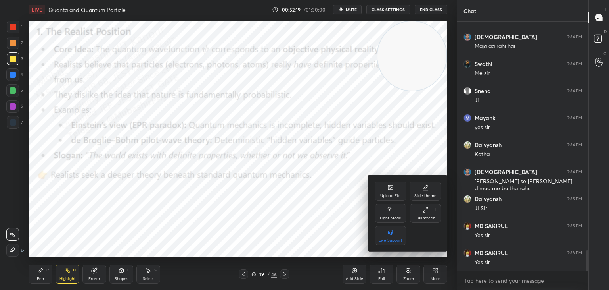
click at [385, 190] on div "Upload File" at bounding box center [391, 190] width 32 height 19
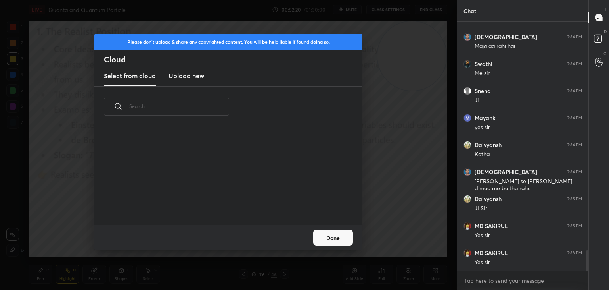
scroll to position [98, 255]
drag, startPoint x: 168, startPoint y: 75, endPoint x: 222, endPoint y: 67, distance: 54.2
click at [169, 75] on h3 "Upload new" at bounding box center [187, 76] width 36 height 10
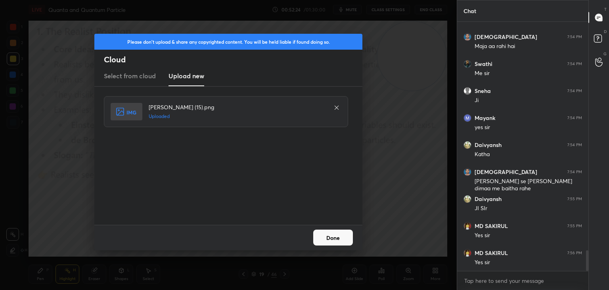
click at [352, 232] on button "Done" at bounding box center [333, 237] width 40 height 16
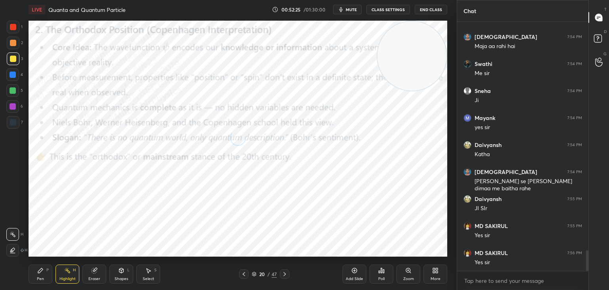
drag, startPoint x: 395, startPoint y: 56, endPoint x: 438, endPoint y: 203, distance: 153.0
click at [451, 202] on div "1 2 3 4 5 6 7 C X Z C X Z E E Erase all H H LIVE Quanta and Quantum Particle 00…" at bounding box center [228, 145] width 457 height 290
click at [33, 274] on div "Pen P" at bounding box center [41, 273] width 24 height 19
click at [12, 82] on div "4" at bounding box center [14, 76] width 17 height 16
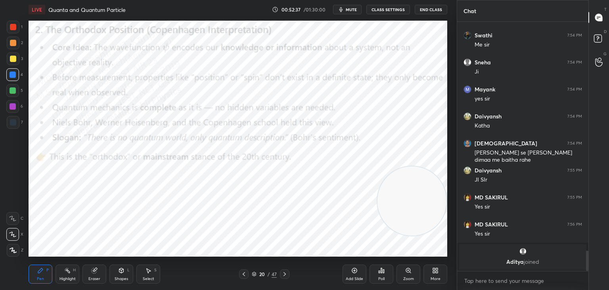
click at [11, 31] on div at bounding box center [13, 27] width 13 height 13
click at [12, 77] on div at bounding box center [13, 74] width 6 height 6
drag, startPoint x: 10, startPoint y: 103, endPoint x: 8, endPoint y: 109, distance: 6.0
click at [8, 106] on div at bounding box center [12, 106] width 13 height 13
drag, startPoint x: 13, startPoint y: 59, endPoint x: 25, endPoint y: 62, distance: 12.6
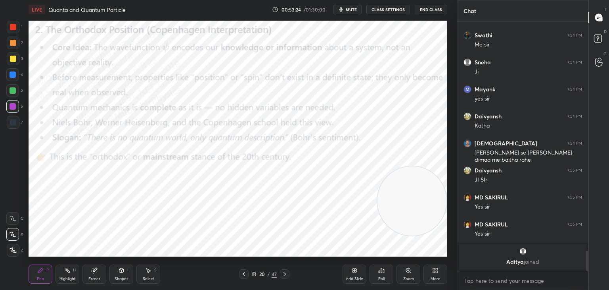
click at [14, 59] on div at bounding box center [13, 59] width 6 height 6
click at [15, 90] on div at bounding box center [13, 90] width 6 height 6
drag, startPoint x: 8, startPoint y: 45, endPoint x: 24, endPoint y: 52, distance: 16.7
click at [10, 46] on div at bounding box center [13, 42] width 13 height 13
drag, startPoint x: 14, startPoint y: 72, endPoint x: 22, endPoint y: 76, distance: 9.2
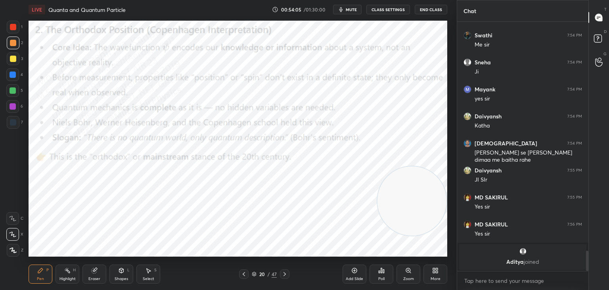
click at [22, 76] on div "4" at bounding box center [14, 74] width 17 height 13
click at [69, 272] on rect at bounding box center [68, 271] width 4 height 4
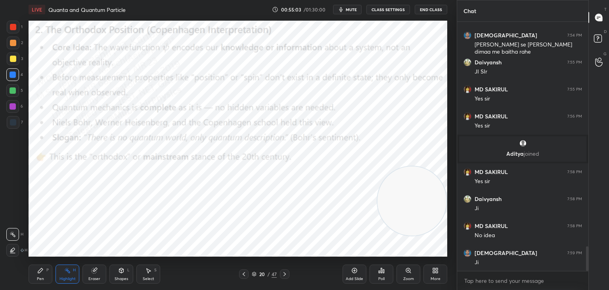
scroll to position [2298, 0]
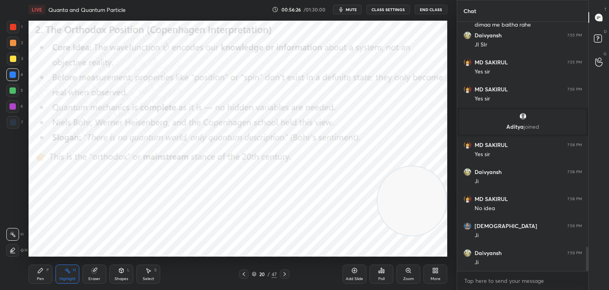
click at [443, 274] on div "More" at bounding box center [436, 273] width 24 height 19
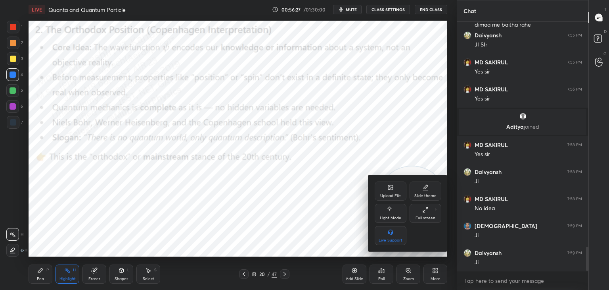
click at [388, 193] on div "Upload File" at bounding box center [391, 190] width 32 height 19
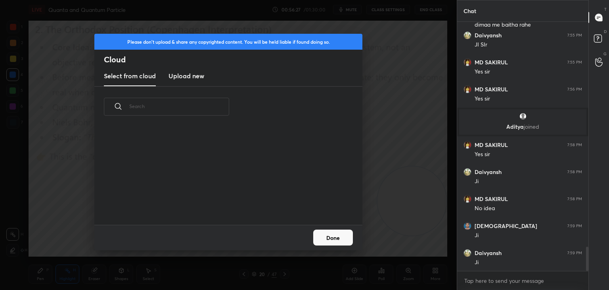
click at [187, 80] on h3 "Upload new" at bounding box center [187, 76] width 36 height 10
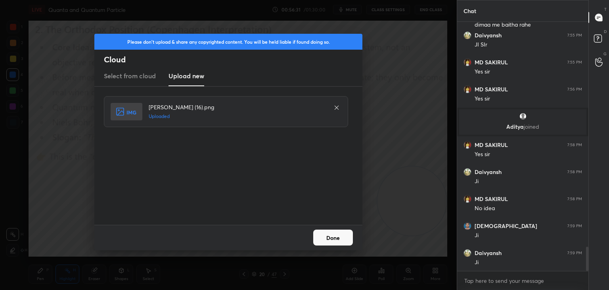
click at [338, 238] on button "Done" at bounding box center [333, 237] width 40 height 16
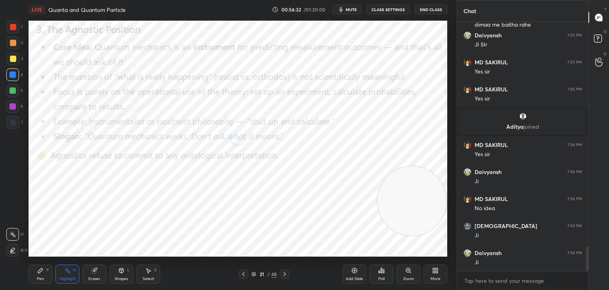
click at [38, 275] on div "Pen P" at bounding box center [41, 273] width 24 height 19
drag, startPoint x: 10, startPoint y: 53, endPoint x: 15, endPoint y: 64, distance: 12.4
click at [10, 55] on div at bounding box center [13, 58] width 13 height 13
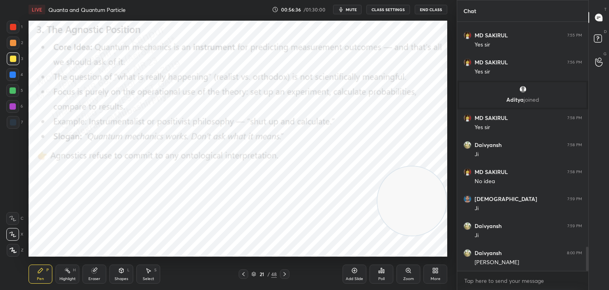
click at [21, 90] on div "5" at bounding box center [14, 90] width 17 height 13
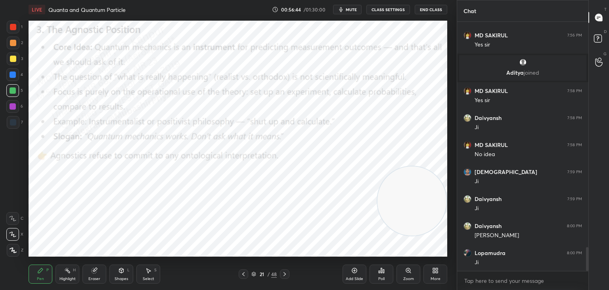
scroll to position [2379, 0]
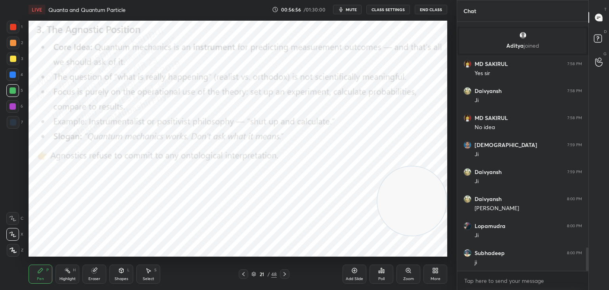
drag, startPoint x: 17, startPoint y: 42, endPoint x: 27, endPoint y: 45, distance: 10.2
click at [16, 42] on div at bounding box center [13, 42] width 13 height 13
click at [69, 275] on div "Highlight H" at bounding box center [68, 273] width 24 height 19
drag, startPoint x: 41, startPoint y: 274, endPoint x: 40, endPoint y: 270, distance: 4.0
click at [40, 274] on div "Pen P" at bounding box center [41, 273] width 24 height 19
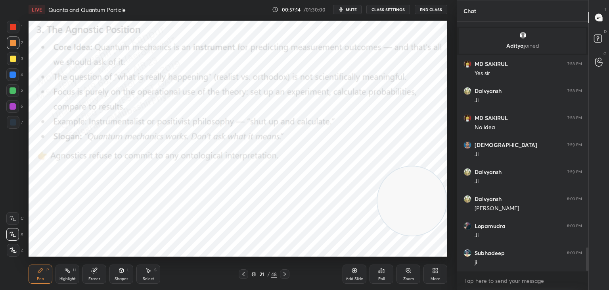
click at [11, 60] on div at bounding box center [13, 59] width 6 height 6
drag, startPoint x: 16, startPoint y: 75, endPoint x: 19, endPoint y: 79, distance: 4.8
click at [19, 79] on div "4" at bounding box center [14, 74] width 17 height 13
click at [72, 277] on div "Highlight" at bounding box center [67, 278] width 16 height 4
click at [37, 274] on div "Pen P" at bounding box center [41, 273] width 24 height 19
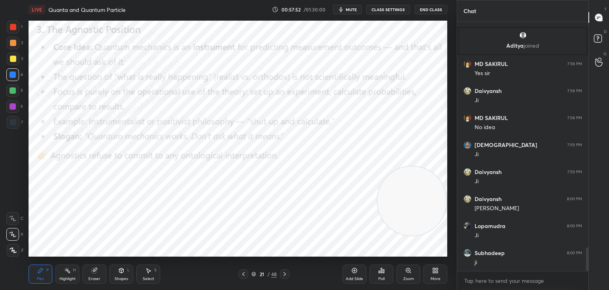
click at [14, 29] on div at bounding box center [13, 27] width 6 height 6
click at [69, 271] on rect at bounding box center [68, 271] width 4 height 4
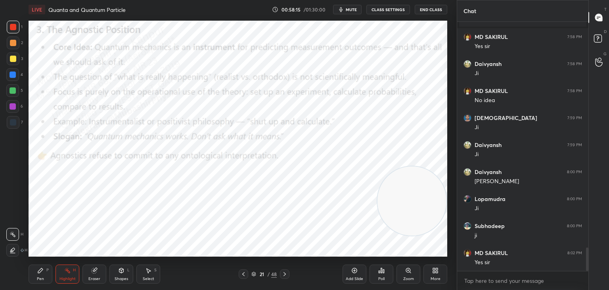
scroll to position [2433, 0]
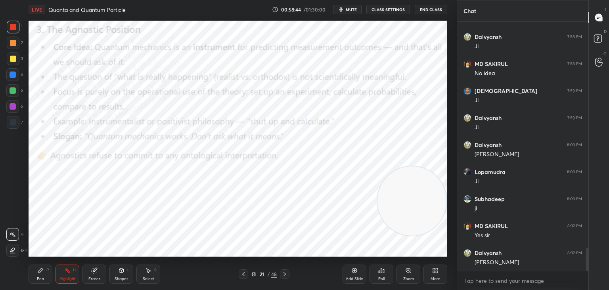
drag, startPoint x: 38, startPoint y: 275, endPoint x: 16, endPoint y: 113, distance: 163.8
click at [38, 272] on div "Pen P" at bounding box center [41, 273] width 24 height 19
drag, startPoint x: 12, startPoint y: 76, endPoint x: 26, endPoint y: 83, distance: 15.6
click at [17, 78] on div at bounding box center [12, 74] width 13 height 13
drag, startPoint x: 146, startPoint y: 274, endPoint x: 154, endPoint y: 262, distance: 14.5
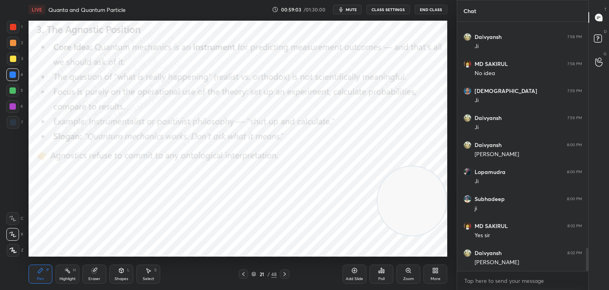
click at [148, 271] on div "Select S" at bounding box center [148, 273] width 24 height 19
drag, startPoint x: 161, startPoint y: 195, endPoint x: 213, endPoint y: 219, distance: 57.5
click at [212, 220] on div "0 ° Undo Copy Duplicate Duplicate to new slide Delete" at bounding box center [238, 139] width 419 height 236
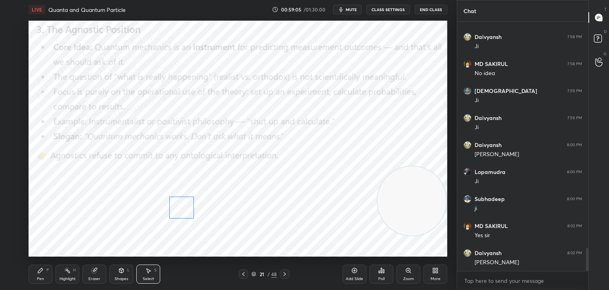
drag, startPoint x: 177, startPoint y: 209, endPoint x: 181, endPoint y: 210, distance: 4.9
click at [181, 210] on div "0 ° Undo Copy Duplicate Duplicate to new slide Delete" at bounding box center [238, 139] width 419 height 236
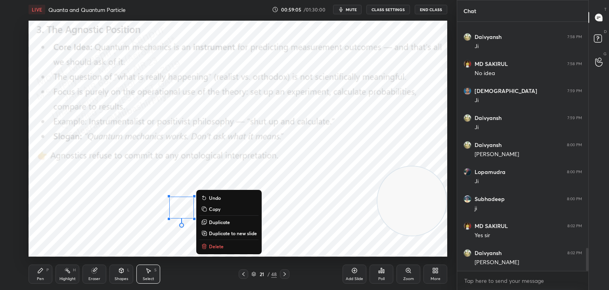
click at [46, 274] on div "Pen P" at bounding box center [41, 273] width 24 height 19
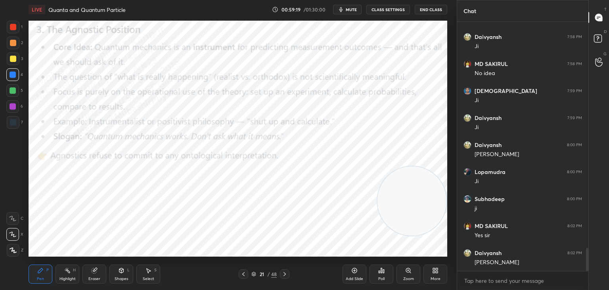
drag, startPoint x: 146, startPoint y: 275, endPoint x: 164, endPoint y: 256, distance: 25.8
click at [147, 274] on div "Select S" at bounding box center [148, 273] width 24 height 19
drag, startPoint x: 164, startPoint y: 224, endPoint x: 205, endPoint y: 248, distance: 47.2
click at [205, 248] on div "0 ° Undo Copy Duplicate Duplicate to new slide Delete" at bounding box center [238, 139] width 419 height 236
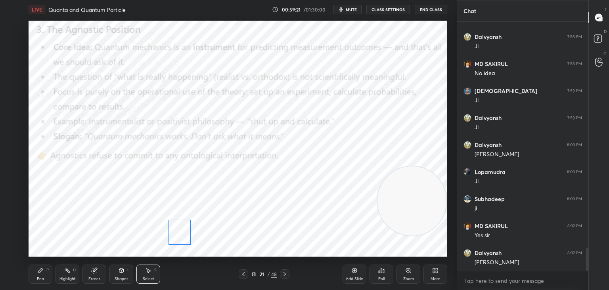
drag, startPoint x: 179, startPoint y: 234, endPoint x: 180, endPoint y: 238, distance: 4.0
click at [180, 238] on div "0 ° Undo Copy Duplicate Duplicate to new slide Delete" at bounding box center [238, 139] width 419 height 236
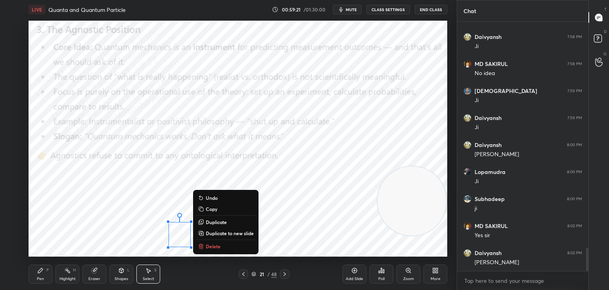
drag, startPoint x: 65, startPoint y: 272, endPoint x: 106, endPoint y: 258, distance: 42.8
click at [67, 272] on icon at bounding box center [67, 270] width 6 height 6
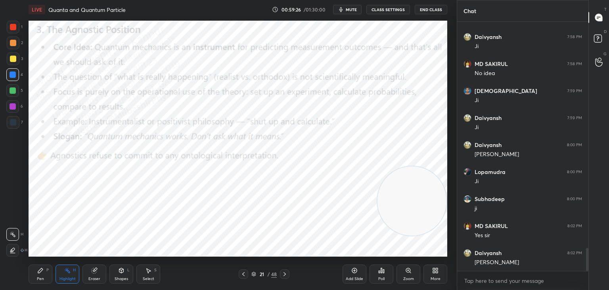
drag, startPoint x: 38, startPoint y: 271, endPoint x: 19, endPoint y: 193, distance: 80.8
click at [38, 271] on icon at bounding box center [40, 270] width 6 height 6
click at [14, 121] on div at bounding box center [13, 122] width 6 height 6
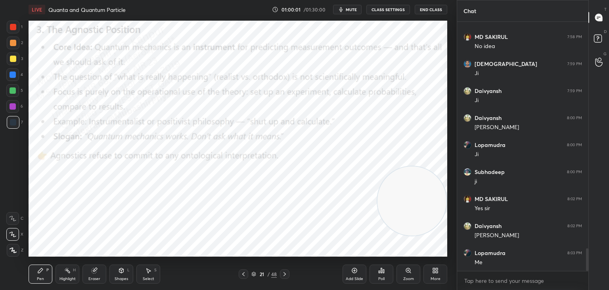
scroll to position [2487, 0]
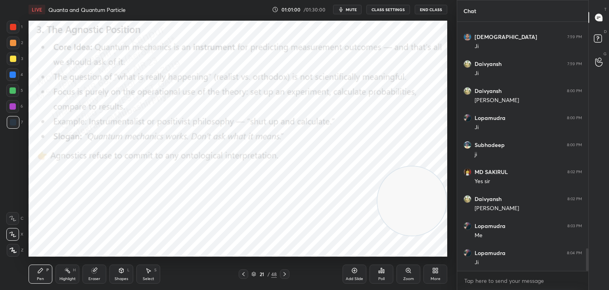
drag, startPoint x: 435, startPoint y: 98, endPoint x: 443, endPoint y: 73, distance: 25.3
click at [444, 166] on video at bounding box center [412, 200] width 69 height 69
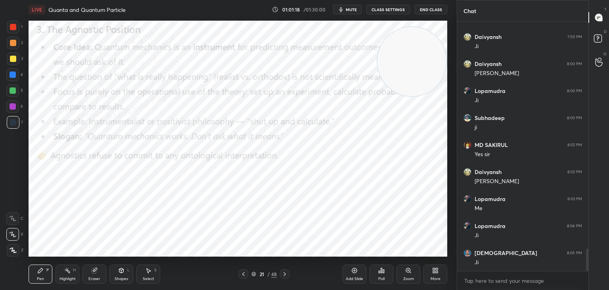
click at [63, 273] on div "Highlight H" at bounding box center [68, 273] width 24 height 19
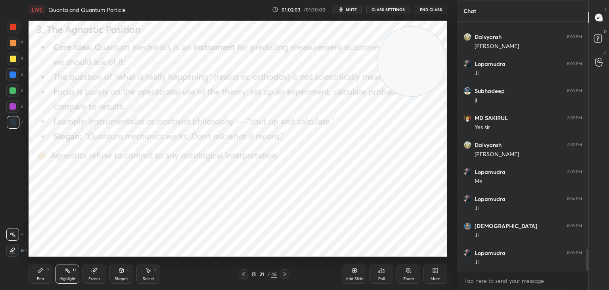
click at [42, 272] on icon at bounding box center [40, 270] width 6 height 6
click at [75, 276] on div "Highlight" at bounding box center [67, 278] width 16 height 4
click at [38, 276] on div "Pen" at bounding box center [40, 278] width 7 height 4
drag, startPoint x: 13, startPoint y: 99, endPoint x: 23, endPoint y: 110, distance: 14.3
click at [13, 100] on div "1 2 3 4 5 6 7" at bounding box center [14, 76] width 17 height 111
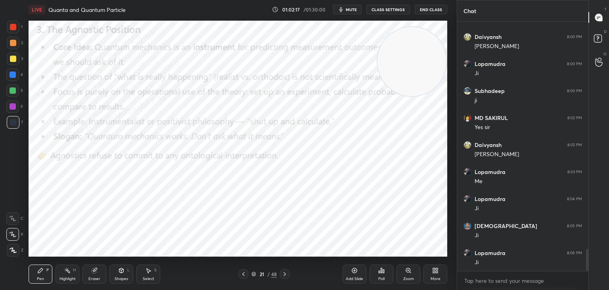
click at [11, 92] on div at bounding box center [13, 90] width 6 height 6
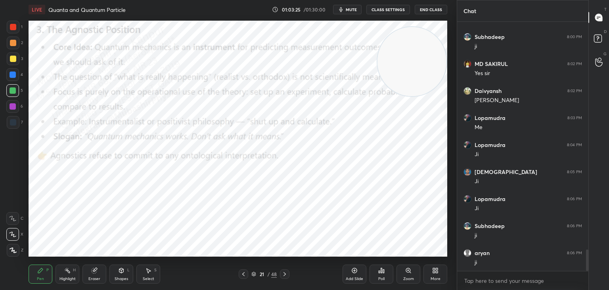
scroll to position [2622, 0]
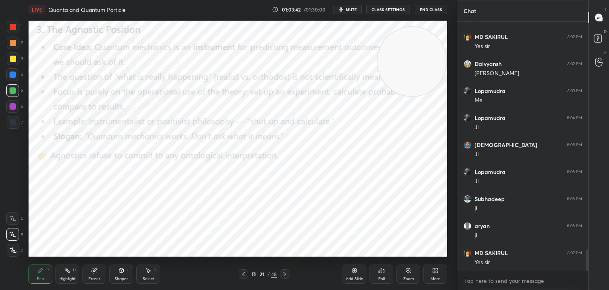
click at [146, 278] on div "Select" at bounding box center [149, 278] width 12 height 4
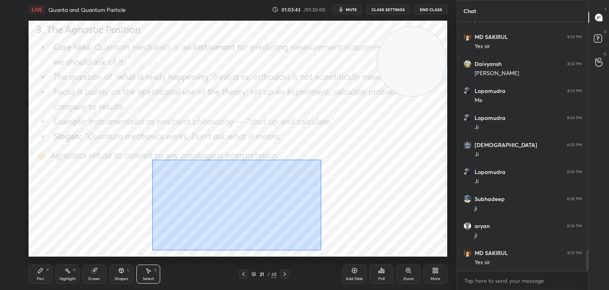
drag, startPoint x: 152, startPoint y: 159, endPoint x: 319, endPoint y: 251, distance: 190.7
click at [322, 254] on div "0 ° Undo Copy Duplicate Duplicate to new slide Delete" at bounding box center [238, 139] width 419 height 236
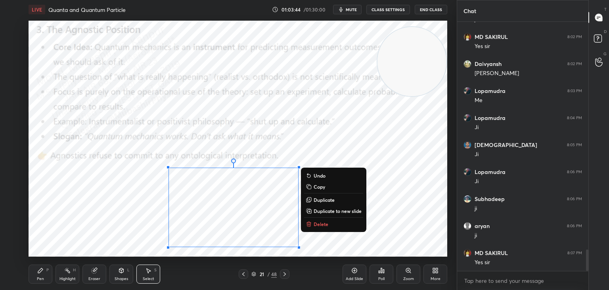
click at [334, 222] on button "Delete" at bounding box center [333, 224] width 59 height 10
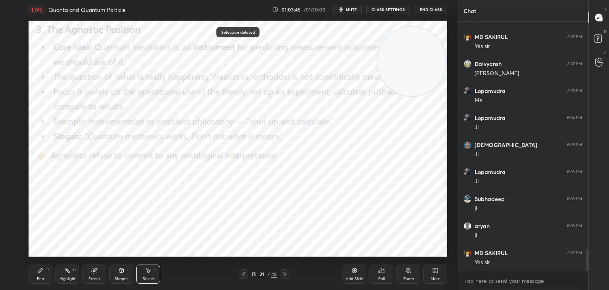
click at [37, 269] on icon at bounding box center [40, 270] width 6 height 6
click at [61, 273] on div "Highlight H" at bounding box center [68, 273] width 24 height 19
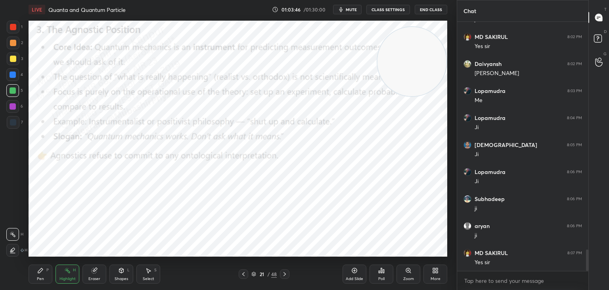
scroll to position [2649, 0]
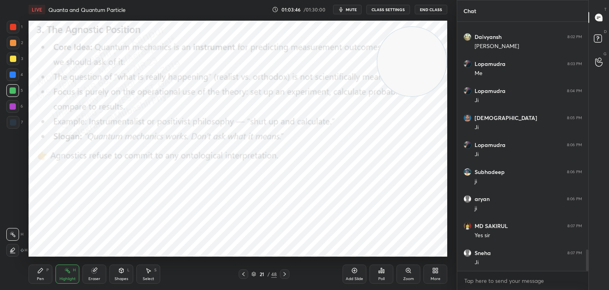
drag, startPoint x: 32, startPoint y: 276, endPoint x: 36, endPoint y: 274, distance: 4.8
click at [33, 275] on div "Pen P" at bounding box center [41, 273] width 24 height 19
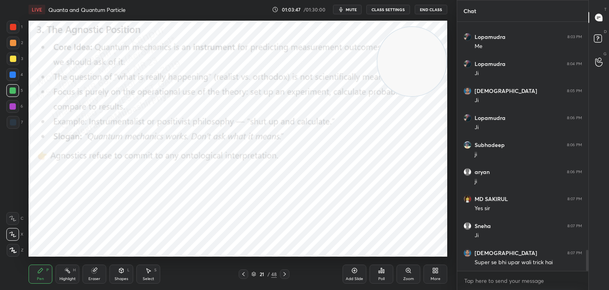
drag, startPoint x: 13, startPoint y: 105, endPoint x: 23, endPoint y: 105, distance: 10.3
click at [14, 105] on div at bounding box center [13, 106] width 6 height 6
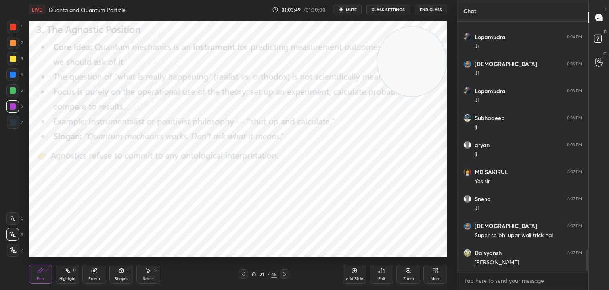
scroll to position [2730, 0]
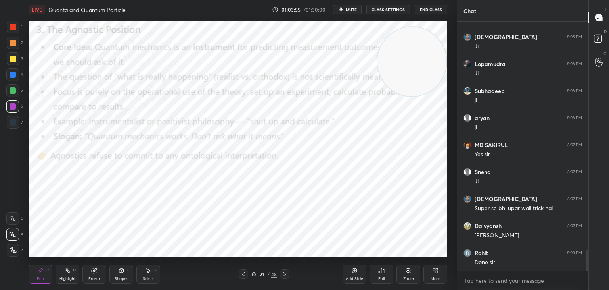
click at [63, 278] on div "Highlight" at bounding box center [67, 278] width 16 height 4
drag, startPoint x: 587, startPoint y: 255, endPoint x: 585, endPoint y: 280, distance: 24.7
click at [592, 283] on div "Chat Lopamudra 8:03 PM Me Lopamudra 8:04 PM Ji Krishna 8:05 PM Ji Lopamudra 8:0…" at bounding box center [533, 145] width 152 height 290
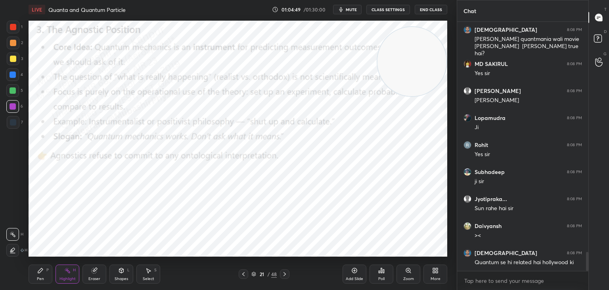
scroll to position [3007, 0]
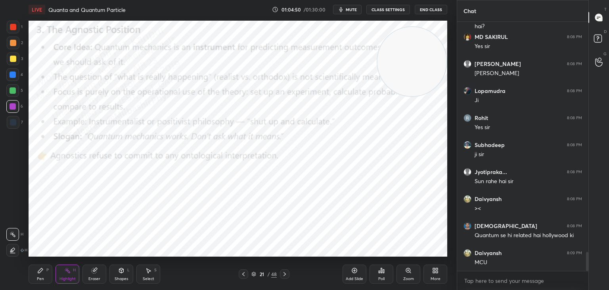
click at [243, 275] on icon at bounding box center [243, 274] width 6 height 6
click at [284, 273] on icon at bounding box center [285, 274] width 6 height 6
drag, startPoint x: 286, startPoint y: 274, endPoint x: 286, endPoint y: 266, distance: 7.9
click at [286, 273] on icon at bounding box center [285, 274] width 6 height 6
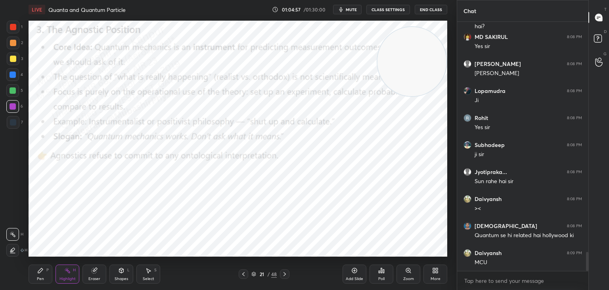
click at [286, 273] on icon at bounding box center [285, 274] width 6 height 6
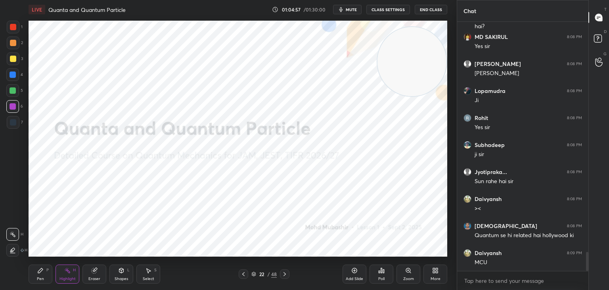
click at [242, 275] on icon at bounding box center [243, 274] width 6 height 6
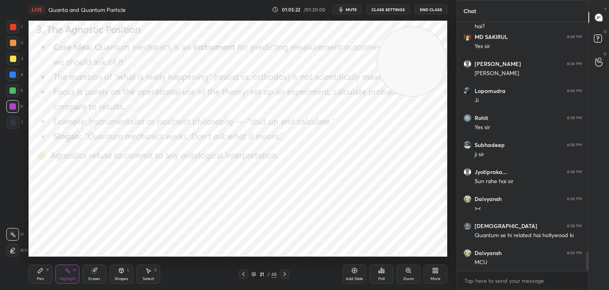
scroll to position [3060, 0]
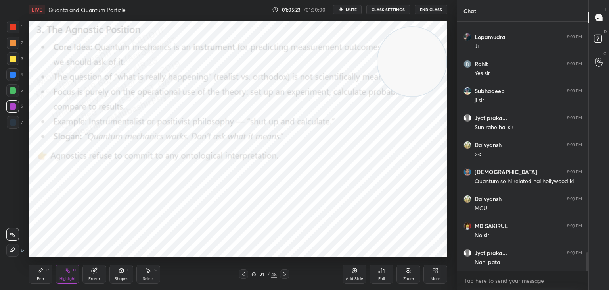
click at [433, 273] on icon at bounding box center [435, 270] width 6 height 6
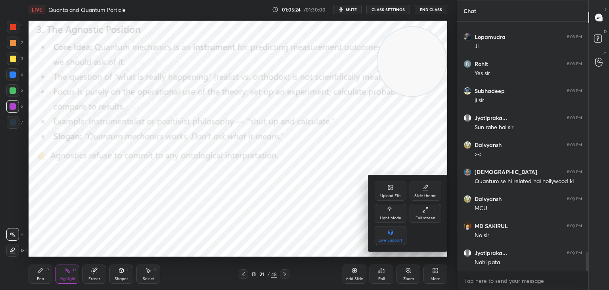
click at [384, 190] on div "Upload File" at bounding box center [391, 190] width 32 height 19
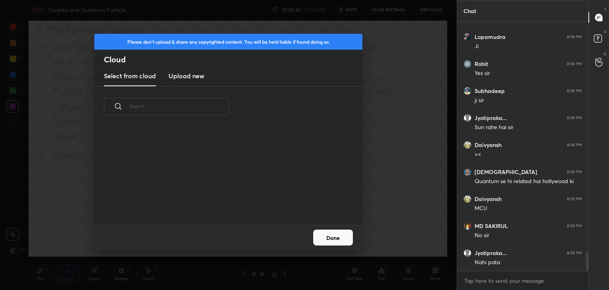
click at [187, 77] on h3 "Upload new" at bounding box center [187, 76] width 36 height 10
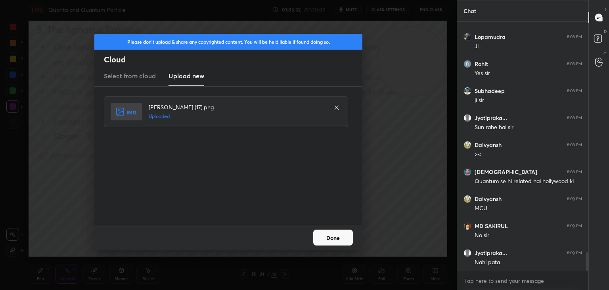
click at [338, 235] on button "Done" at bounding box center [333, 237] width 40 height 16
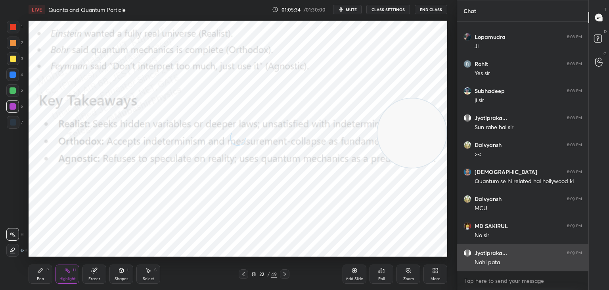
drag, startPoint x: 428, startPoint y: 109, endPoint x: 459, endPoint y: 251, distance: 145.7
click at [468, 255] on div "1 2 3 4 5 6 7 C X Z C X Z E E Erase all H H LIVE Quanta and Quantum Particle 01…" at bounding box center [304, 145] width 609 height 290
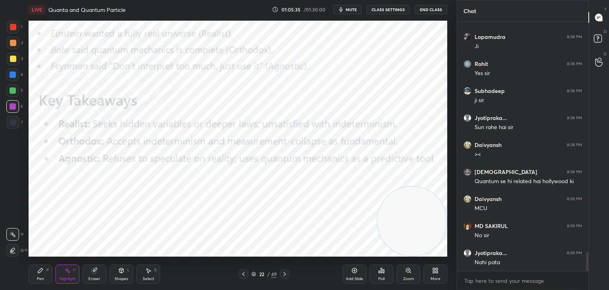
click at [42, 269] on icon at bounding box center [40, 270] width 5 height 5
click at [14, 80] on div at bounding box center [12, 74] width 13 height 13
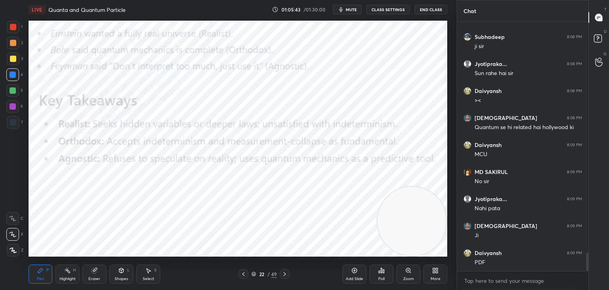
scroll to position [3141, 0]
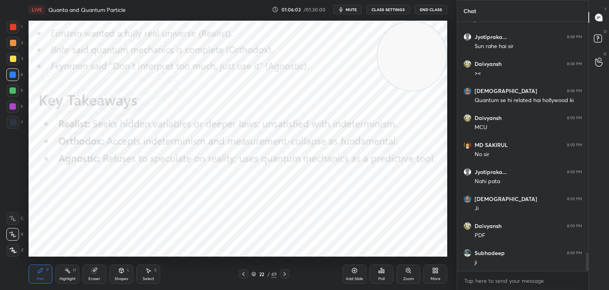
drag, startPoint x: 409, startPoint y: 224, endPoint x: 410, endPoint y: 42, distance: 182.1
click at [418, 18] on div "LIVE Quanta and Quantum Particle 01:06:03 / 01:30:00 mute CLASS SETTINGS End Cl…" at bounding box center [237, 145] width 425 height 290
drag, startPoint x: 10, startPoint y: 111, endPoint x: 17, endPoint y: 113, distance: 7.3
click at [10, 112] on div at bounding box center [12, 106] width 13 height 13
drag, startPoint x: 10, startPoint y: 34, endPoint x: 26, endPoint y: 37, distance: 16.3
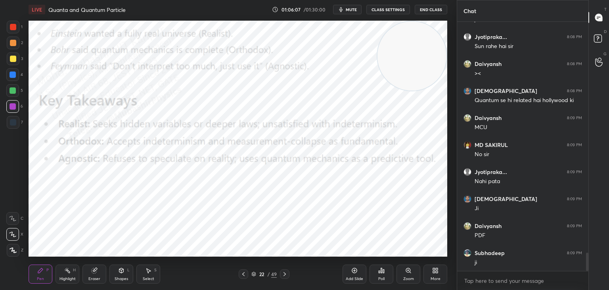
click at [10, 32] on div "1" at bounding box center [15, 29] width 16 height 16
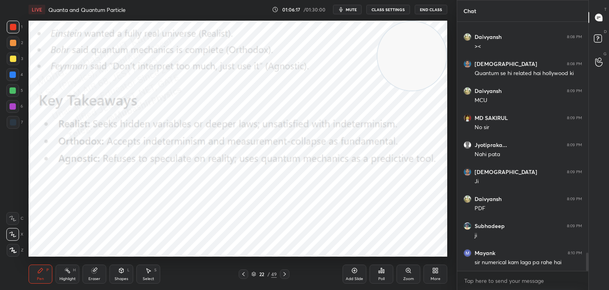
scroll to position [3195, 0]
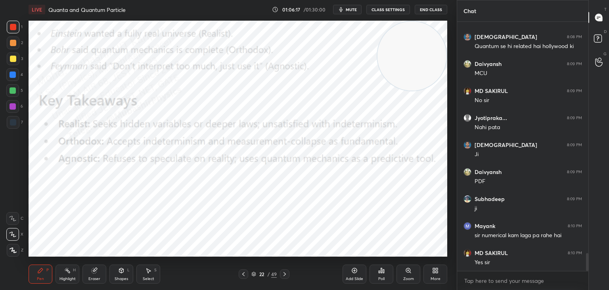
click at [66, 271] on icon at bounding box center [67, 270] width 6 height 6
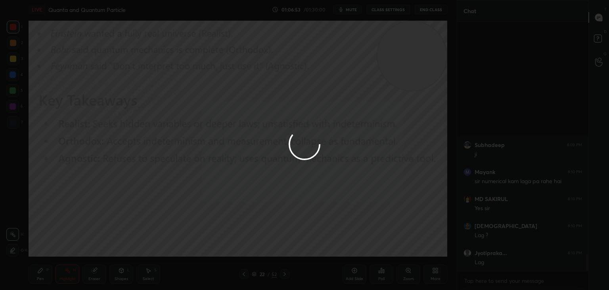
scroll to position [3391, 0]
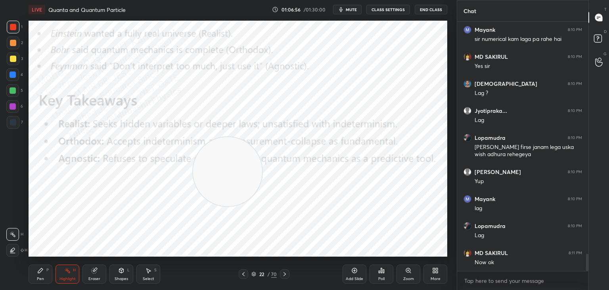
drag, startPoint x: 409, startPoint y: 71, endPoint x: 35, endPoint y: 278, distance: 427.5
click at [42, 280] on div "LIVE Quanta and Quantum Particle 01:06:56 / 01:30:00 mute CLASS SETTINGS End Cl…" at bounding box center [237, 145] width 425 height 290
click at [43, 272] on icon at bounding box center [40, 270] width 6 height 6
click at [14, 110] on div at bounding box center [12, 106] width 13 height 13
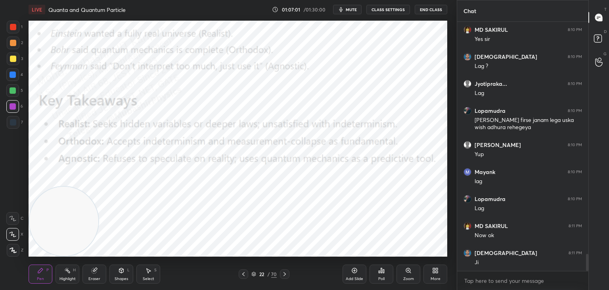
drag, startPoint x: 69, startPoint y: 275, endPoint x: 82, endPoint y: 261, distance: 19.1
click at [66, 272] on div "Highlight H" at bounding box center [68, 273] width 24 height 19
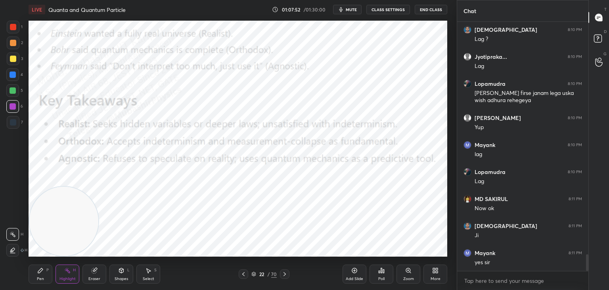
click at [242, 270] on div at bounding box center [244, 274] width 10 height 10
click at [244, 270] on div at bounding box center [244, 274] width 10 height 10
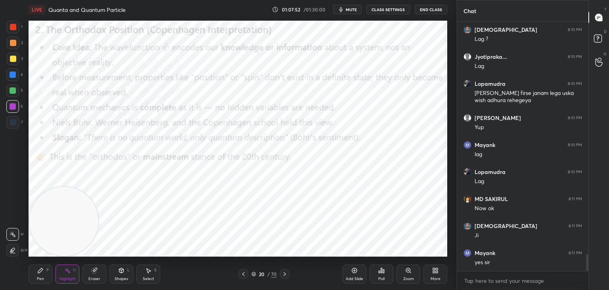
click at [244, 270] on div at bounding box center [244, 274] width 10 height 10
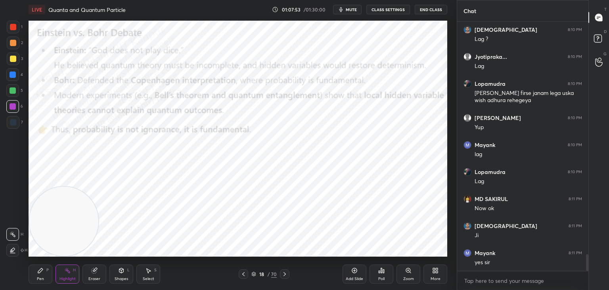
click at [246, 270] on div at bounding box center [244, 274] width 10 height 10
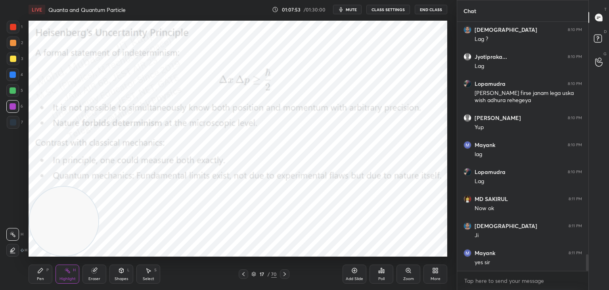
click at [244, 270] on div at bounding box center [244, 274] width 10 height 10
click at [244, 271] on icon at bounding box center [243, 274] width 6 height 6
click at [244, 272] on icon at bounding box center [243, 274] width 6 height 6
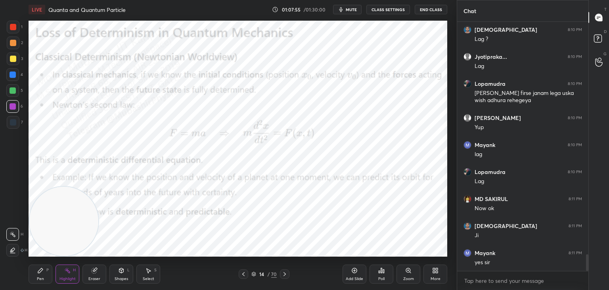
scroll to position [3472, 0]
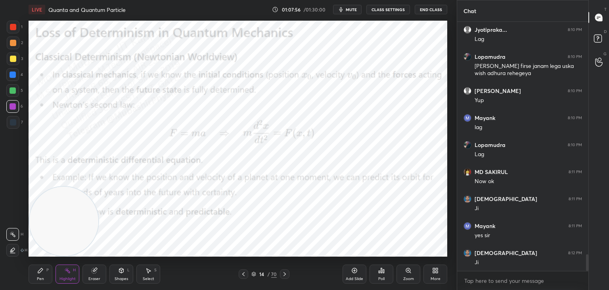
click at [244, 272] on icon at bounding box center [243, 274] width 2 height 4
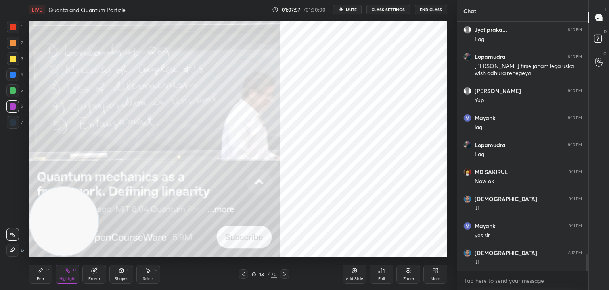
scroll to position [3499, 0]
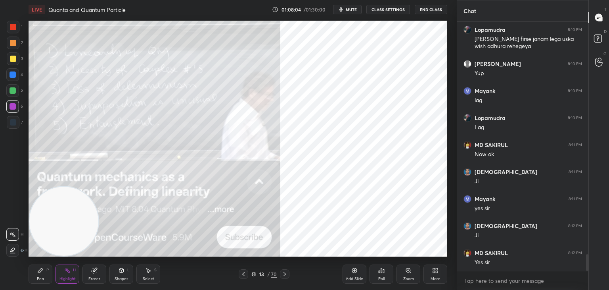
click at [284, 276] on icon at bounding box center [285, 274] width 6 height 6
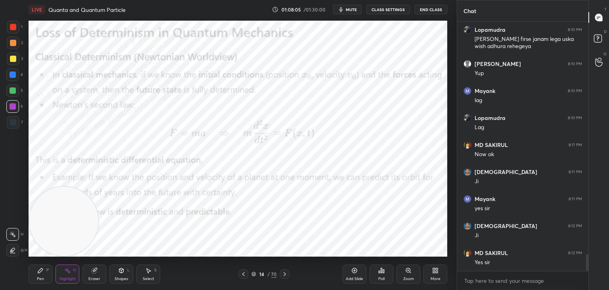
click at [285, 274] on icon at bounding box center [285, 274] width 6 height 6
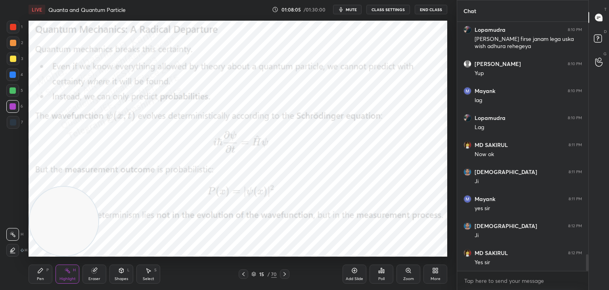
click at [284, 274] on icon at bounding box center [285, 274] width 6 height 6
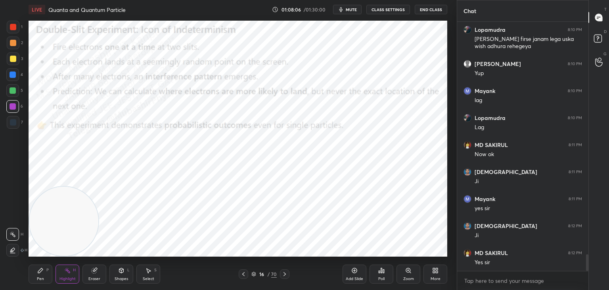
click at [284, 274] on icon at bounding box center [285, 274] width 6 height 6
click at [285, 272] on icon at bounding box center [285, 274] width 6 height 6
click at [284, 274] on icon at bounding box center [285, 274] width 6 height 6
click at [284, 272] on icon at bounding box center [285, 274] width 6 height 6
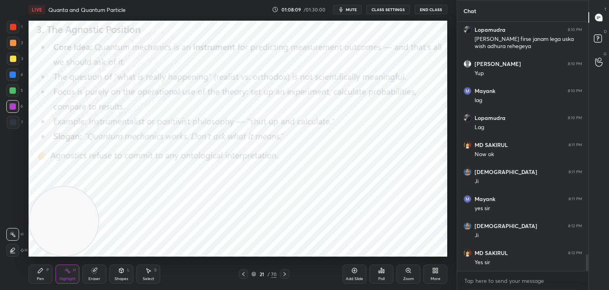
click at [289, 274] on div at bounding box center [285, 274] width 10 height 10
click at [243, 273] on icon at bounding box center [243, 274] width 6 height 6
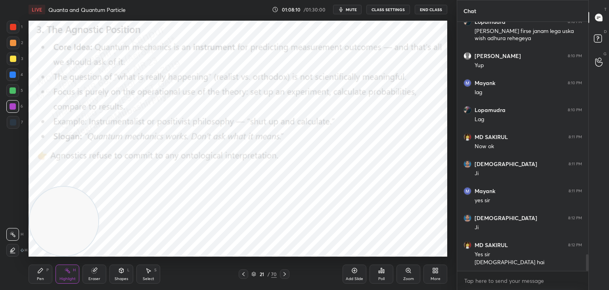
click at [243, 275] on icon at bounding box center [243, 274] width 6 height 6
click at [285, 276] on icon at bounding box center [285, 274] width 6 height 6
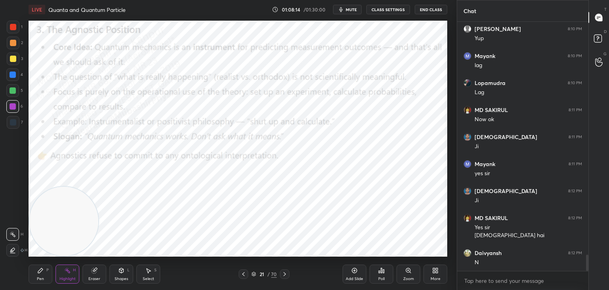
click at [286, 276] on icon at bounding box center [285, 274] width 6 height 6
click at [288, 273] on div at bounding box center [285, 274] width 10 height 10
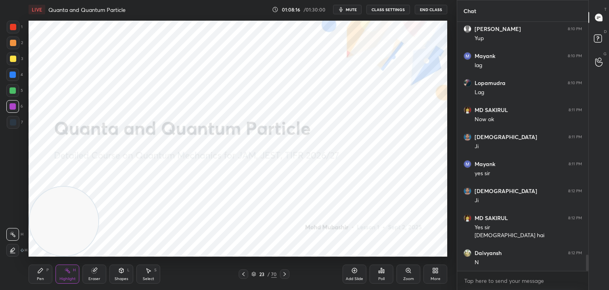
click at [244, 273] on icon at bounding box center [243, 274] width 6 height 6
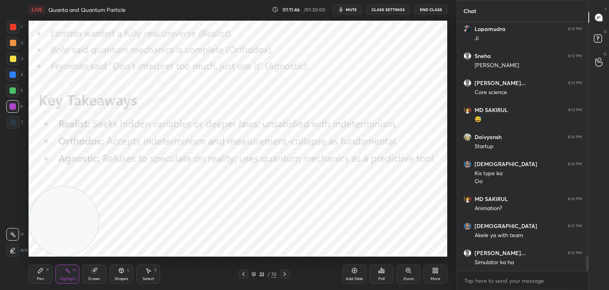
scroll to position [3901, 0]
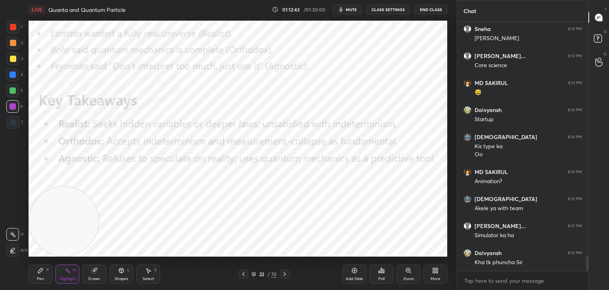
click at [42, 278] on div "Pen" at bounding box center [40, 278] width 7 height 4
click at [12, 88] on div at bounding box center [13, 90] width 6 height 6
click at [143, 275] on div "Select S" at bounding box center [148, 273] width 24 height 19
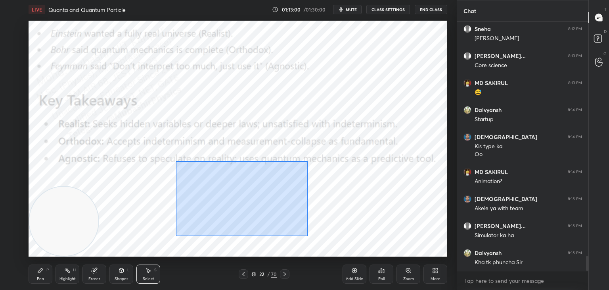
drag, startPoint x: 176, startPoint y: 161, endPoint x: 298, endPoint y: 243, distance: 147.0
click at [304, 240] on div "0 ° Undo Copy Duplicate Duplicate to new slide Delete" at bounding box center [238, 139] width 419 height 236
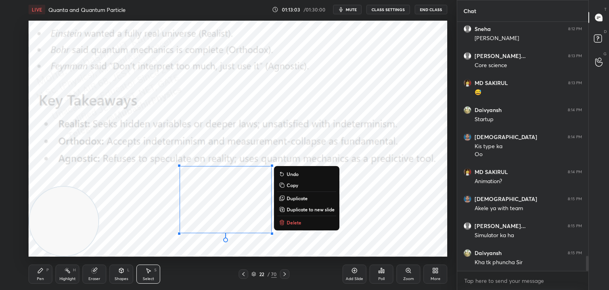
drag, startPoint x: 72, startPoint y: 272, endPoint x: 86, endPoint y: 263, distance: 16.2
click at [73, 270] on div "Highlight H" at bounding box center [68, 273] width 24 height 19
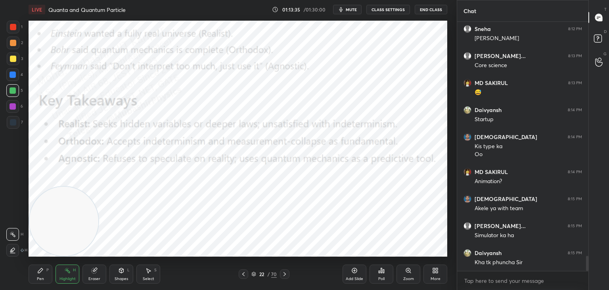
click at [138, 276] on div "Select S" at bounding box center [148, 273] width 24 height 19
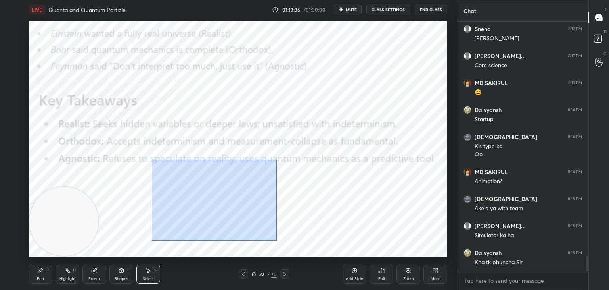
drag, startPoint x: 224, startPoint y: 214, endPoint x: 289, endPoint y: 241, distance: 70.1
click at [289, 242] on div "0 ° Undo Copy Duplicate Duplicate to new slide Delete" at bounding box center [238, 139] width 419 height 236
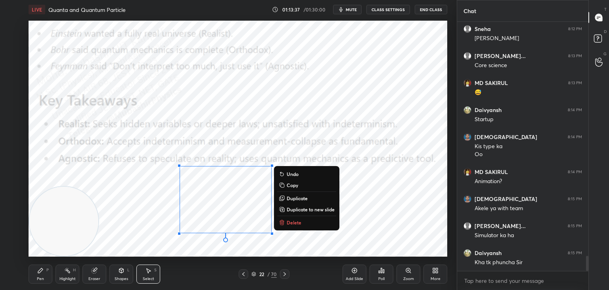
drag, startPoint x: 301, startPoint y: 218, endPoint x: 288, endPoint y: 219, distance: 13.5
click at [299, 217] on button "Delete" at bounding box center [306, 222] width 59 height 10
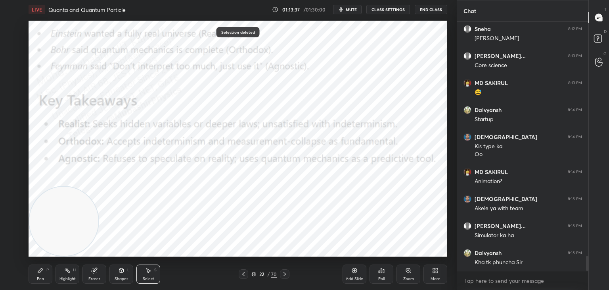
click at [61, 268] on div "Highlight H" at bounding box center [68, 273] width 24 height 19
drag, startPoint x: 64, startPoint y: 226, endPoint x: 60, endPoint y: 244, distance: 18.7
click at [51, 251] on video at bounding box center [63, 220] width 69 height 69
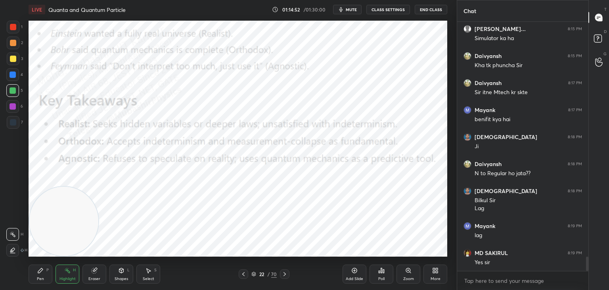
scroll to position [4124, 0]
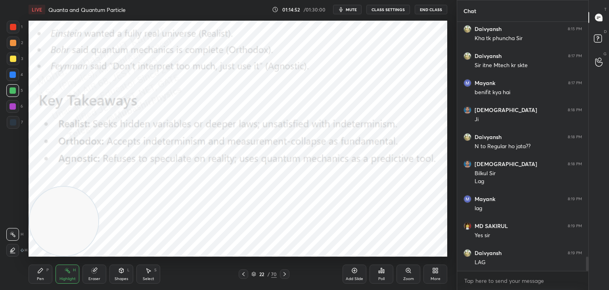
click at [437, 273] on icon at bounding box center [435, 270] width 6 height 6
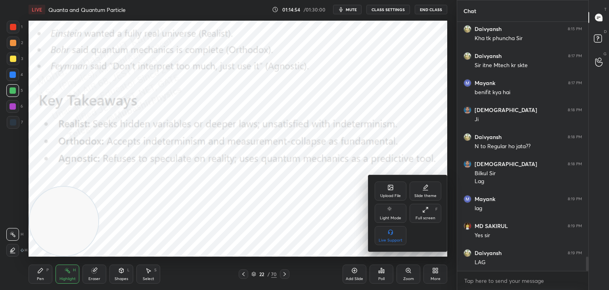
click at [393, 190] on div "Upload File" at bounding box center [391, 190] width 32 height 19
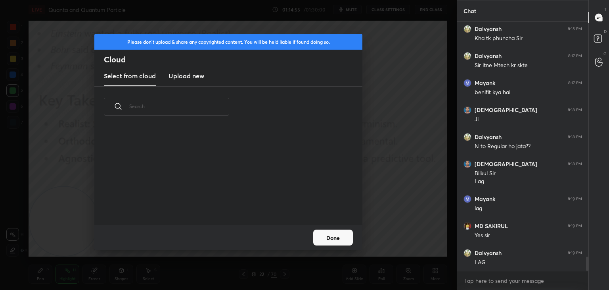
scroll to position [98, 255]
click at [192, 78] on h3 "Upload new" at bounding box center [187, 76] width 36 height 10
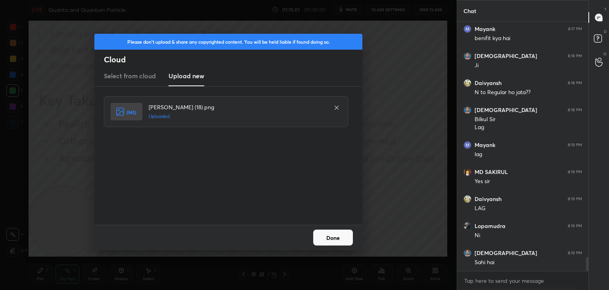
scroll to position [4205, 0]
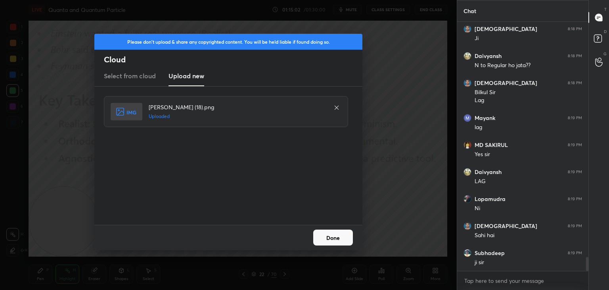
click at [329, 236] on button "Done" at bounding box center [333, 237] width 40 height 16
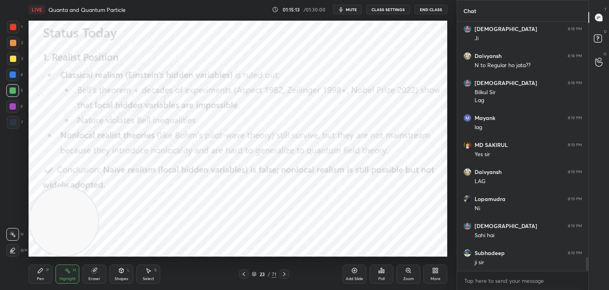
drag, startPoint x: 73, startPoint y: 225, endPoint x: 432, endPoint y: 245, distance: 359.1
click at [98, 250] on video at bounding box center [63, 220] width 69 height 69
drag, startPoint x: 449, startPoint y: 235, endPoint x: 451, endPoint y: 231, distance: 4.3
click at [455, 236] on div "1 2 3 4 5 6 7 C X Z C X Z E E Erase all H H LIVE Quanta and Quantum Particle 01…" at bounding box center [228, 145] width 457 height 290
drag, startPoint x: 36, startPoint y: 274, endPoint x: 60, endPoint y: 272, distance: 23.9
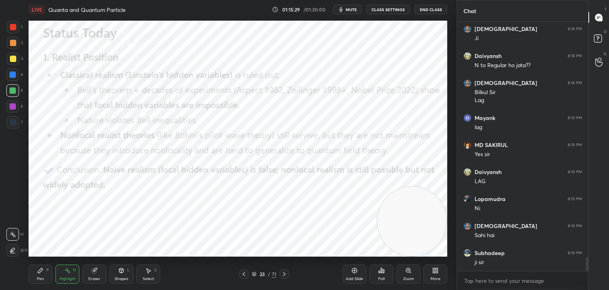
click at [38, 274] on div "Pen P" at bounding box center [41, 273] width 24 height 19
click at [75, 272] on div "H" at bounding box center [74, 270] width 3 height 4
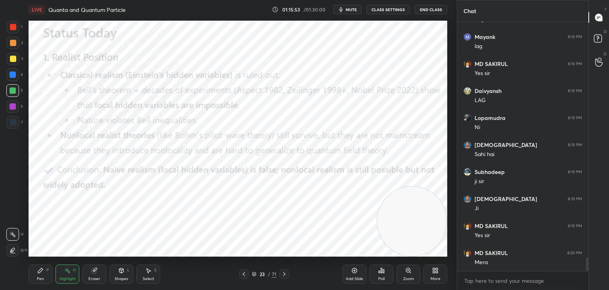
scroll to position [4313, 0]
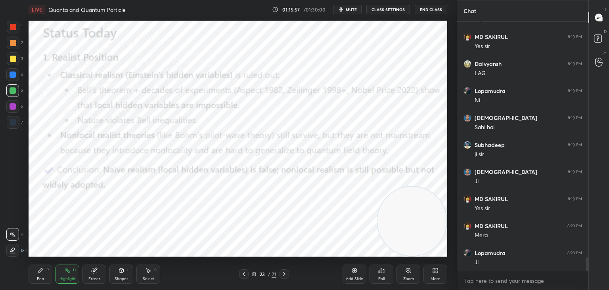
drag, startPoint x: 48, startPoint y: 275, endPoint x: 40, endPoint y: 257, distance: 19.2
click at [48, 274] on div "Pen P" at bounding box center [41, 273] width 24 height 19
click at [10, 47] on div at bounding box center [13, 42] width 13 height 13
drag, startPoint x: 13, startPoint y: 73, endPoint x: 21, endPoint y: 78, distance: 9.7
click at [12, 72] on div at bounding box center [13, 74] width 6 height 6
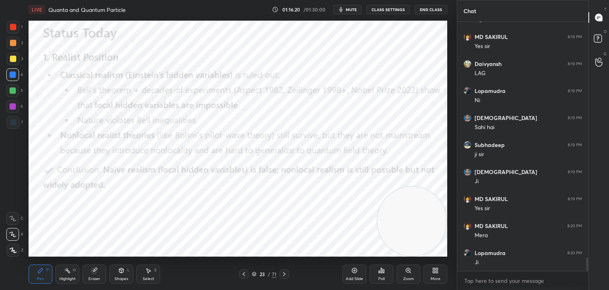
click at [19, 110] on div "6" at bounding box center [14, 106] width 17 height 13
click at [15, 96] on div at bounding box center [12, 90] width 13 height 13
drag, startPoint x: 414, startPoint y: 165, endPoint x: 403, endPoint y: 25, distance: 141.3
click at [410, 21] on div at bounding box center [412, 56] width 71 height 71
click at [11, 50] on div "2" at bounding box center [15, 44] width 16 height 16
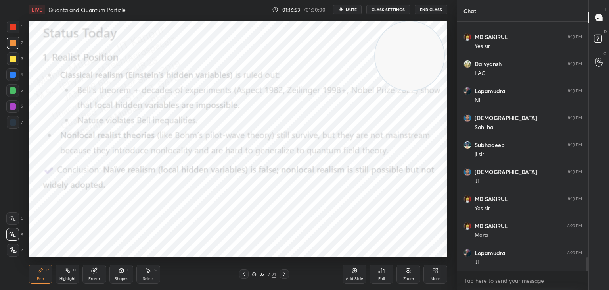
click at [60, 275] on div "Highlight H" at bounding box center [68, 273] width 24 height 19
drag, startPoint x: 45, startPoint y: 276, endPoint x: 58, endPoint y: 269, distance: 14.6
click at [42, 276] on div "Pen P" at bounding box center [41, 273] width 24 height 19
click at [65, 267] on div "Highlight H" at bounding box center [68, 273] width 24 height 19
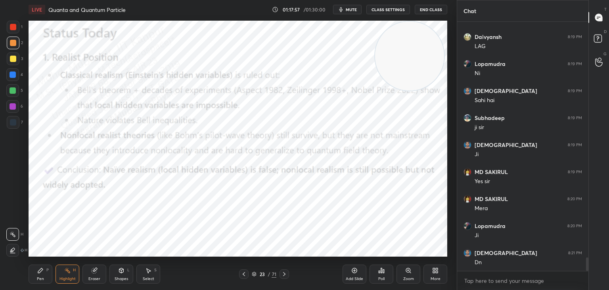
click at [438, 277] on div "More" at bounding box center [436, 278] width 10 height 4
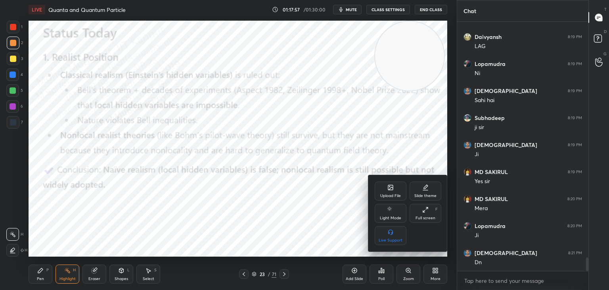
click at [396, 189] on div "Upload File" at bounding box center [391, 190] width 32 height 19
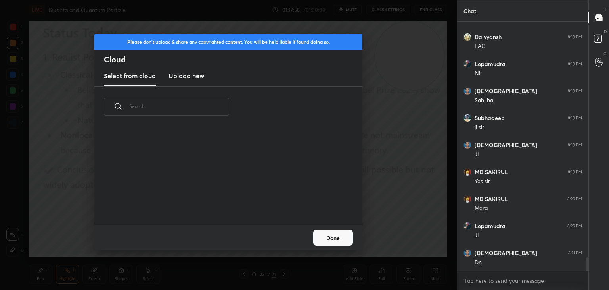
drag, startPoint x: 191, startPoint y: 75, endPoint x: 203, endPoint y: 77, distance: 12.0
click at [190, 77] on h3 "Upload new" at bounding box center [187, 76] width 36 height 10
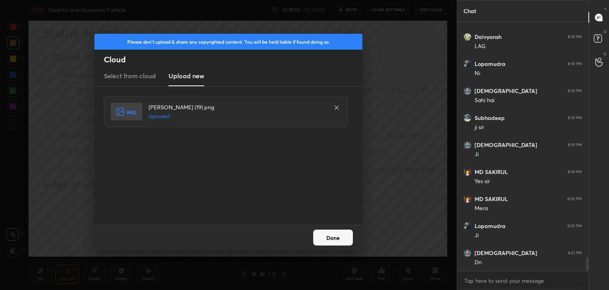
click at [338, 238] on button "Done" at bounding box center [333, 237] width 40 height 16
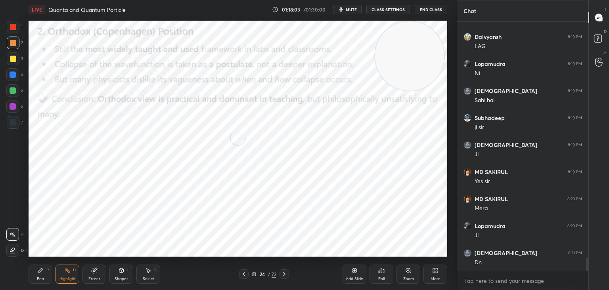
click at [44, 276] on div "Pen P" at bounding box center [41, 273] width 24 height 19
drag, startPoint x: 401, startPoint y: 63, endPoint x: 3, endPoint y: 207, distance: 423.7
click at [16, 271] on div "1 2 3 4 5 6 7 C X Z C X Z E E Erase all H H LIVE Quanta and Quantum Particle 01…" at bounding box center [225, 145] width 451 height 290
click at [14, 88] on div at bounding box center [13, 90] width 6 height 6
drag, startPoint x: 16, startPoint y: 73, endPoint x: 21, endPoint y: 73, distance: 4.8
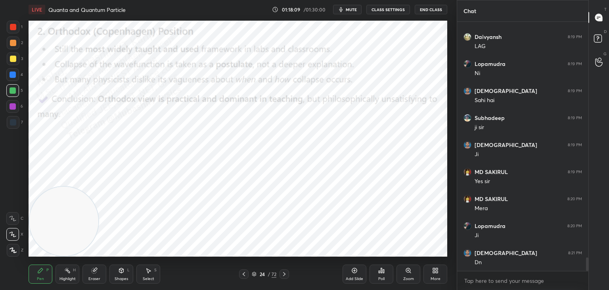
click at [21, 73] on div "4" at bounding box center [14, 74] width 17 height 13
click at [14, 109] on div at bounding box center [12, 106] width 13 height 13
drag, startPoint x: 13, startPoint y: 93, endPoint x: 14, endPoint y: 65, distance: 28.2
click at [13, 89] on div at bounding box center [13, 90] width 6 height 6
drag, startPoint x: 14, startPoint y: 42, endPoint x: 23, endPoint y: 45, distance: 8.7
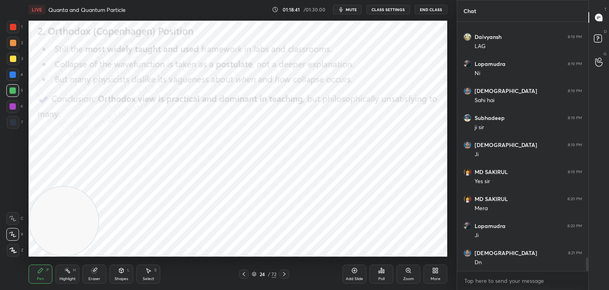
click at [19, 42] on div at bounding box center [13, 42] width 13 height 13
click at [65, 278] on div "Highlight" at bounding box center [67, 278] width 16 height 4
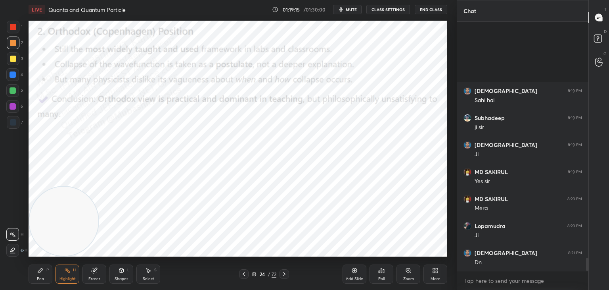
scroll to position [4448, 0]
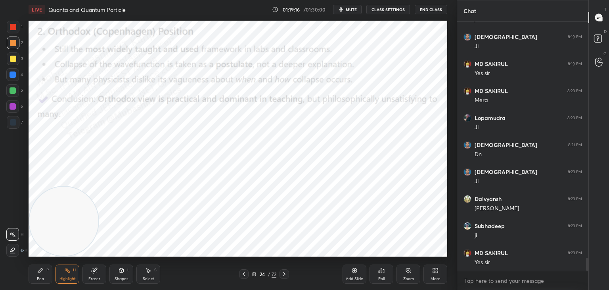
click at [433, 272] on icon at bounding box center [434, 272] width 2 height 2
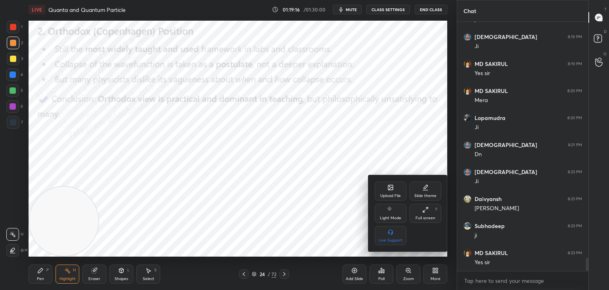
click at [393, 195] on div "Upload File" at bounding box center [390, 196] width 21 height 4
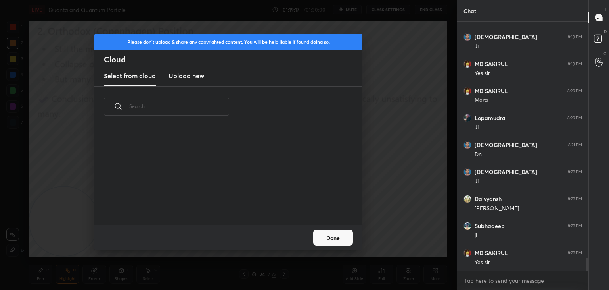
scroll to position [98, 255]
drag, startPoint x: 188, startPoint y: 81, endPoint x: 195, endPoint y: 79, distance: 7.3
click at [187, 81] on new "Upload new" at bounding box center [187, 76] width 36 height 20
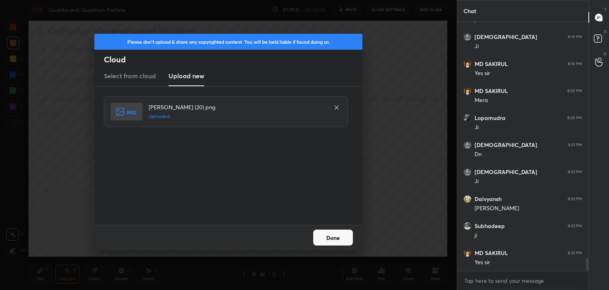
click at [352, 242] on button "Done" at bounding box center [333, 237] width 40 height 16
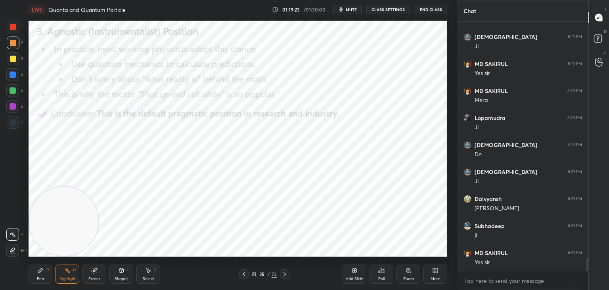
drag, startPoint x: 48, startPoint y: 272, endPoint x: 56, endPoint y: 263, distance: 12.1
click at [48, 274] on div "Pen P" at bounding box center [41, 273] width 24 height 19
drag, startPoint x: 114, startPoint y: 230, endPoint x: 393, endPoint y: 248, distance: 279.8
click at [394, 252] on div "LIVE Quanta and Quantum Particle 01:19:24 / 01:30:00 mute CLASS SETTINGS End Cl…" at bounding box center [237, 145] width 425 height 290
click at [10, 78] on div at bounding box center [12, 74] width 13 height 13
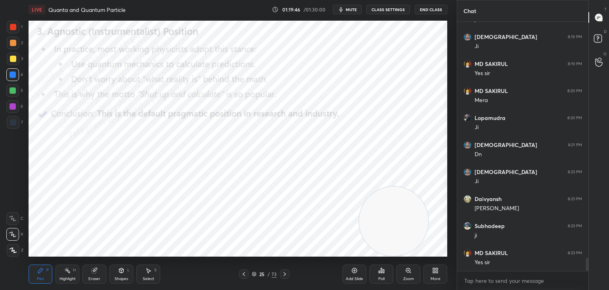
drag, startPoint x: 13, startPoint y: 104, endPoint x: 21, endPoint y: 102, distance: 8.6
click at [13, 104] on div at bounding box center [13, 106] width 6 height 6
drag, startPoint x: 13, startPoint y: 23, endPoint x: 21, endPoint y: 35, distance: 15.0
click at [14, 26] on div at bounding box center [13, 27] width 13 height 13
drag, startPoint x: 13, startPoint y: 42, endPoint x: 22, endPoint y: 45, distance: 9.0
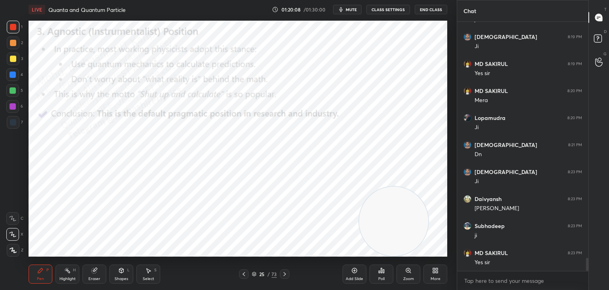
click at [15, 44] on div at bounding box center [13, 43] width 6 height 6
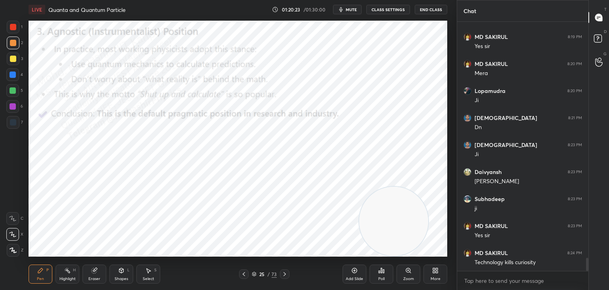
click at [154, 269] on div "Select S" at bounding box center [148, 273] width 24 height 19
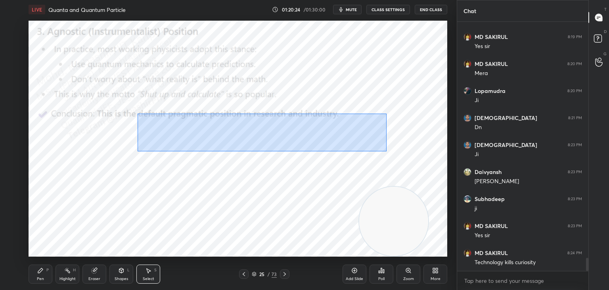
drag, startPoint x: 144, startPoint y: 117, endPoint x: 330, endPoint y: 138, distance: 187.7
click at [384, 152] on div "0 ° Undo Copy Duplicate Duplicate to new slide Delete" at bounding box center [238, 139] width 419 height 236
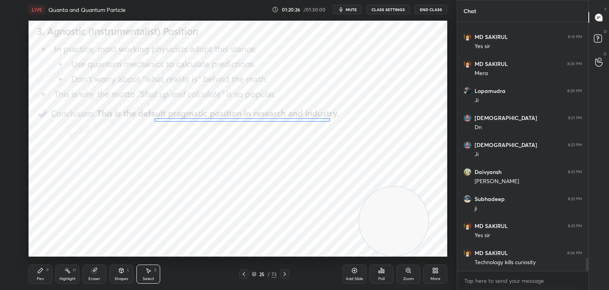
drag, startPoint x: 286, startPoint y: 124, endPoint x: 285, endPoint y: 120, distance: 4.0
click at [285, 120] on div "0 ° Undo Copy Duplicate Duplicate to new slide Delete" at bounding box center [238, 139] width 419 height 236
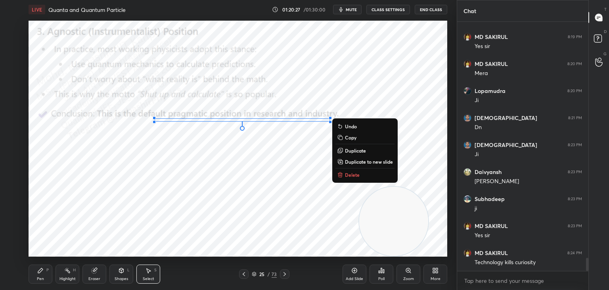
click at [63, 274] on div "Highlight H" at bounding box center [68, 273] width 24 height 19
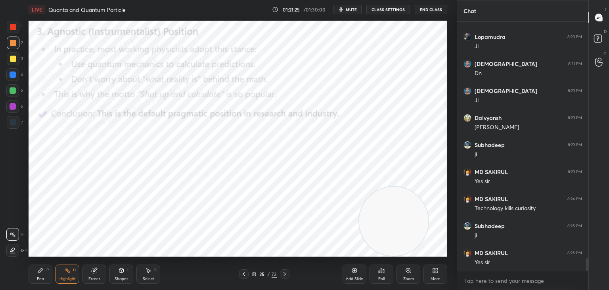
scroll to position [4556, 0]
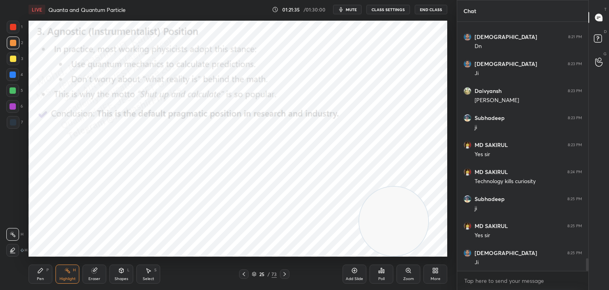
click at [40, 272] on icon at bounding box center [40, 270] width 6 height 6
click at [78, 271] on div "Highlight H" at bounding box center [68, 273] width 24 height 19
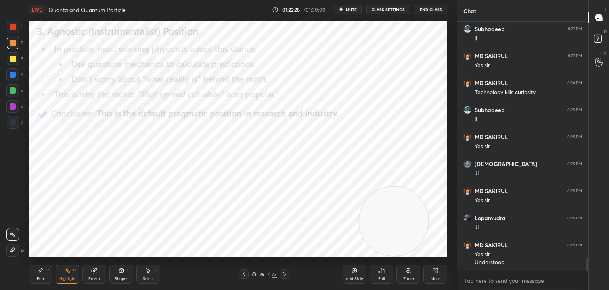
scroll to position [4672, 0]
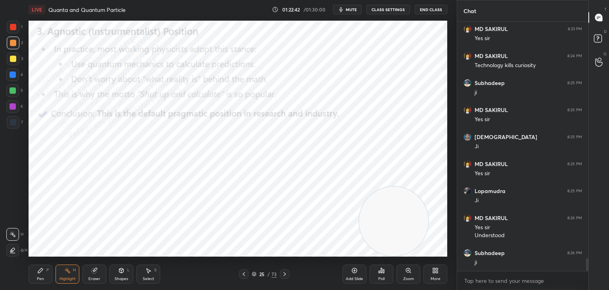
drag, startPoint x: 349, startPoint y: 11, endPoint x: 337, endPoint y: 2, distance: 15.4
click at [350, 10] on span "mute" at bounding box center [351, 10] width 11 height 6
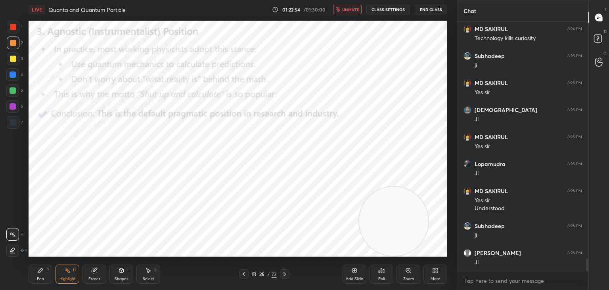
click at [352, 10] on span "unmute" at bounding box center [350, 10] width 17 height 6
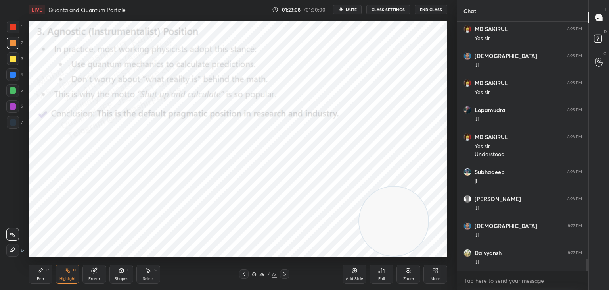
scroll to position [4780, 0]
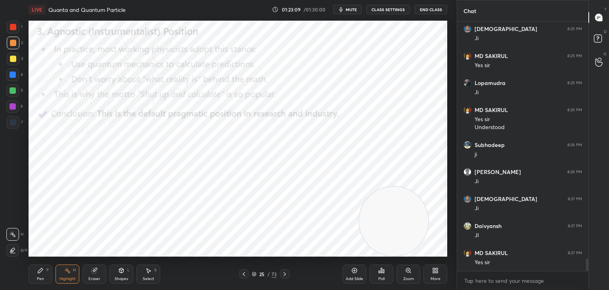
click at [438, 272] on icon at bounding box center [435, 270] width 6 height 6
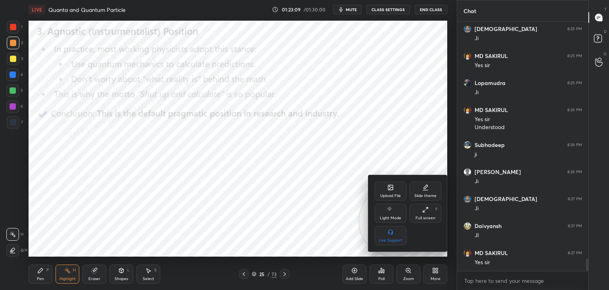
click at [394, 195] on div "Upload File" at bounding box center [390, 196] width 21 height 4
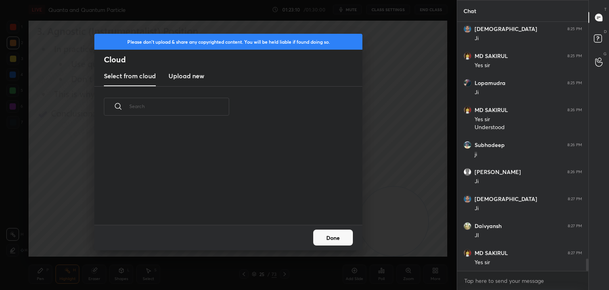
scroll to position [98, 255]
click at [186, 74] on h3 "Upload new" at bounding box center [187, 76] width 36 height 10
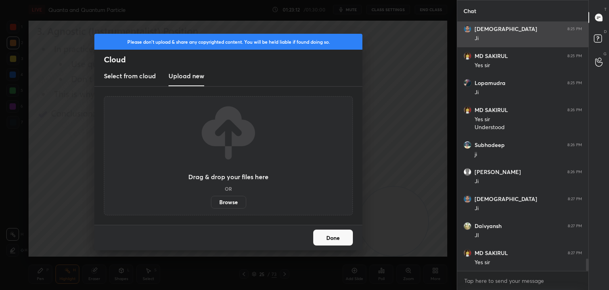
scroll to position [4807, 0]
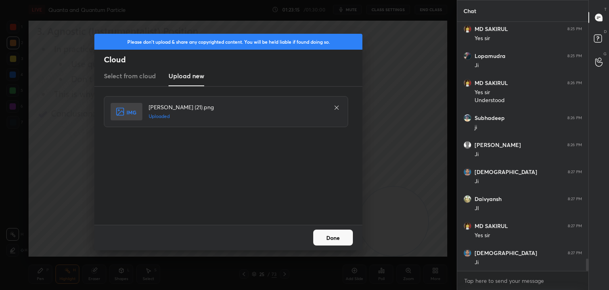
click at [340, 237] on button "Done" at bounding box center [333, 237] width 40 height 16
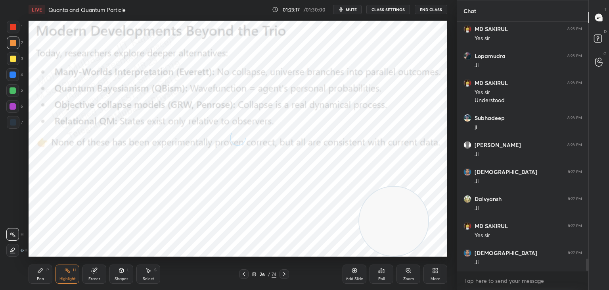
drag, startPoint x: 41, startPoint y: 276, endPoint x: 36, endPoint y: 272, distance: 6.7
click at [40, 275] on div "Pen P" at bounding box center [41, 273] width 24 height 19
click at [12, 29] on div at bounding box center [13, 27] width 13 height 13
drag, startPoint x: 11, startPoint y: 43, endPoint x: 24, endPoint y: 42, distance: 13.1
click at [16, 43] on div at bounding box center [13, 42] width 13 height 13
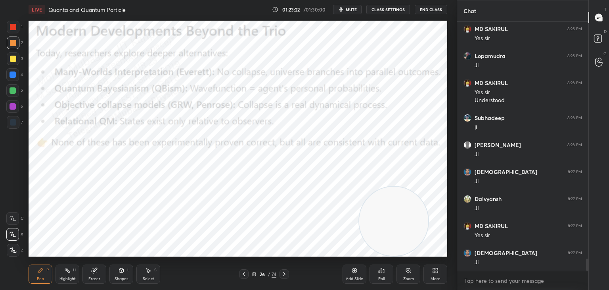
click at [10, 75] on div at bounding box center [13, 74] width 6 height 6
click at [16, 109] on div at bounding box center [12, 106] width 13 height 13
drag, startPoint x: 18, startPoint y: 89, endPoint x: 25, endPoint y: 92, distance: 7.7
click at [16, 90] on div at bounding box center [12, 90] width 13 height 13
drag, startPoint x: 13, startPoint y: 42, endPoint x: 19, endPoint y: 43, distance: 6.5
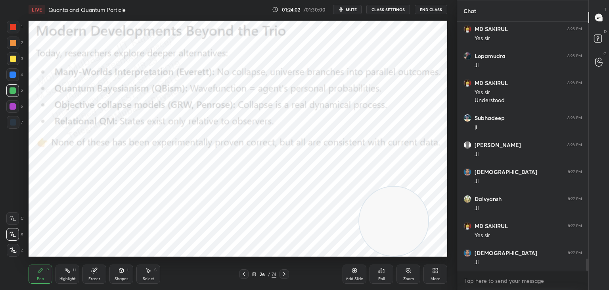
click at [14, 42] on div at bounding box center [13, 43] width 6 height 6
drag, startPoint x: 15, startPoint y: 110, endPoint x: 25, endPoint y: 113, distance: 10.6
click at [15, 110] on div at bounding box center [12, 106] width 13 height 13
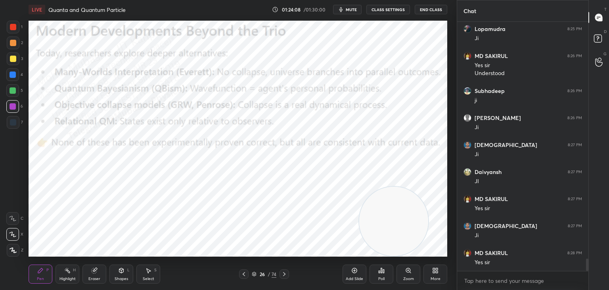
drag, startPoint x: 70, startPoint y: 277, endPoint x: 99, endPoint y: 259, distance: 33.5
click at [68, 278] on div "Highlight" at bounding box center [67, 278] width 16 height 4
click at [44, 272] on div "Pen P" at bounding box center [41, 273] width 24 height 19
drag, startPoint x: 15, startPoint y: 57, endPoint x: 20, endPoint y: 63, distance: 7.9
click at [15, 59] on div at bounding box center [13, 59] width 6 height 6
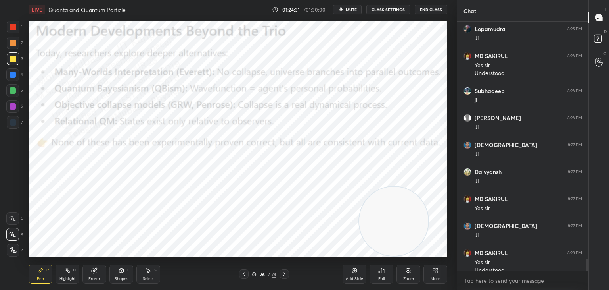
scroll to position [4841, 0]
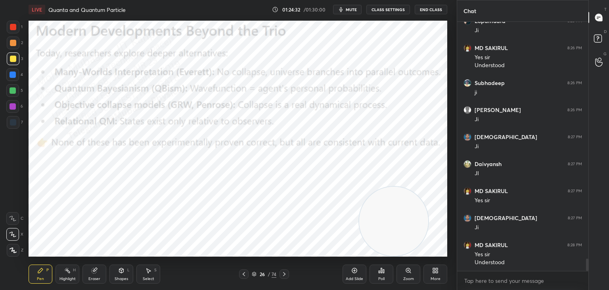
drag, startPoint x: 54, startPoint y: 275, endPoint x: 61, endPoint y: 271, distance: 8.9
click at [57, 273] on div "Pen P Highlight H Eraser Shapes L Select S" at bounding box center [107, 273] width 157 height 19
drag, startPoint x: 62, startPoint y: 277, endPoint x: 91, endPoint y: 261, distance: 32.7
click at [62, 278] on div "Highlight" at bounding box center [67, 278] width 16 height 4
drag, startPoint x: 408, startPoint y: 237, endPoint x: 381, endPoint y: 234, distance: 27.2
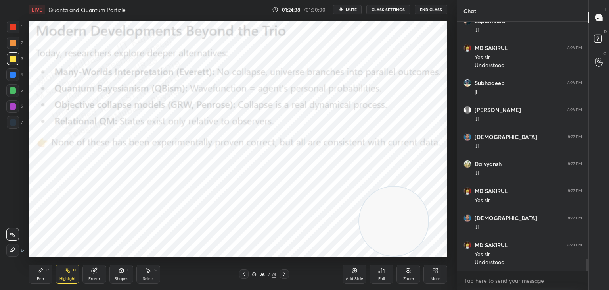
click at [386, 235] on video at bounding box center [393, 220] width 69 height 69
drag, startPoint x: 353, startPoint y: 10, endPoint x: 333, endPoint y: 2, distance: 20.8
click at [351, 10] on span "mute" at bounding box center [351, 10] width 11 height 6
click at [350, 6] on button "unmute" at bounding box center [347, 10] width 29 height 10
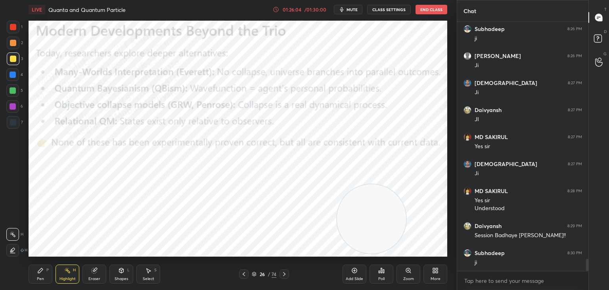
scroll to position [4922, 0]
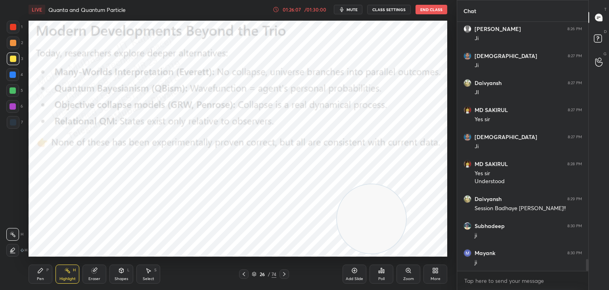
drag, startPoint x: 254, startPoint y: 274, endPoint x: 259, endPoint y: 272, distance: 5.0
click at [257, 273] on div "26 / 74" at bounding box center [264, 273] width 25 height 7
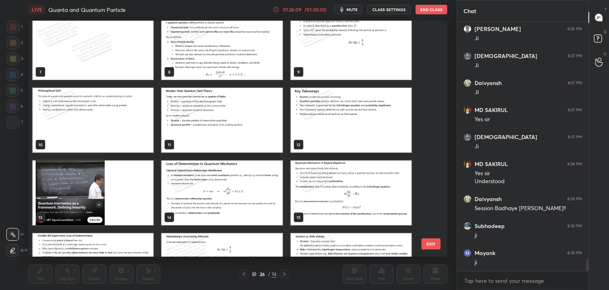
scroll to position [290, 0]
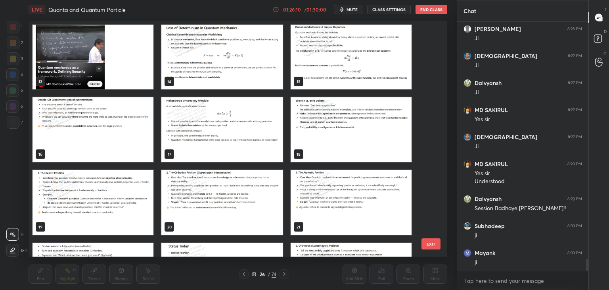
click at [102, 67] on img "grid" at bounding box center [93, 57] width 121 height 65
click at [111, 70] on img "grid" at bounding box center [93, 57] width 121 height 65
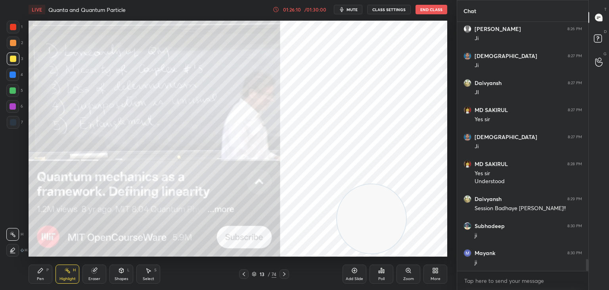
click at [110, 71] on img "grid" at bounding box center [93, 57] width 121 height 65
click at [110, 72] on img "grid" at bounding box center [93, 57] width 121 height 65
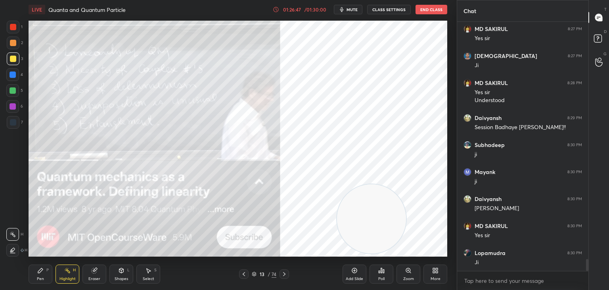
scroll to position [5030, 0]
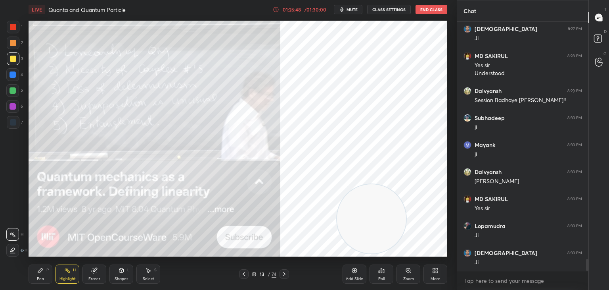
click at [253, 272] on icon at bounding box center [254, 273] width 5 height 5
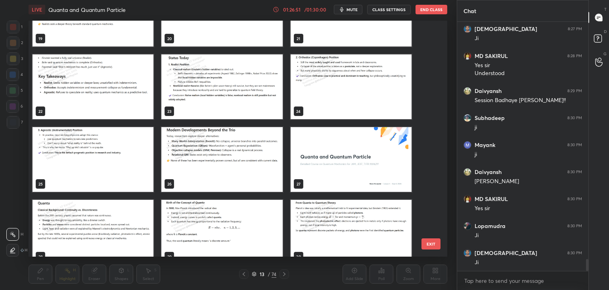
scroll to position [487, 0]
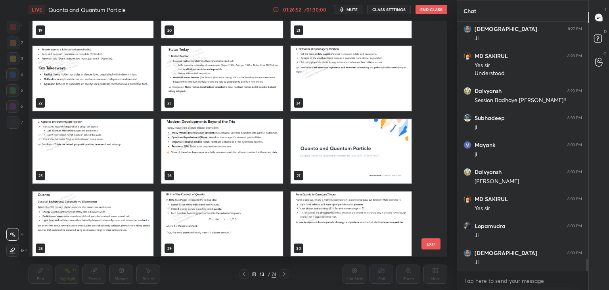
click at [240, 172] on img "grid" at bounding box center [221, 151] width 121 height 65
click at [247, 161] on img "grid" at bounding box center [221, 151] width 121 height 65
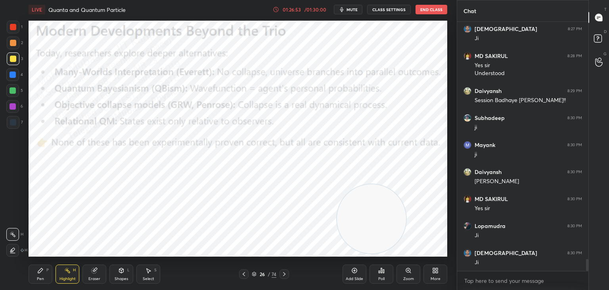
click at [247, 161] on img "grid" at bounding box center [221, 151] width 121 height 65
click at [246, 167] on img "grid" at bounding box center [221, 151] width 121 height 65
click at [249, 170] on img "grid" at bounding box center [221, 151] width 121 height 65
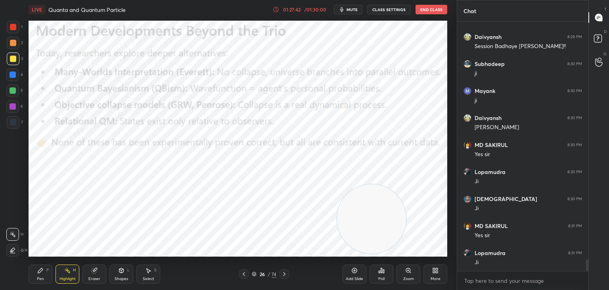
scroll to position [5111, 0]
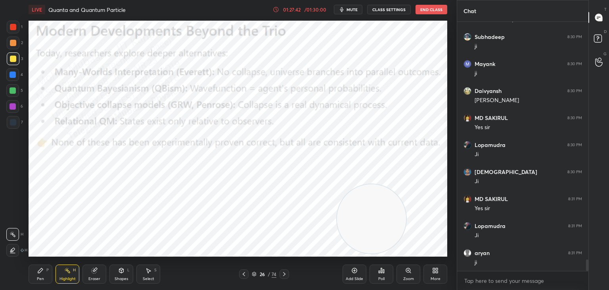
click at [352, 8] on span "mute" at bounding box center [352, 10] width 11 height 6
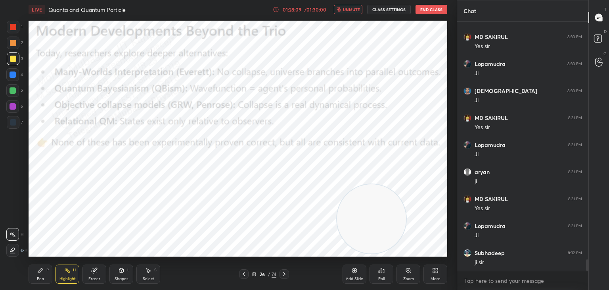
scroll to position [5219, 0]
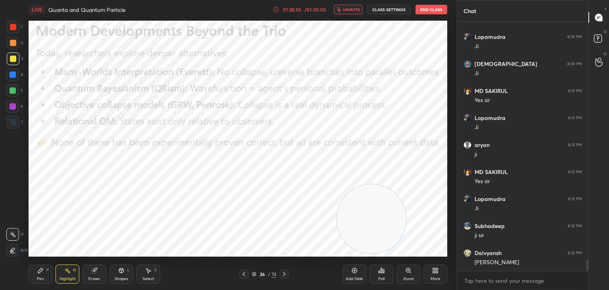
click at [347, 7] on span "unmute" at bounding box center [351, 10] width 17 height 6
click at [441, 277] on div "More" at bounding box center [436, 273] width 24 height 19
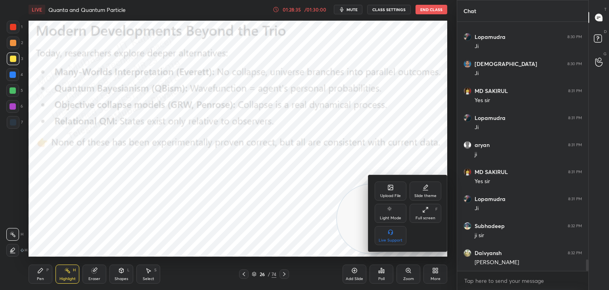
click at [386, 189] on div "Upload File" at bounding box center [391, 190] width 32 height 19
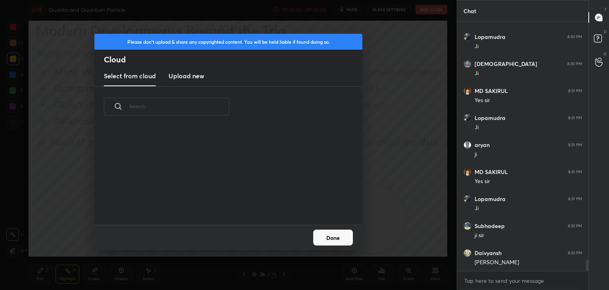
click at [189, 79] on h3 "Upload new" at bounding box center [187, 76] width 36 height 10
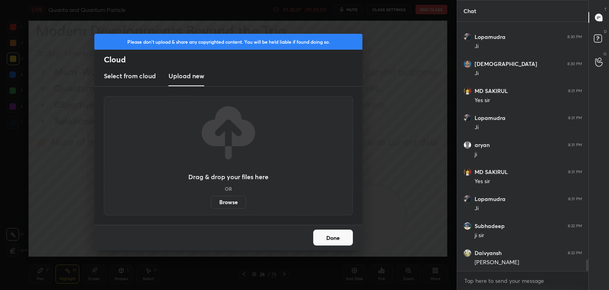
click at [232, 202] on label "Browse" at bounding box center [228, 202] width 35 height 13
click at [211, 202] on input "Browse" at bounding box center [211, 202] width 0 height 13
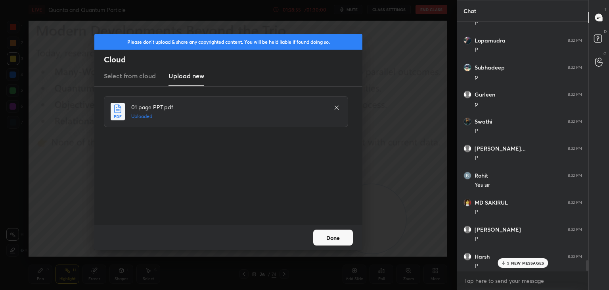
scroll to position [5651, 0]
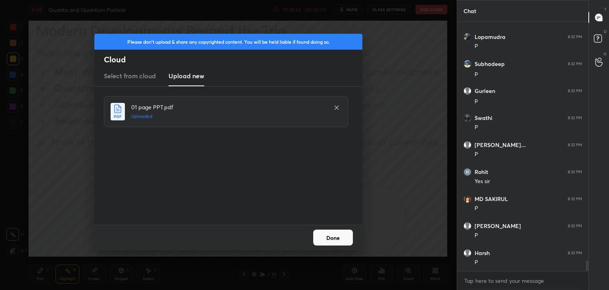
drag, startPoint x: 588, startPoint y: 267, endPoint x: 589, endPoint y: 283, distance: 15.5
click at [589, 283] on div "Chat Jyotipraka... 8:32 PM P Sneha 8:32 PM P Lopamudra 8:32 PM P Subhadeep 8:32…" at bounding box center [533, 145] width 152 height 290
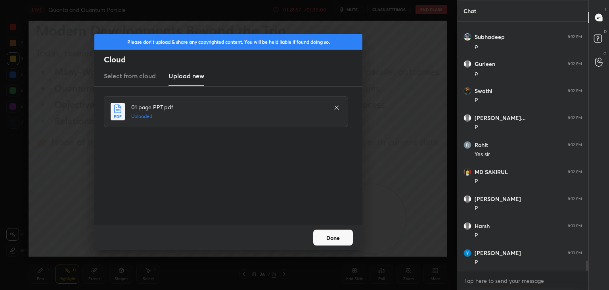
click at [334, 235] on button "Done" at bounding box center [333, 237] width 40 height 16
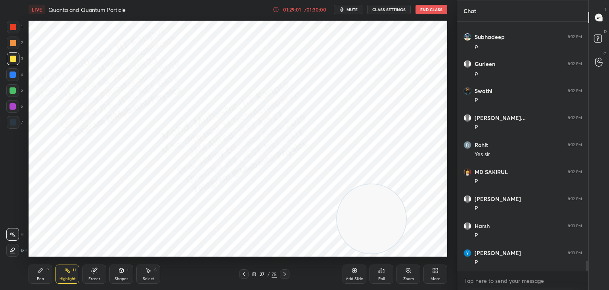
drag, startPoint x: 49, startPoint y: 271, endPoint x: 46, endPoint y: 261, distance: 10.8
click at [46, 271] on div "Pen P" at bounding box center [41, 273] width 24 height 19
drag, startPoint x: 8, startPoint y: 26, endPoint x: 17, endPoint y: 29, distance: 9.2
click at [7, 28] on div at bounding box center [13, 27] width 13 height 13
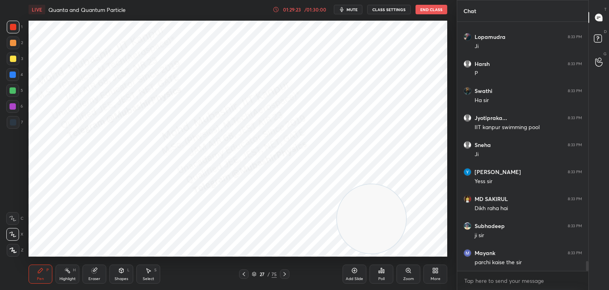
scroll to position [6055, 0]
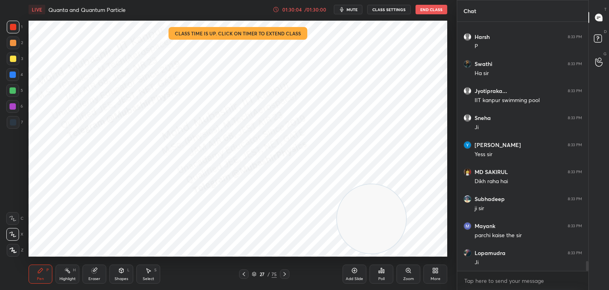
drag, startPoint x: 17, startPoint y: 75, endPoint x: 27, endPoint y: 78, distance: 10.3
click at [19, 75] on div at bounding box center [12, 74] width 13 height 13
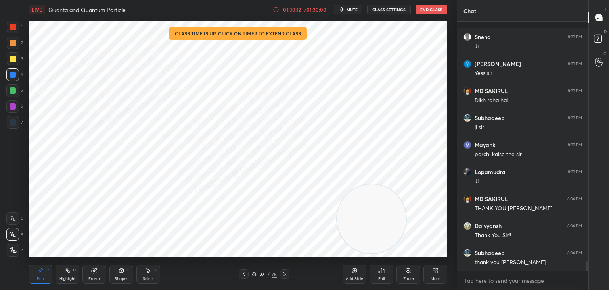
scroll to position [6190, 0]
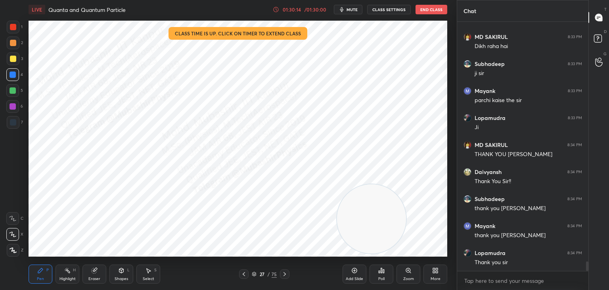
drag, startPoint x: 354, startPoint y: 200, endPoint x: 340, endPoint y: 111, distance: 90.0
click at [354, 184] on video at bounding box center [371, 218] width 69 height 69
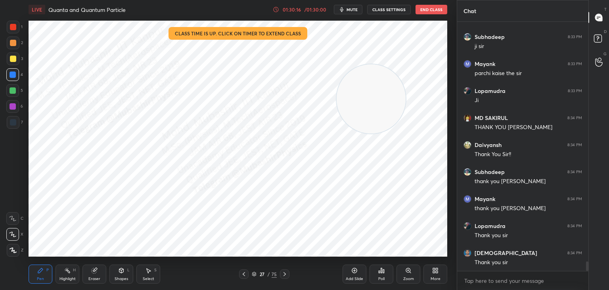
scroll to position [6244, 0]
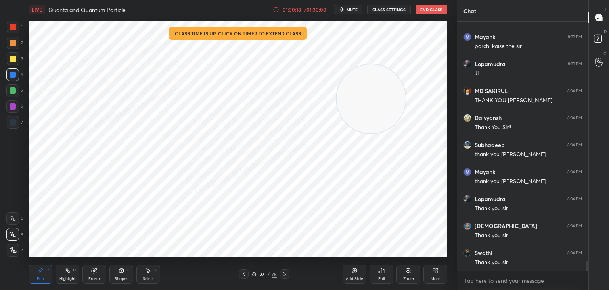
drag, startPoint x: 10, startPoint y: 123, endPoint x: 28, endPoint y: 129, distance: 19.5
click at [12, 123] on div at bounding box center [13, 122] width 6 height 6
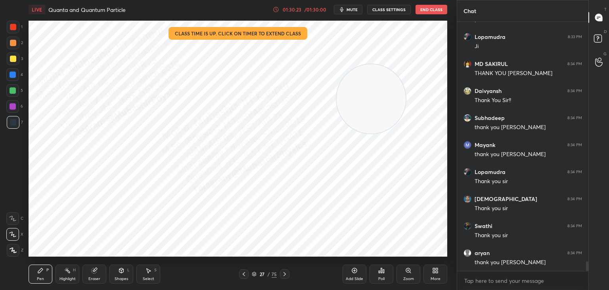
scroll to position [6298, 0]
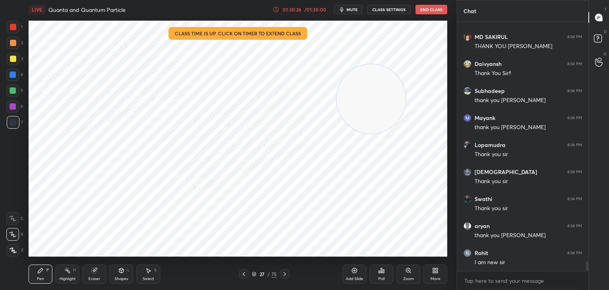
drag, startPoint x: 72, startPoint y: 276, endPoint x: 80, endPoint y: 272, distance: 9.1
click at [69, 275] on div "Highlight H" at bounding box center [68, 273] width 24 height 19
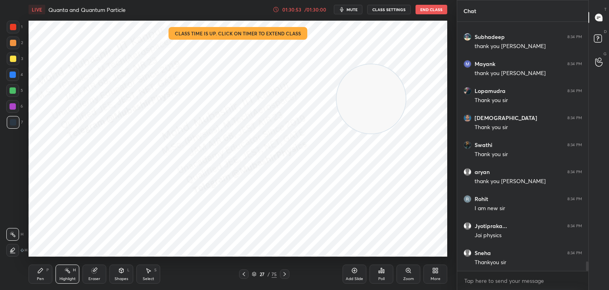
scroll to position [6379, 0]
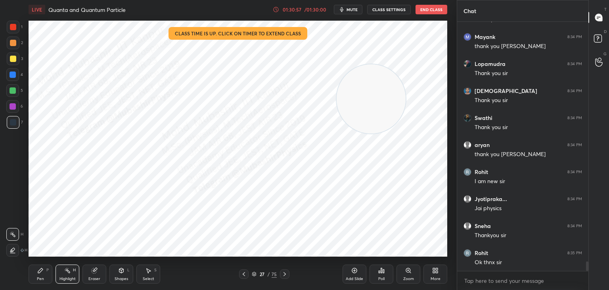
click at [147, 272] on icon at bounding box center [148, 270] width 6 height 6
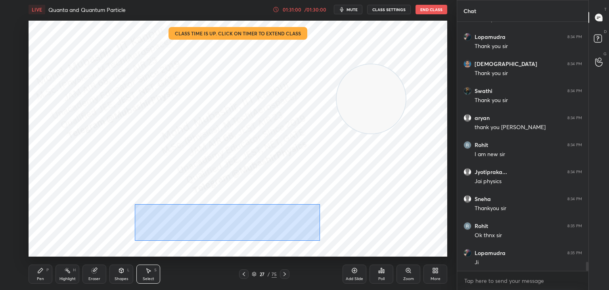
scroll to position [6433, 0]
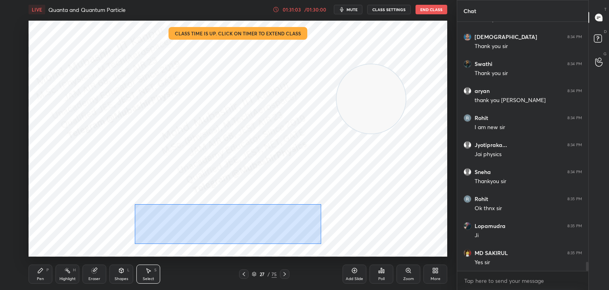
drag, startPoint x: 135, startPoint y: 204, endPoint x: 321, endPoint y: 244, distance: 190.2
click at [321, 244] on div "0 ° Undo Copy Duplicate Duplicate to new slide Delete" at bounding box center [238, 139] width 419 height 236
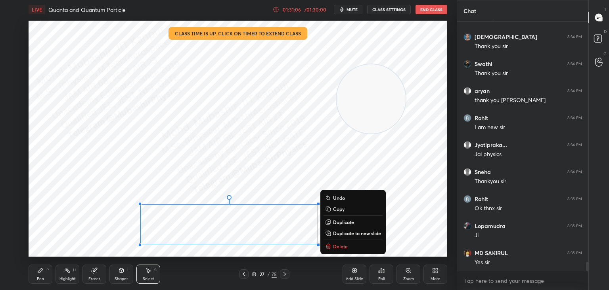
click at [355, 245] on button "Delete" at bounding box center [353, 246] width 59 height 10
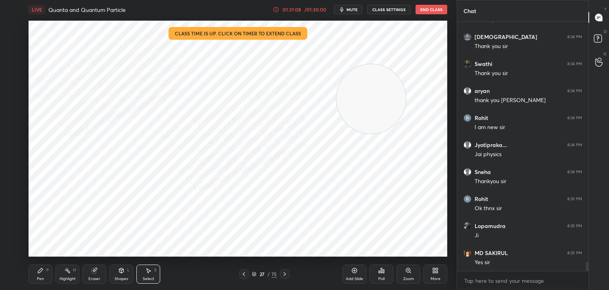
drag, startPoint x: 69, startPoint y: 276, endPoint x: 113, endPoint y: 259, distance: 46.8
click at [71, 277] on div "Highlight" at bounding box center [67, 278] width 16 height 4
drag, startPoint x: 388, startPoint y: 84, endPoint x: 446, endPoint y: 40, distance: 73.4
click at [415, 55] on video at bounding box center [380, 89] width 69 height 69
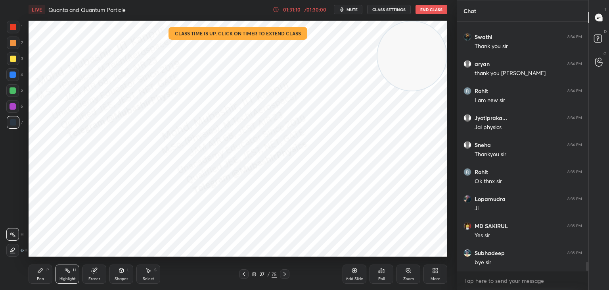
click at [430, 8] on button "End Class" at bounding box center [432, 10] width 32 height 10
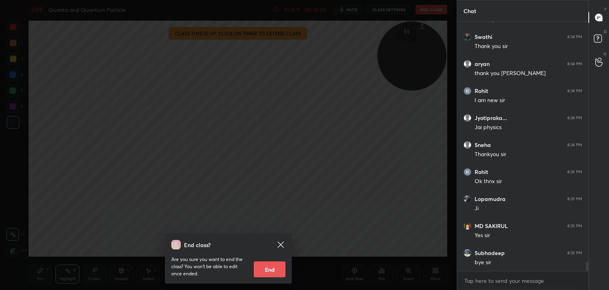
click at [276, 269] on button "End" at bounding box center [270, 269] width 32 height 16
type textarea "x"
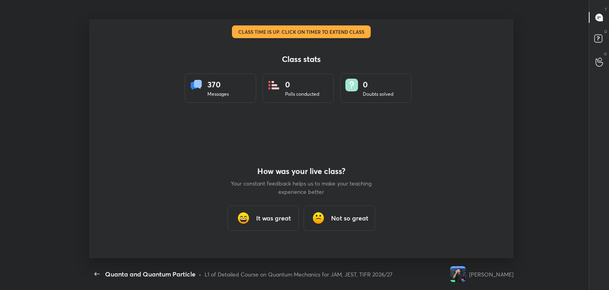
scroll to position [0, 0]
